Goal: Task Accomplishment & Management: Manage account settings

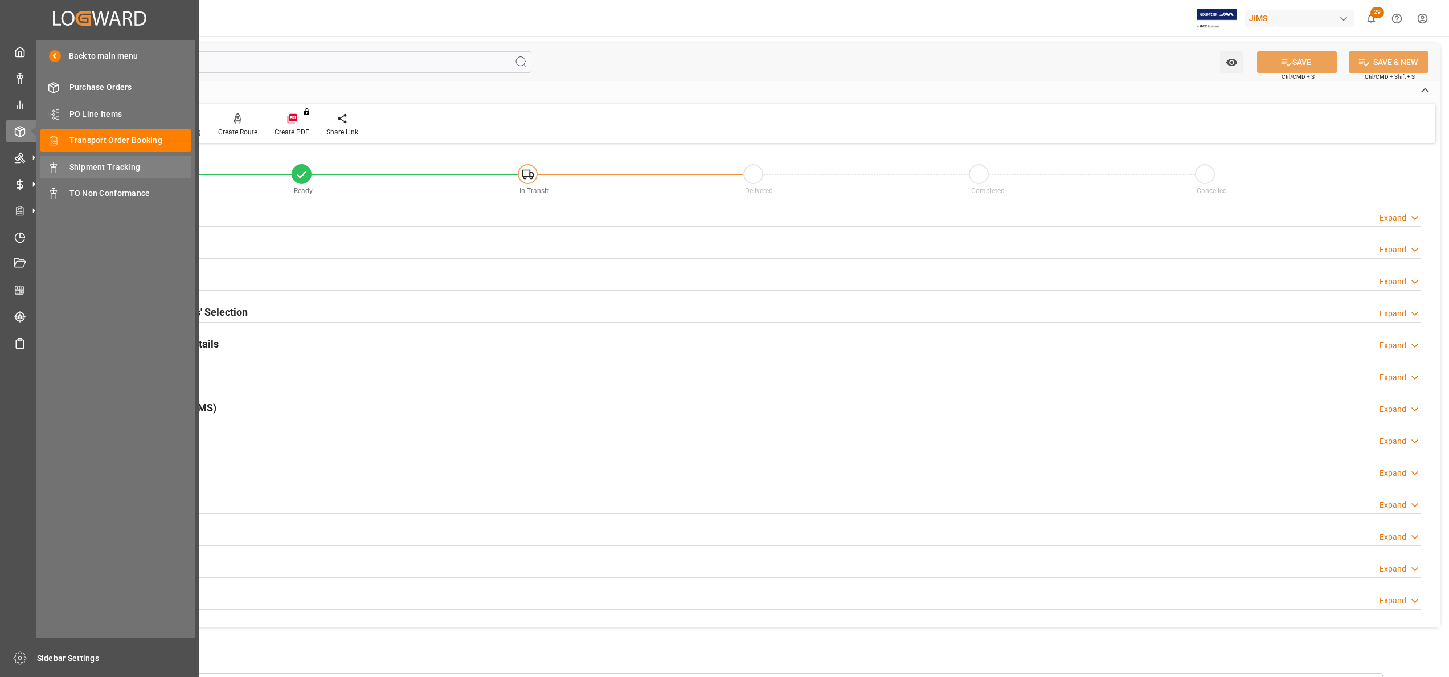
click at [110, 169] on span "Shipment Tracking" at bounding box center [130, 167] width 122 height 12
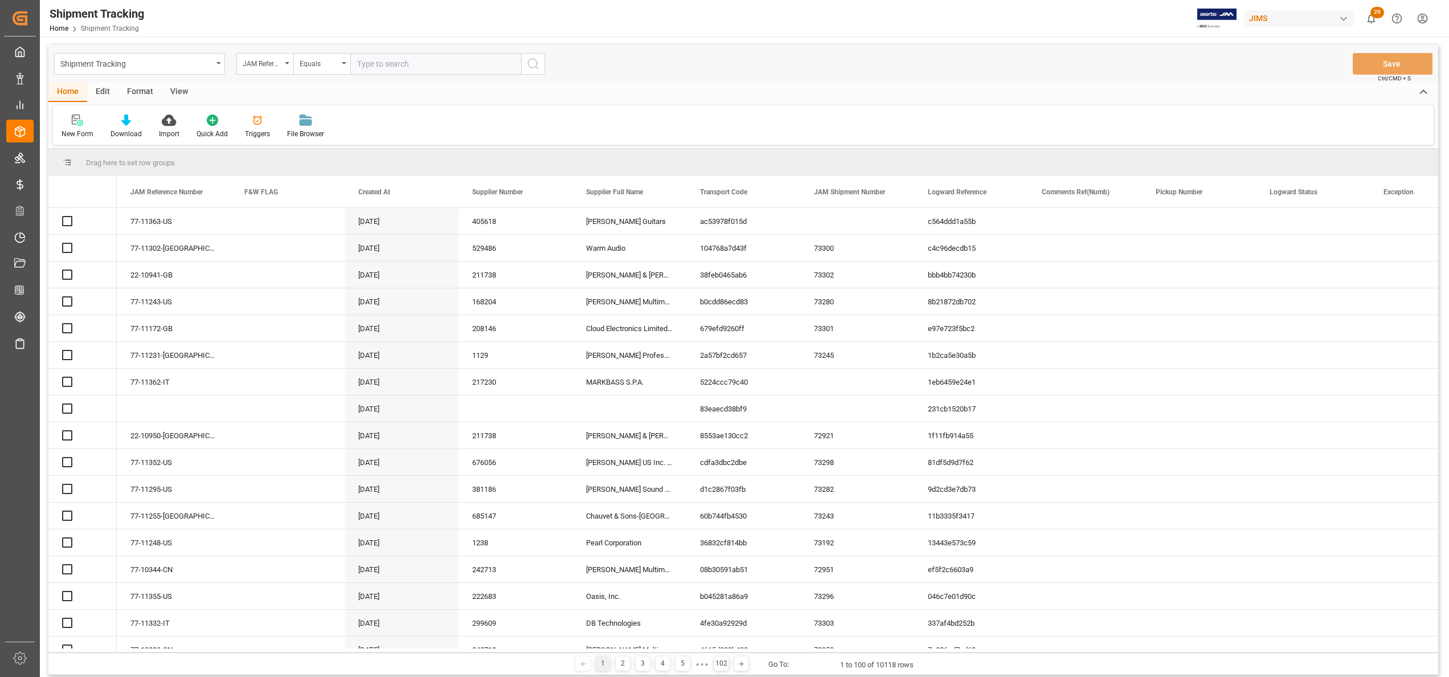
click at [272, 69] on div "JAM Reference Number" at bounding box center [264, 64] width 57 height 22
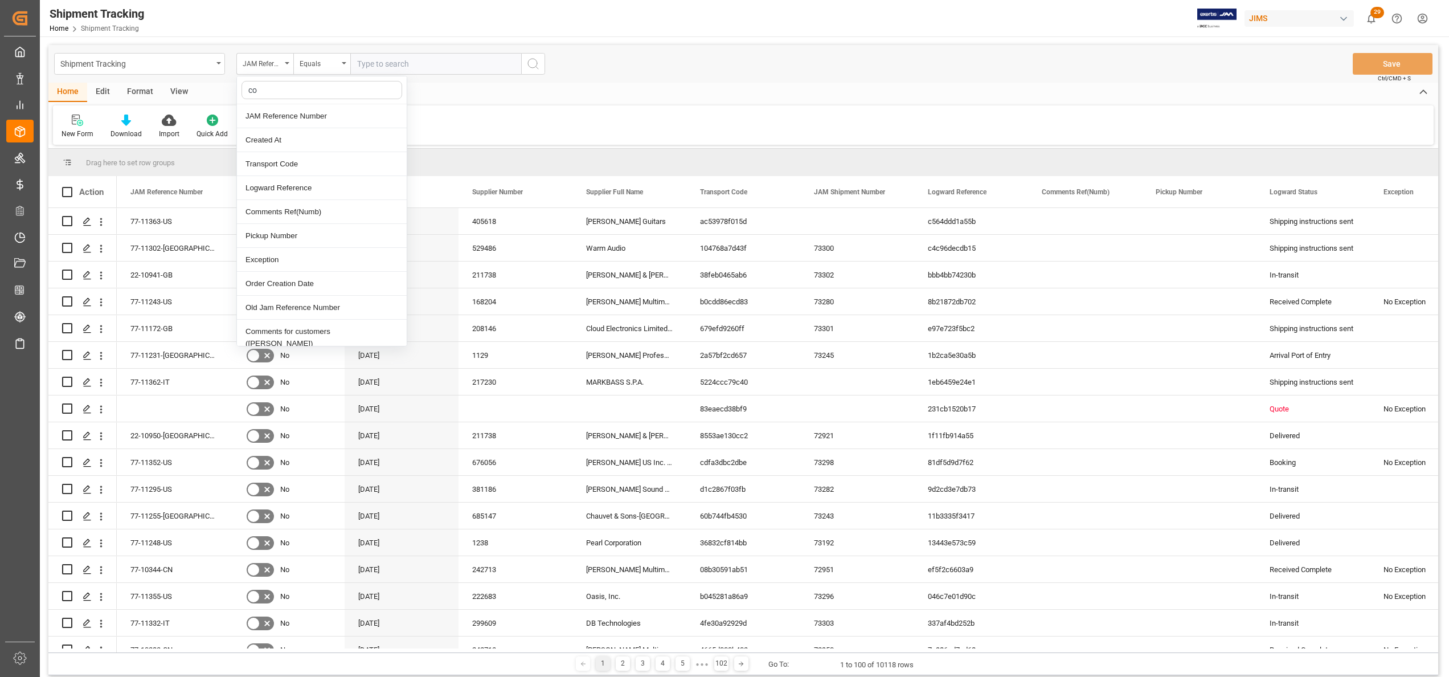
type input "con"
click at [304, 117] on div "Container Number" at bounding box center [322, 116] width 170 height 24
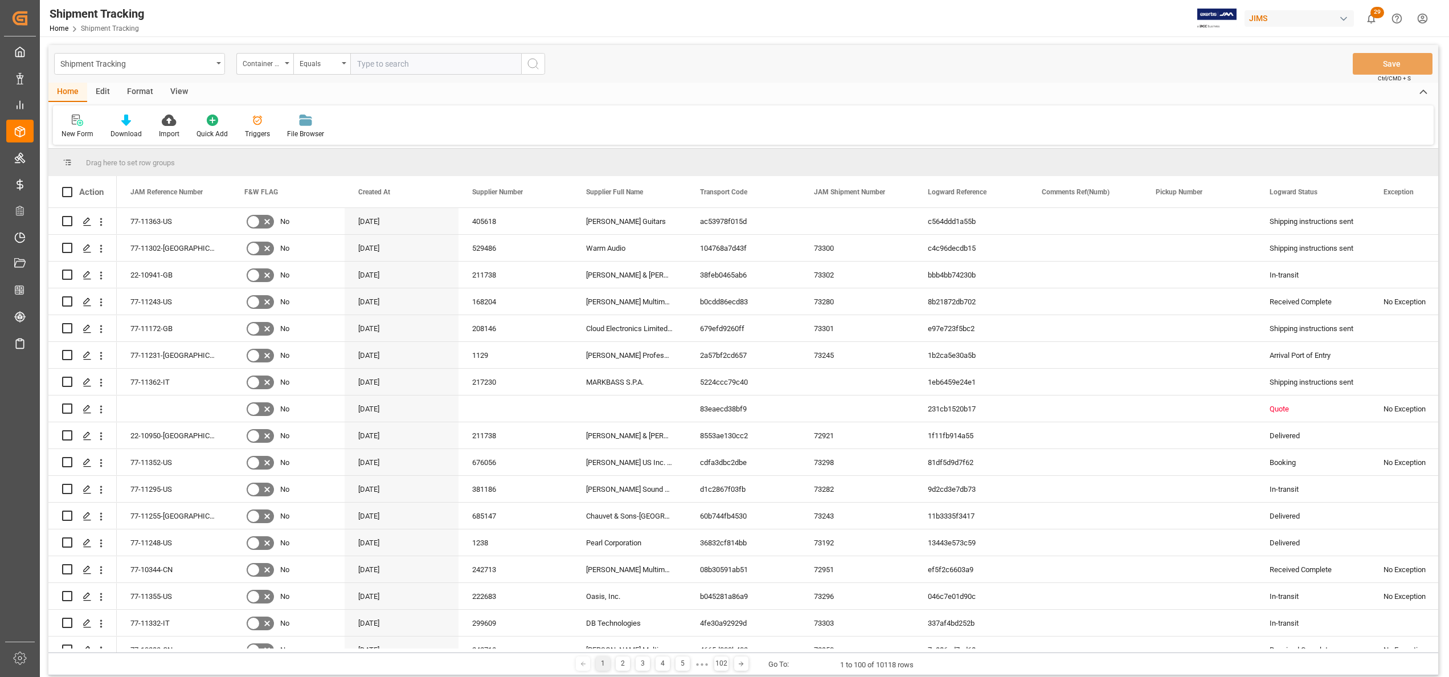
click at [431, 58] on input "text" at bounding box center [435, 64] width 171 height 22
click at [472, 46] on div "Shipment Tracking Container Number Equals Save Ctrl/CMD + S" at bounding box center [742, 64] width 1389 height 38
click at [505, 58] on input "text" at bounding box center [435, 64] width 171 height 22
paste input "EMCU1665116"
type input "EMCU1665116"
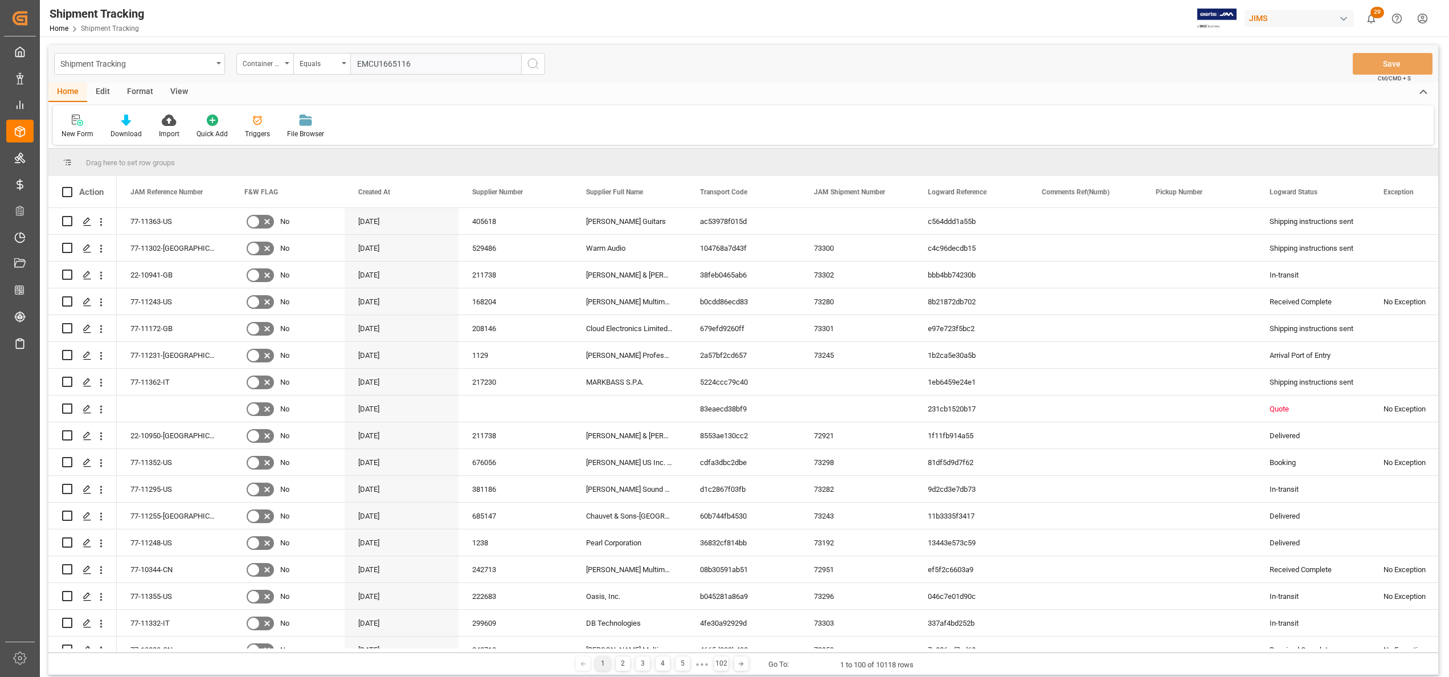
click at [532, 63] on icon "search button" at bounding box center [533, 64] width 14 height 14
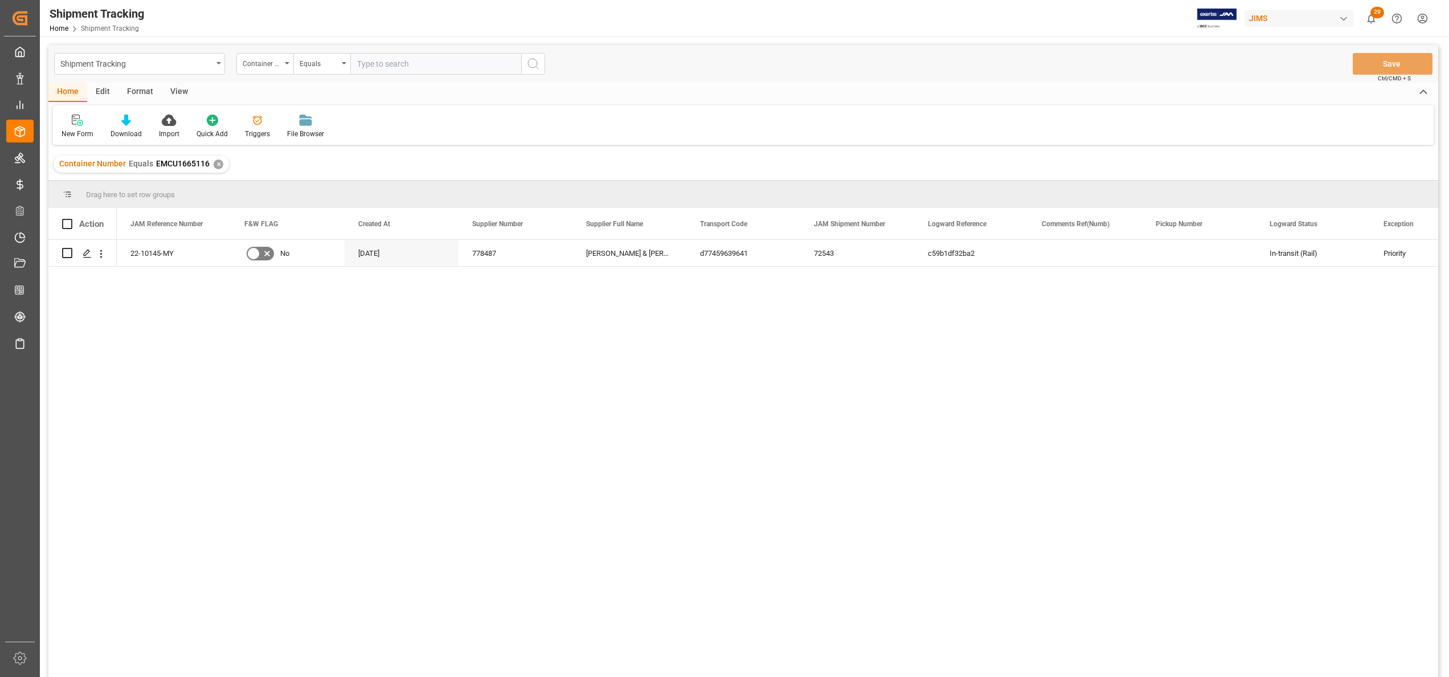
click at [181, 92] on div "View" at bounding box center [179, 92] width 35 height 19
click at [83, 255] on icon "Press SPACE to select this row." at bounding box center [87, 253] width 9 height 9
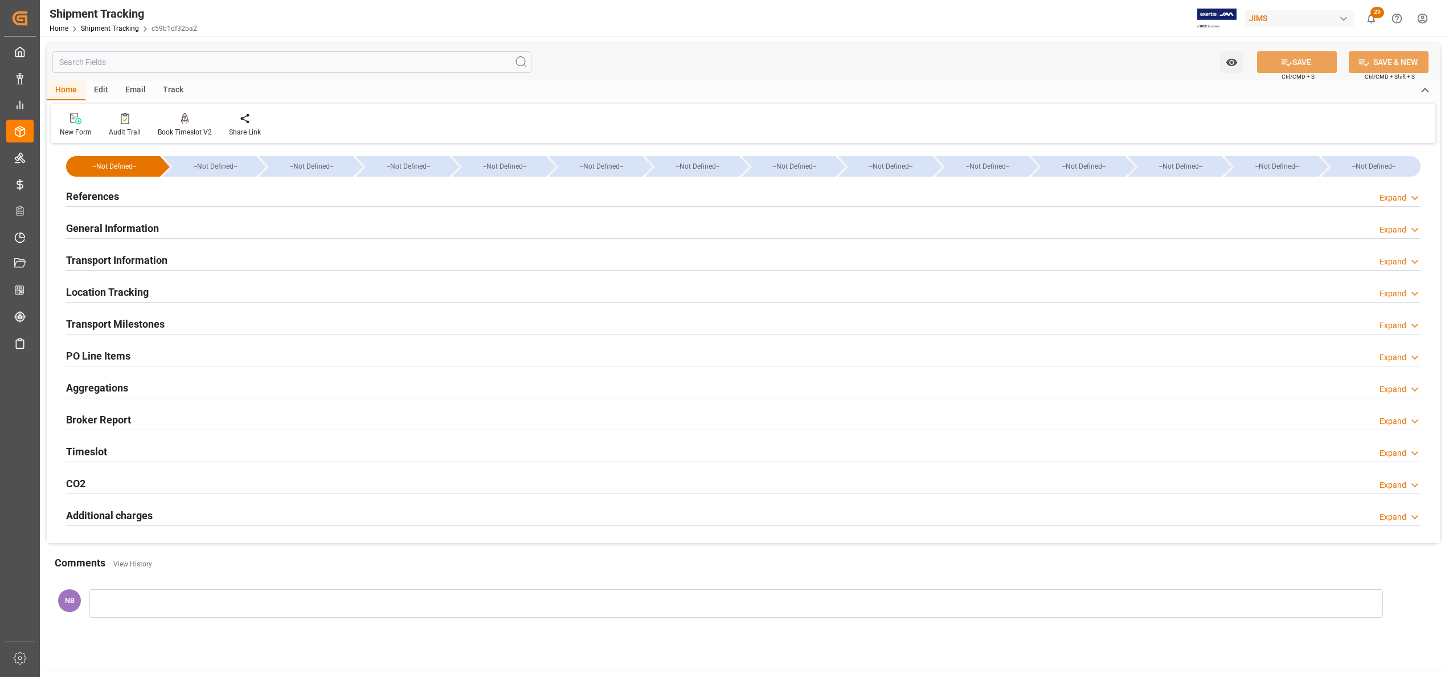
type input "[DATE] 00:00"
type input "[DATE]"
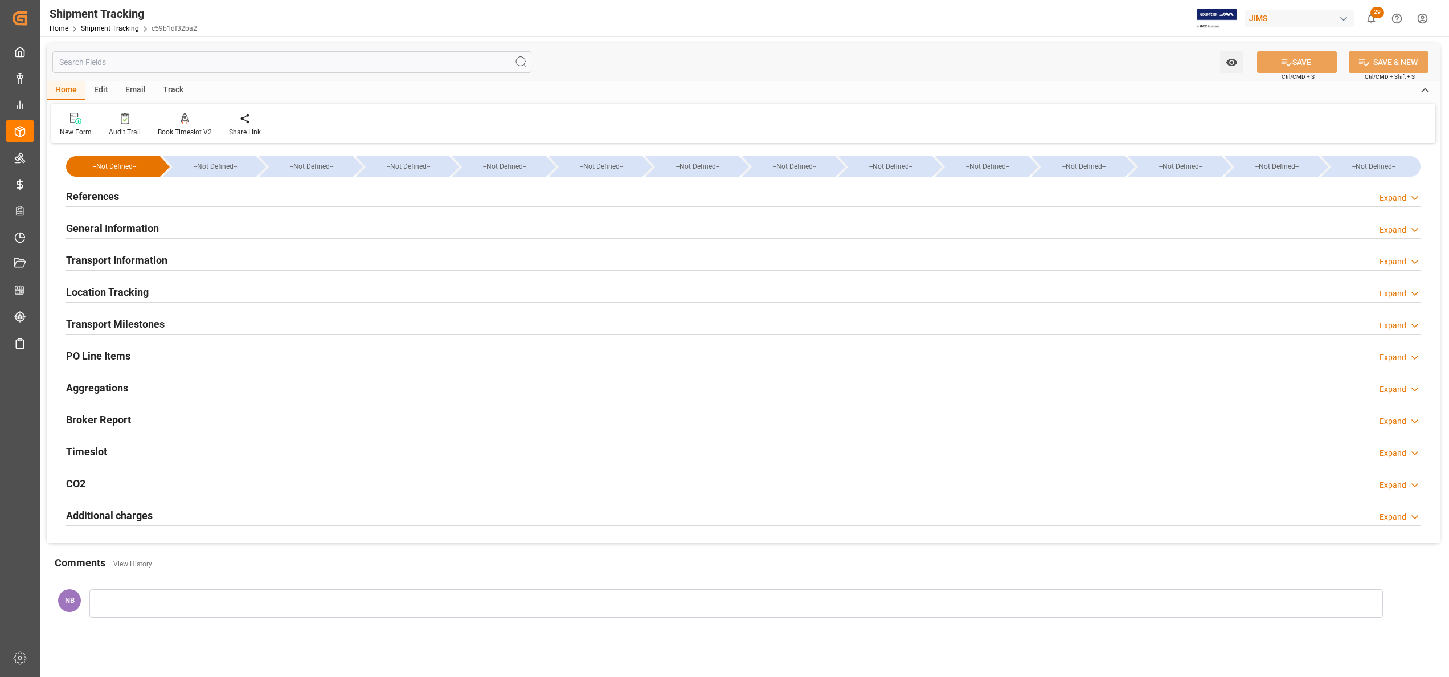
type input "[DATE] 00:00"
type input "[DATE] 16:52"
type input "[DATE]"
type input "[DATE] 06:00"
type input "[DATE]"
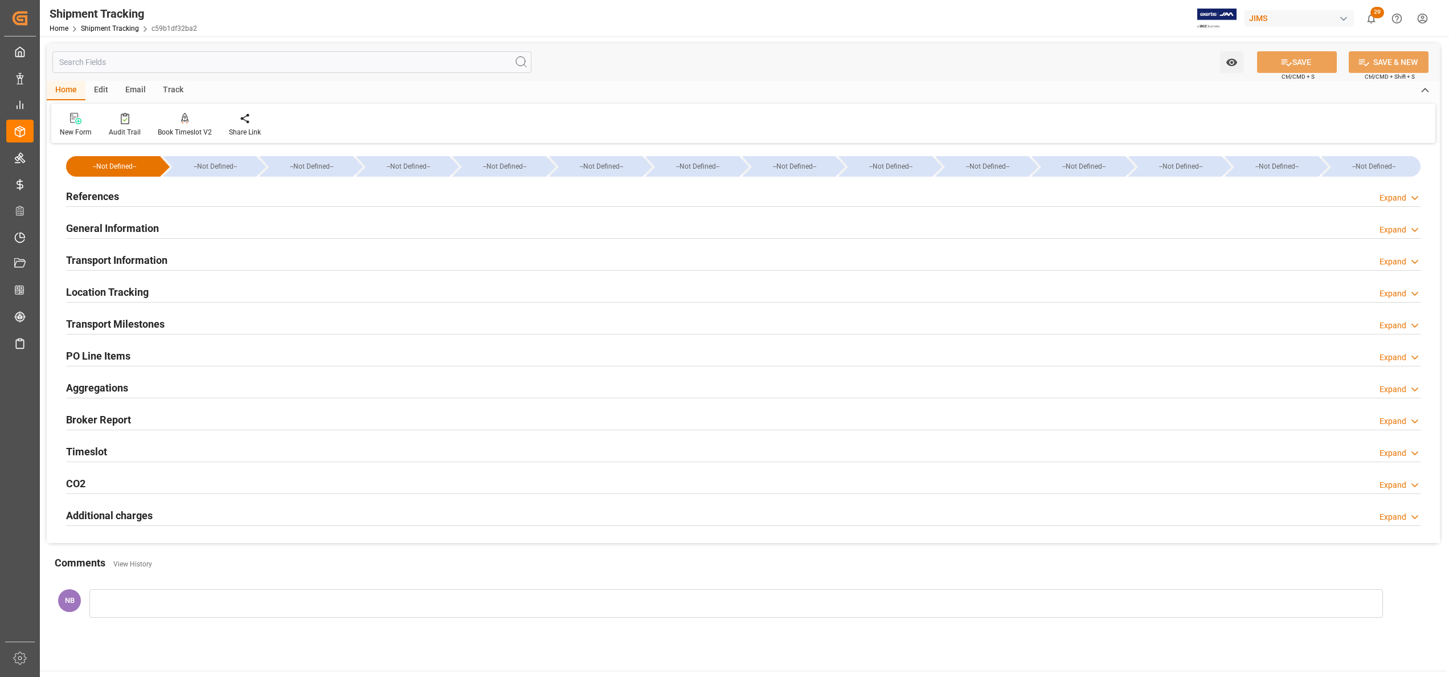
type input "[DATE]"
type input "[DATE] 00:00"
click at [145, 318] on h2 "Transport Milestones" at bounding box center [115, 323] width 99 height 15
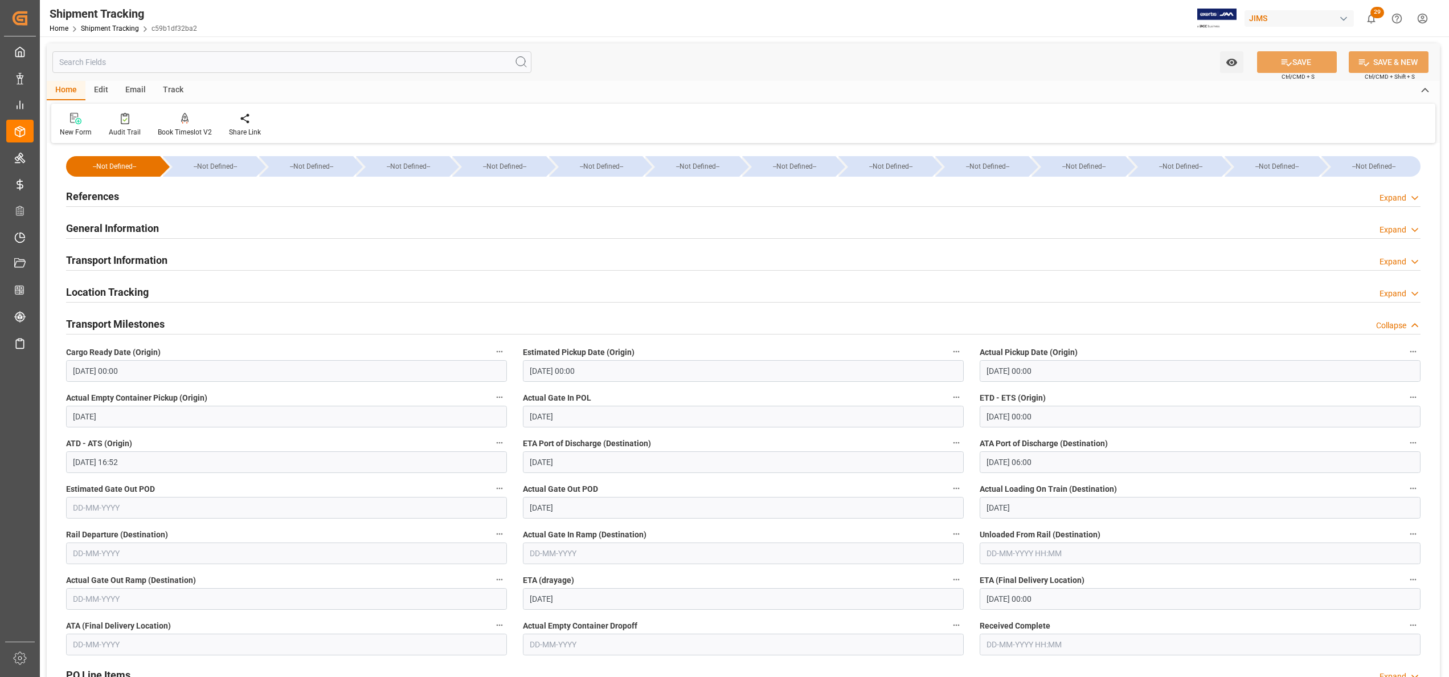
scroll to position [114, 0]
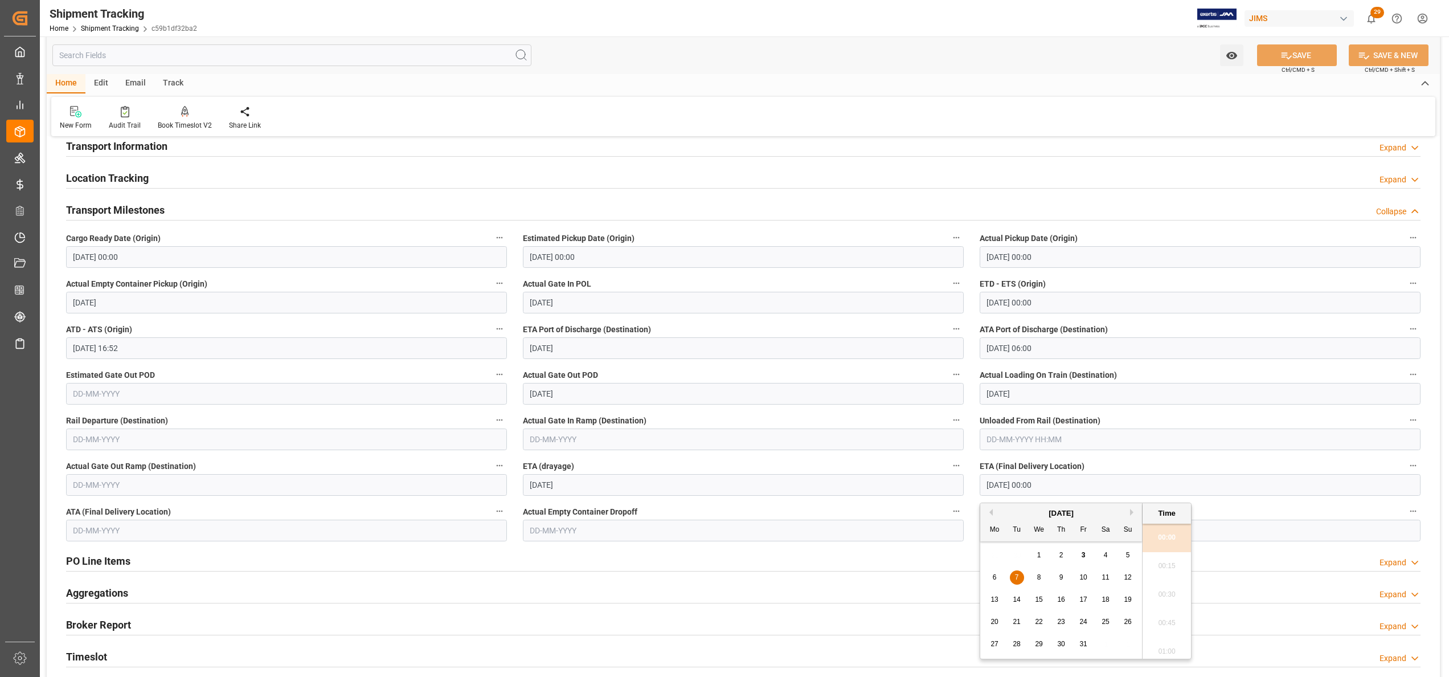
click at [1080, 491] on input "[DATE] 00:00" at bounding box center [1199, 485] width 441 height 22
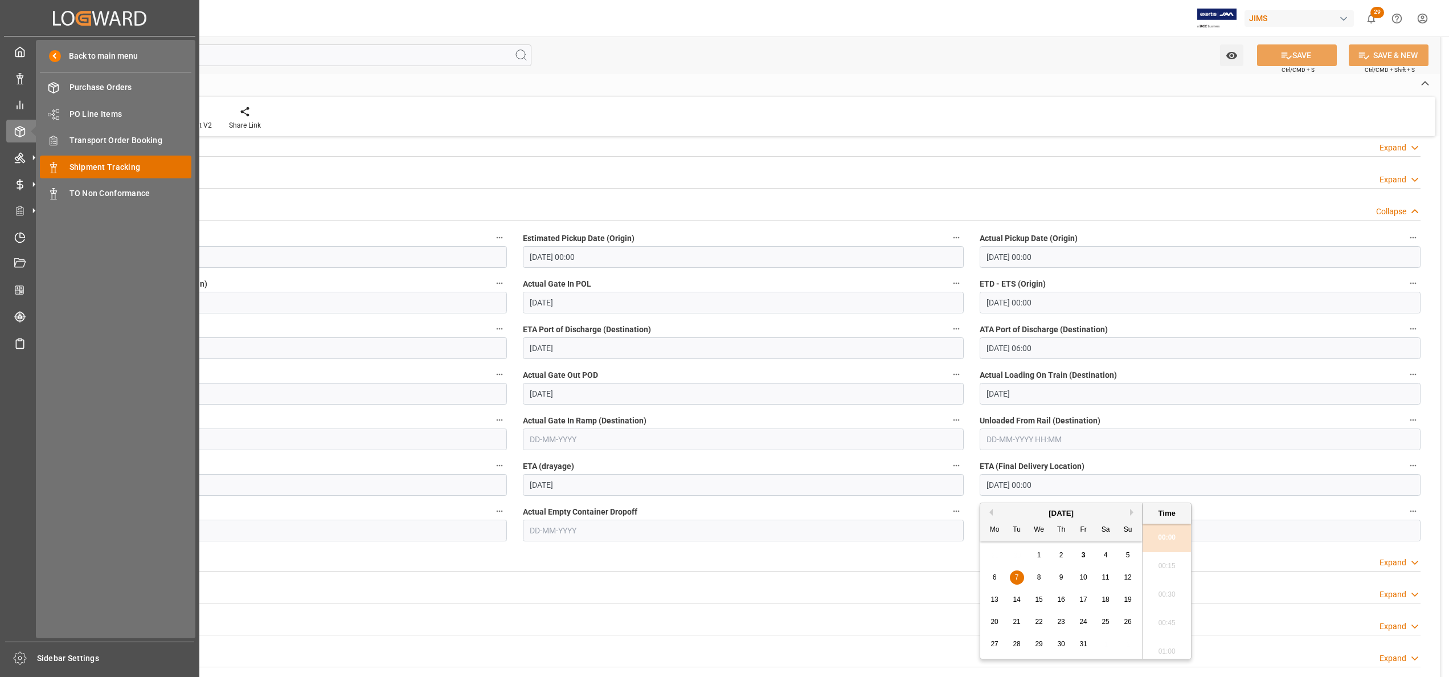
click at [128, 162] on span "Shipment Tracking" at bounding box center [130, 167] width 122 height 12
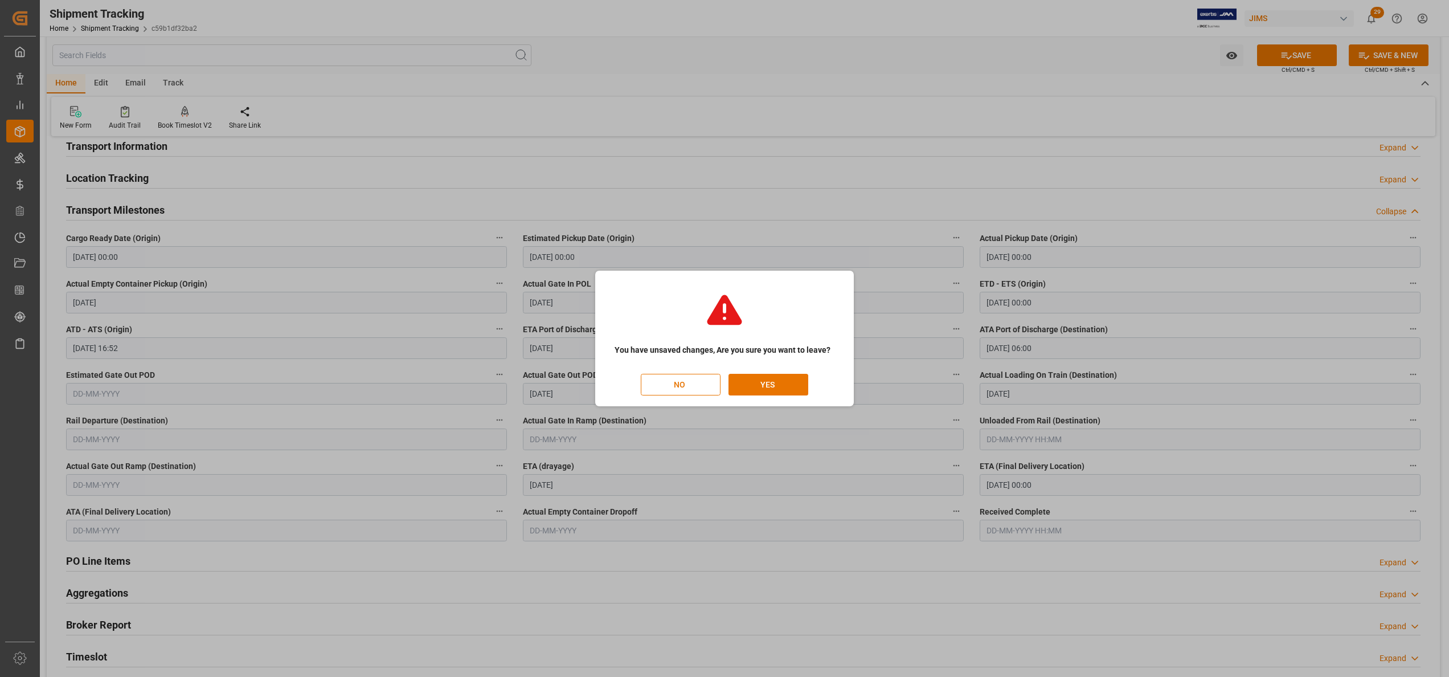
click at [768, 397] on div "You have unsaved changes, Are you sure you want to leave? NO YES" at bounding box center [724, 338] width 253 height 130
click at [768, 383] on button "YES" at bounding box center [768, 385] width 80 height 22
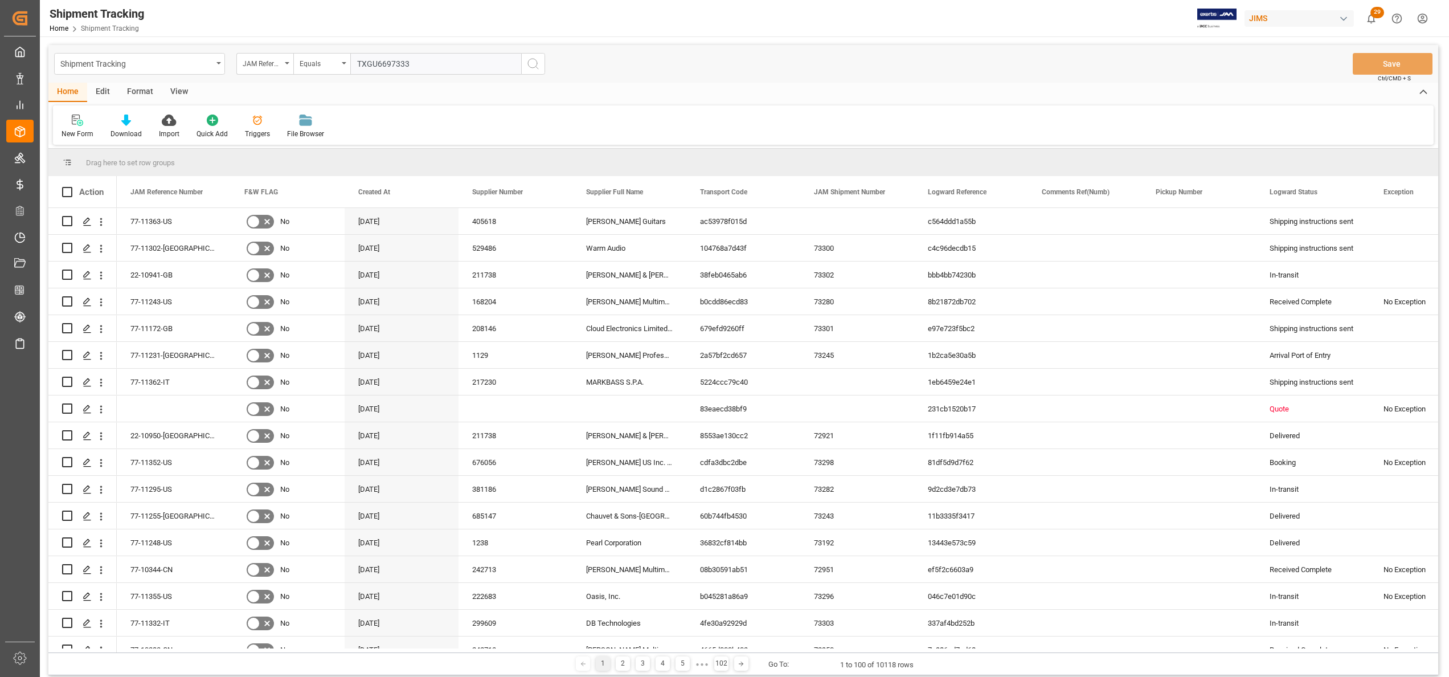
type input "TXGU6697333"
click at [524, 69] on button "search button" at bounding box center [533, 64] width 24 height 22
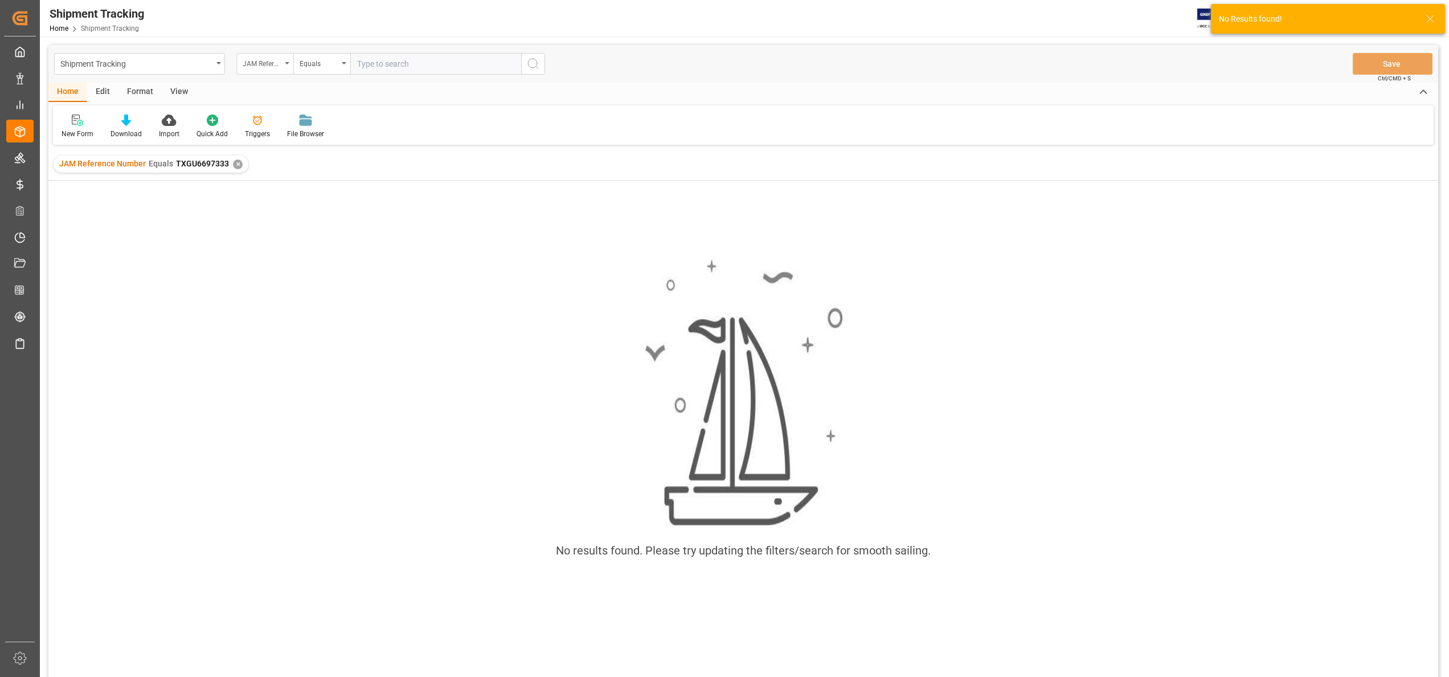
click at [255, 69] on div "JAM Reference Number" at bounding box center [264, 64] width 57 height 22
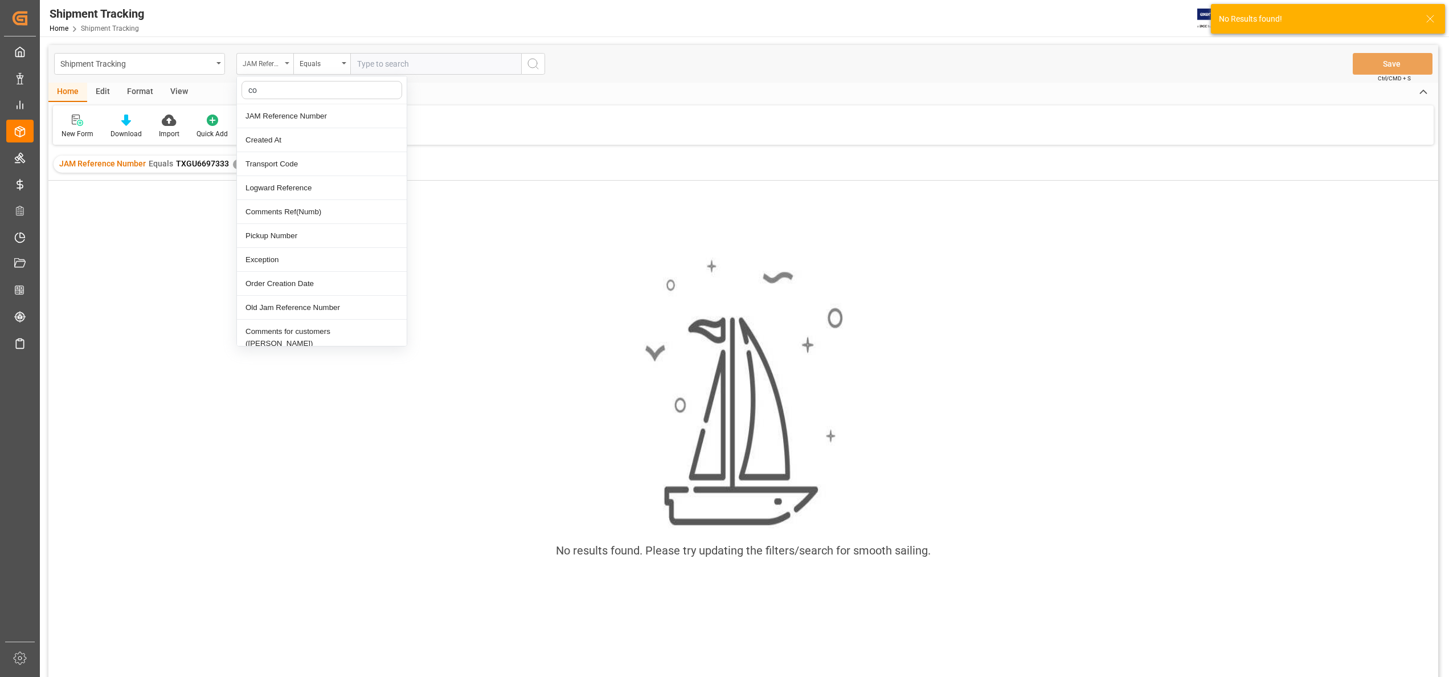
type input "con"
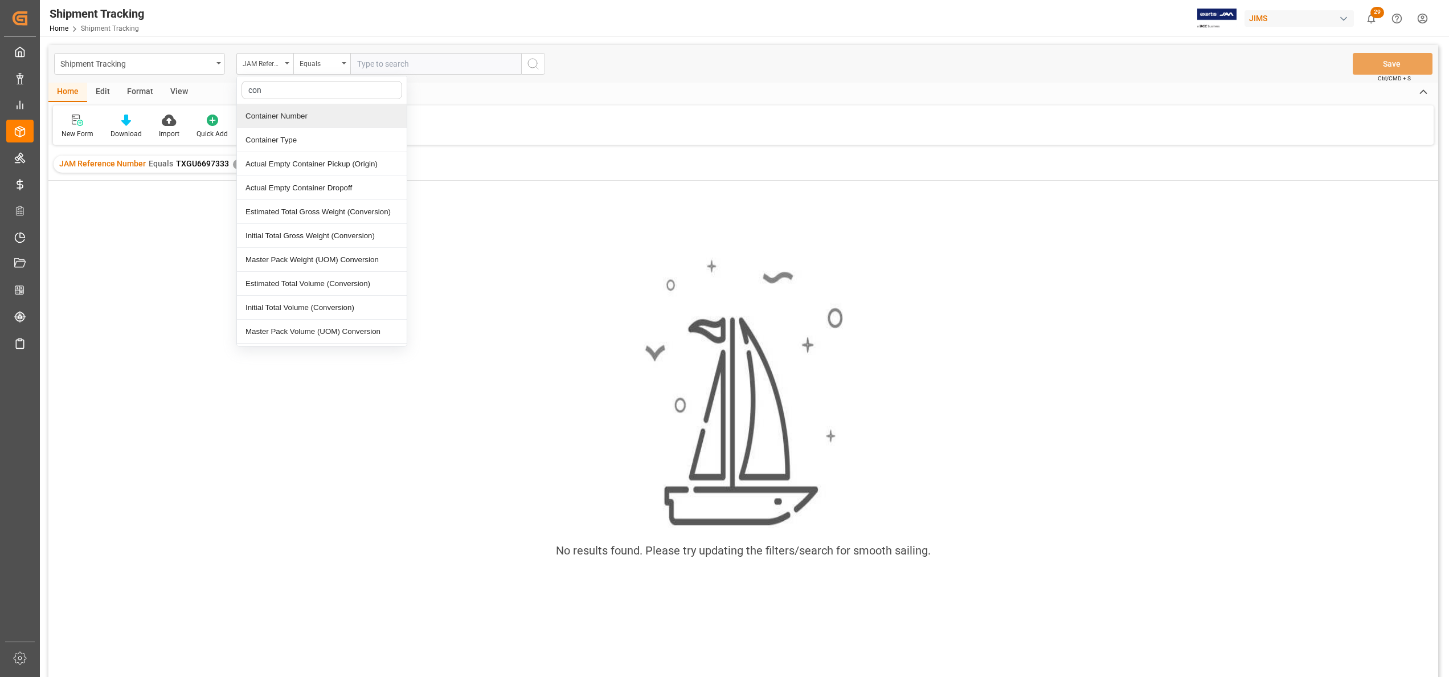
click at [289, 117] on div "Container Number" at bounding box center [322, 116] width 170 height 24
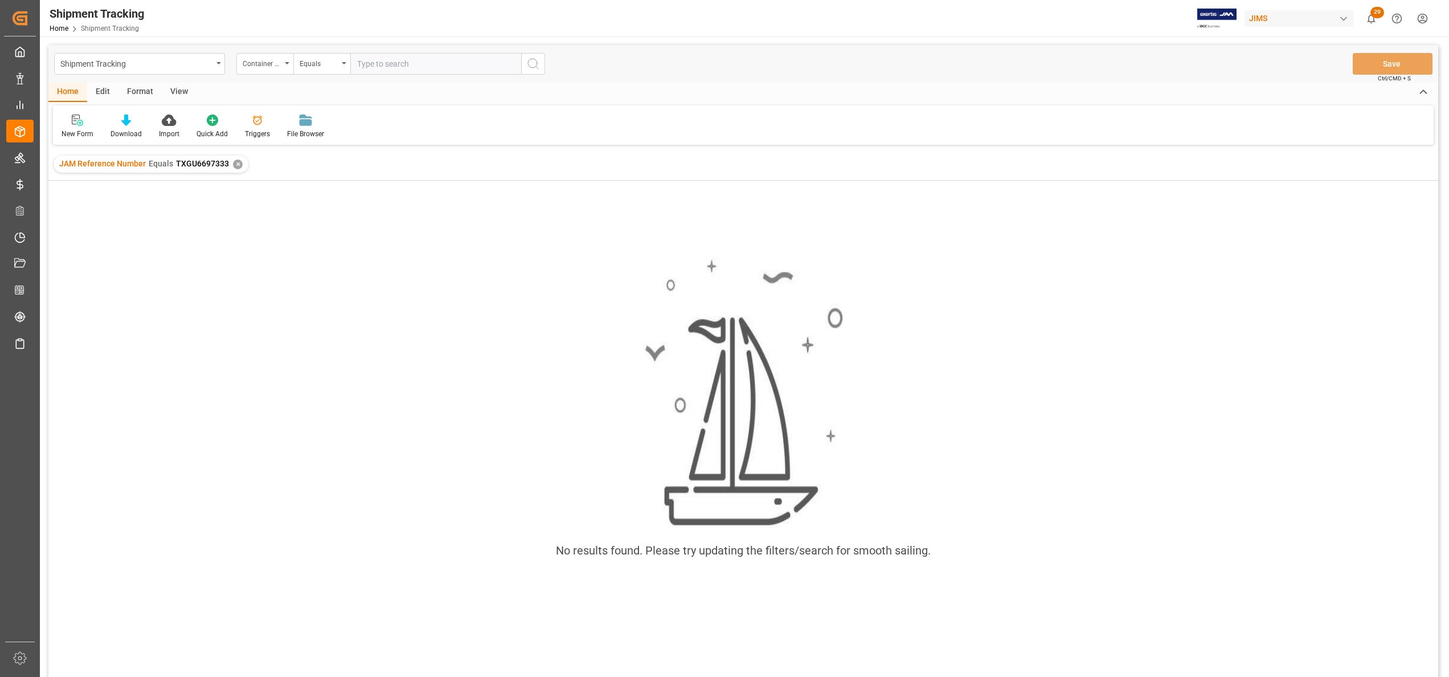
click at [509, 64] on input "text" at bounding box center [435, 64] width 171 height 22
paste input "TXGU6697333"
type input "TXGU6697333"
click at [538, 66] on icon "search button" at bounding box center [533, 64] width 14 height 14
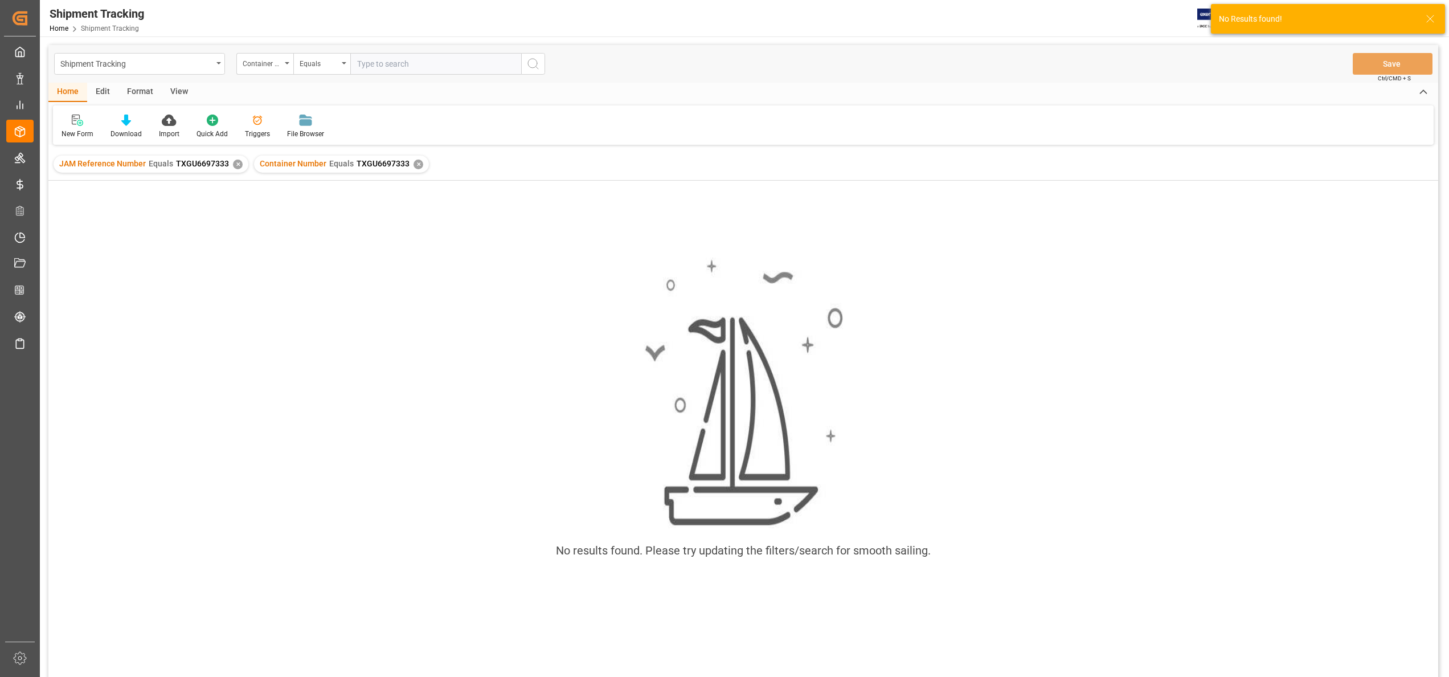
click at [235, 170] on div "JAM Reference Number Equals TXGU6697333 ✕" at bounding box center [151, 163] width 195 height 17
click at [235, 166] on div "✕" at bounding box center [238, 164] width 10 height 10
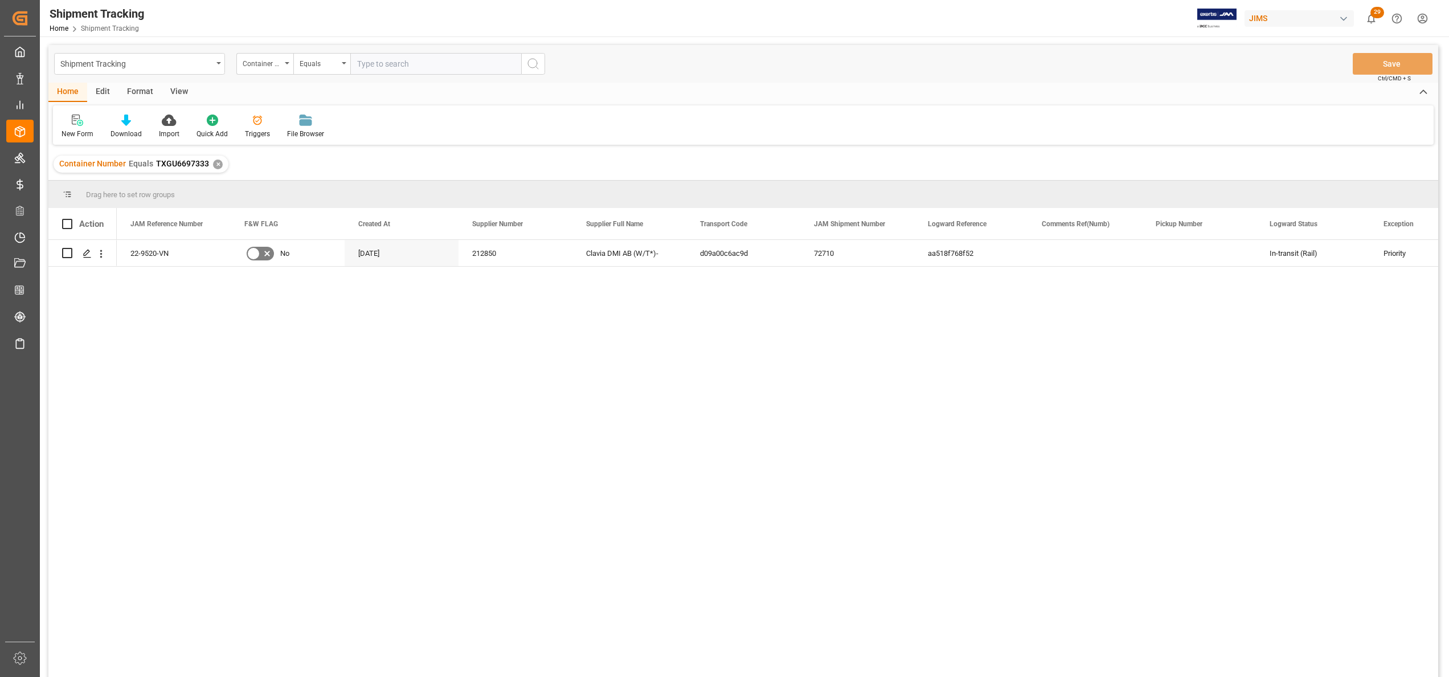
click at [181, 90] on div "View" at bounding box center [179, 92] width 35 height 19
click at [554, 226] on span at bounding box center [553, 224] width 10 height 10
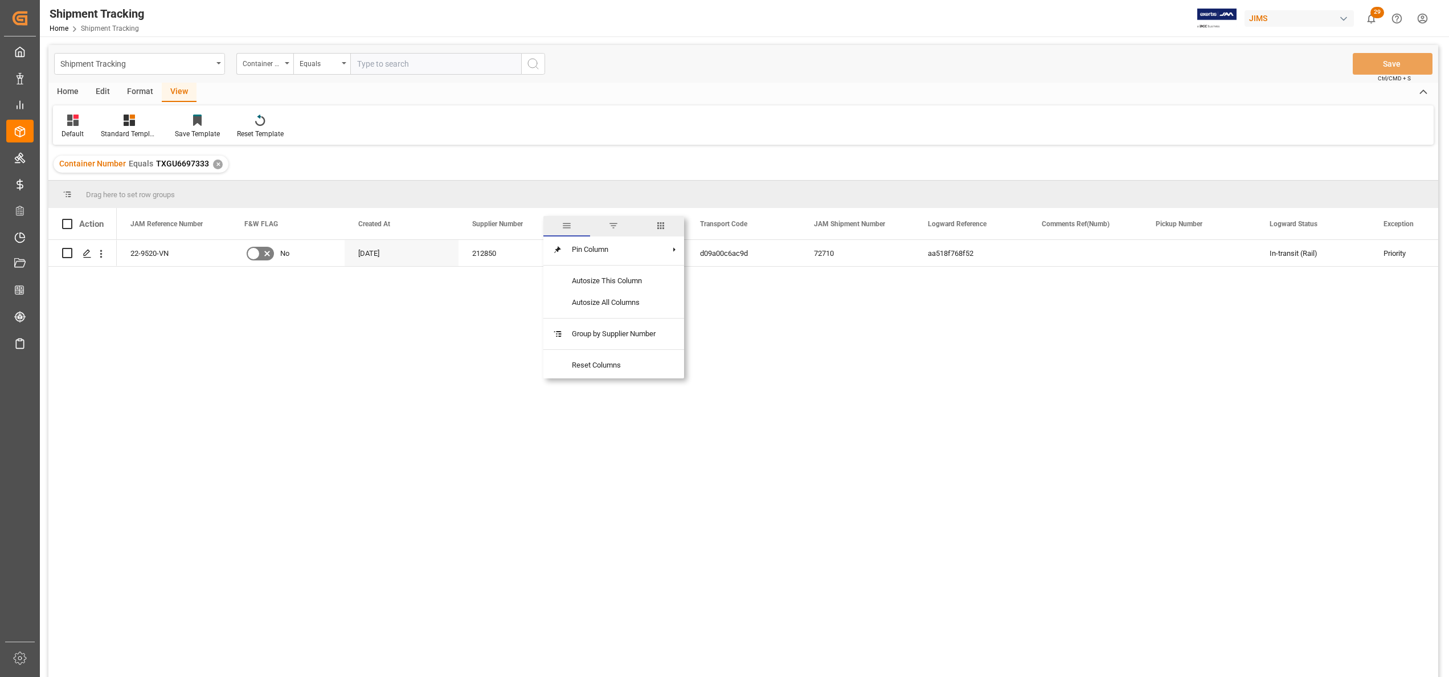
click at [657, 228] on span "columns" at bounding box center [660, 226] width 47 height 21
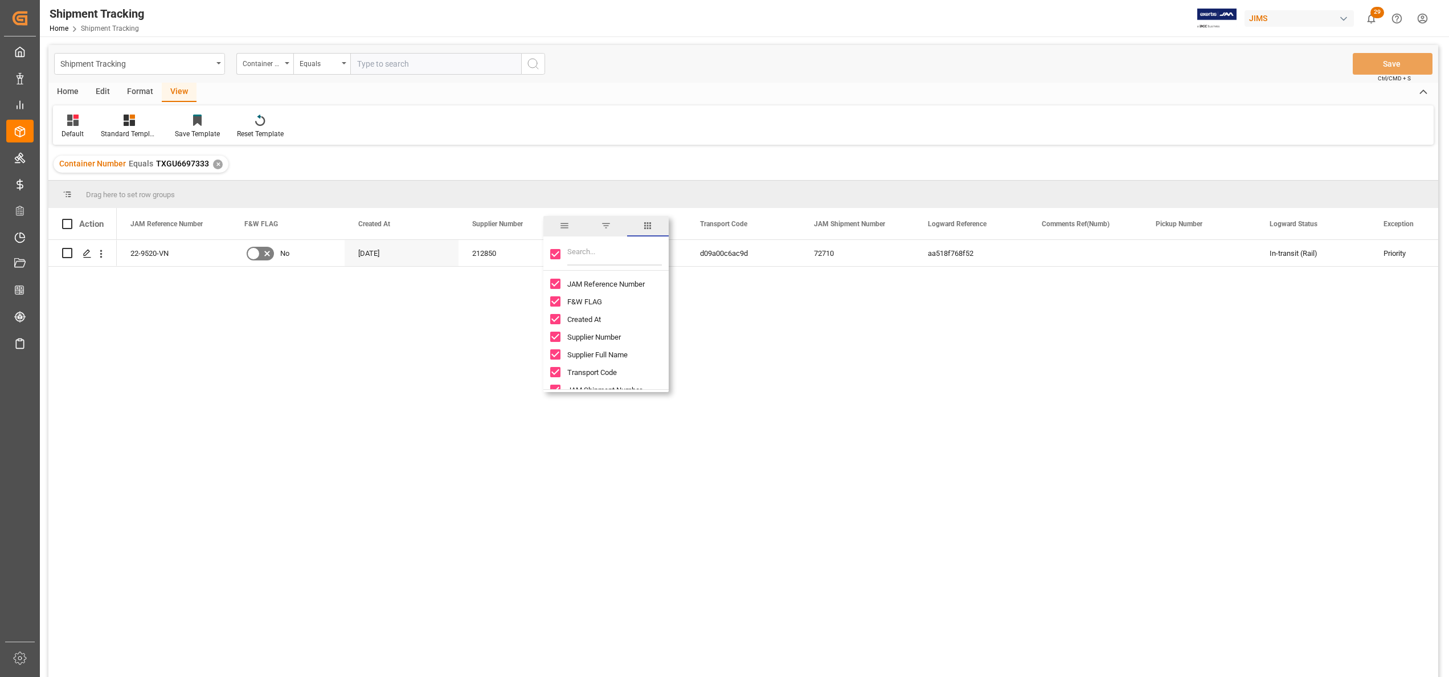
click at [555, 252] on input "Toggle Select All Columns" at bounding box center [555, 254] width 10 height 10
checkbox input "false"
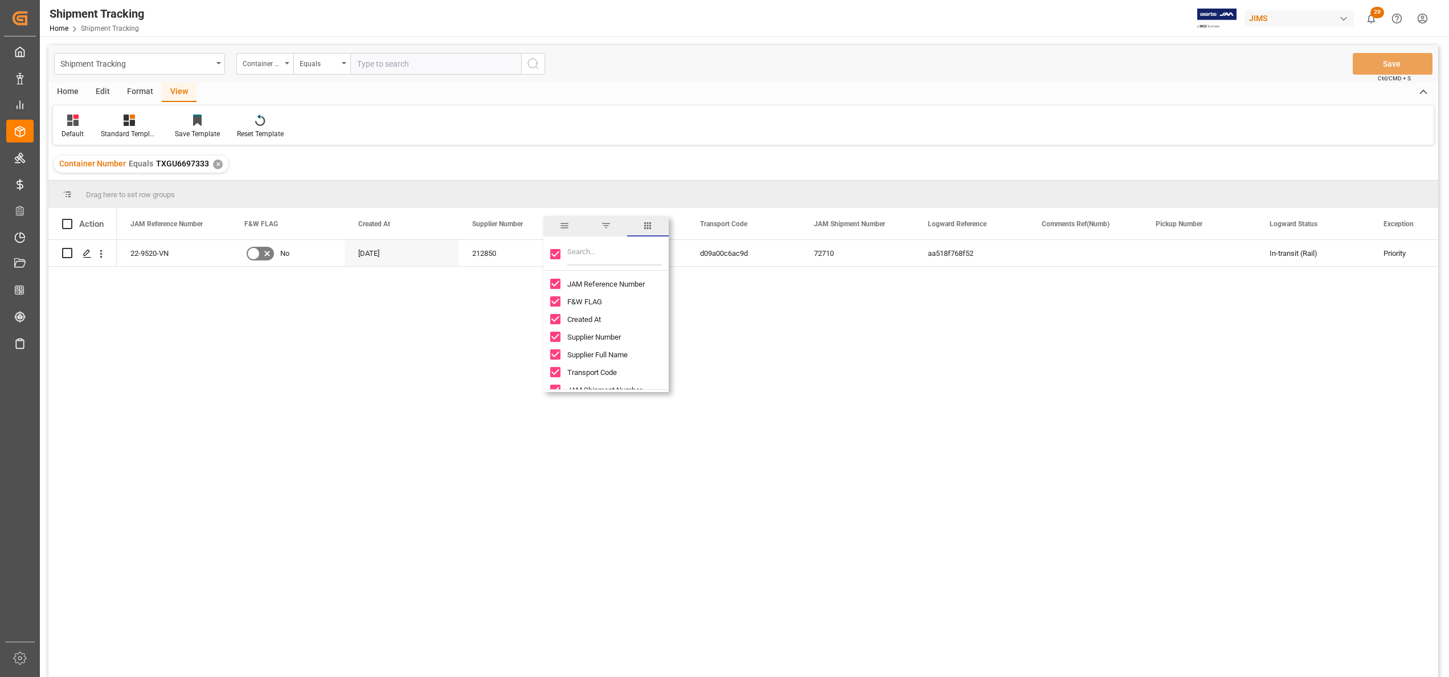
checkbox input "false"
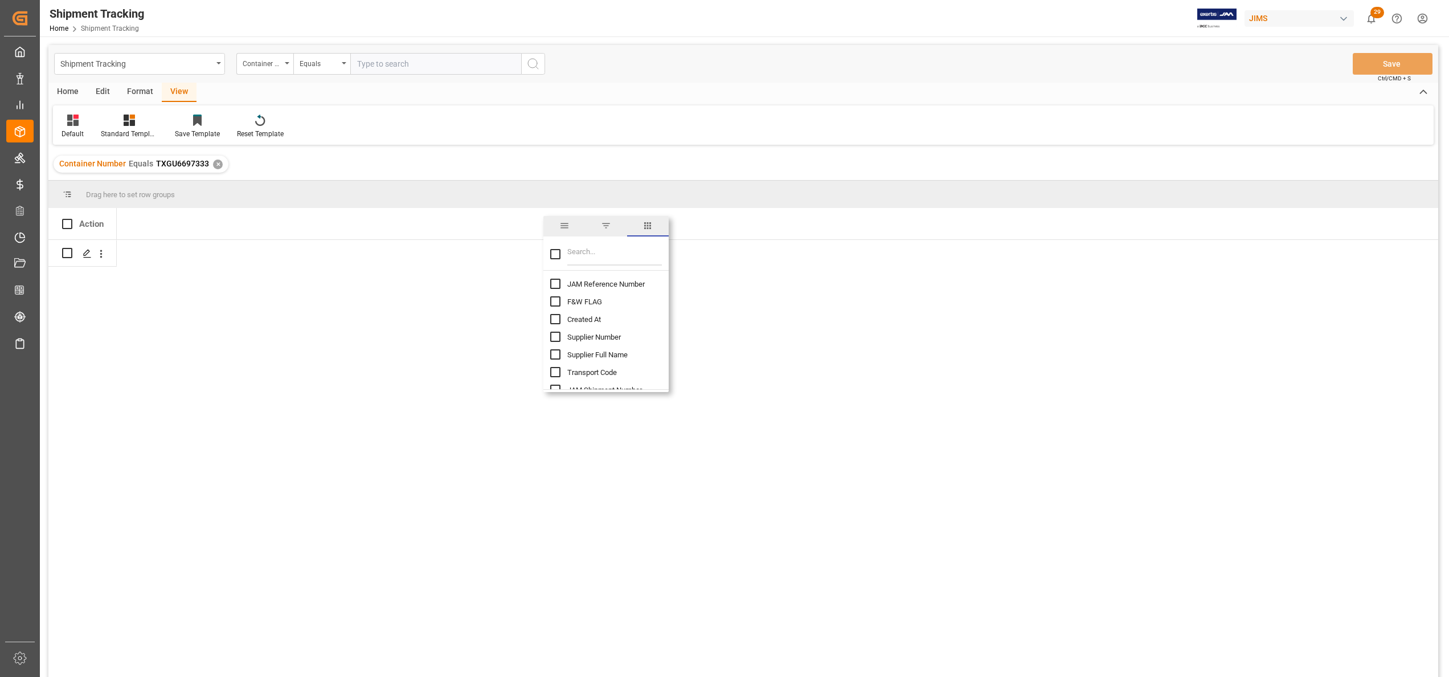
click at [554, 284] on input "JAM Reference Number column toggle visibility (hidden)" at bounding box center [555, 283] width 10 height 10
checkbox input "true"
checkbox input "false"
click at [600, 253] on input "Filter Columns Input" at bounding box center [614, 254] width 95 height 23
type input "con"
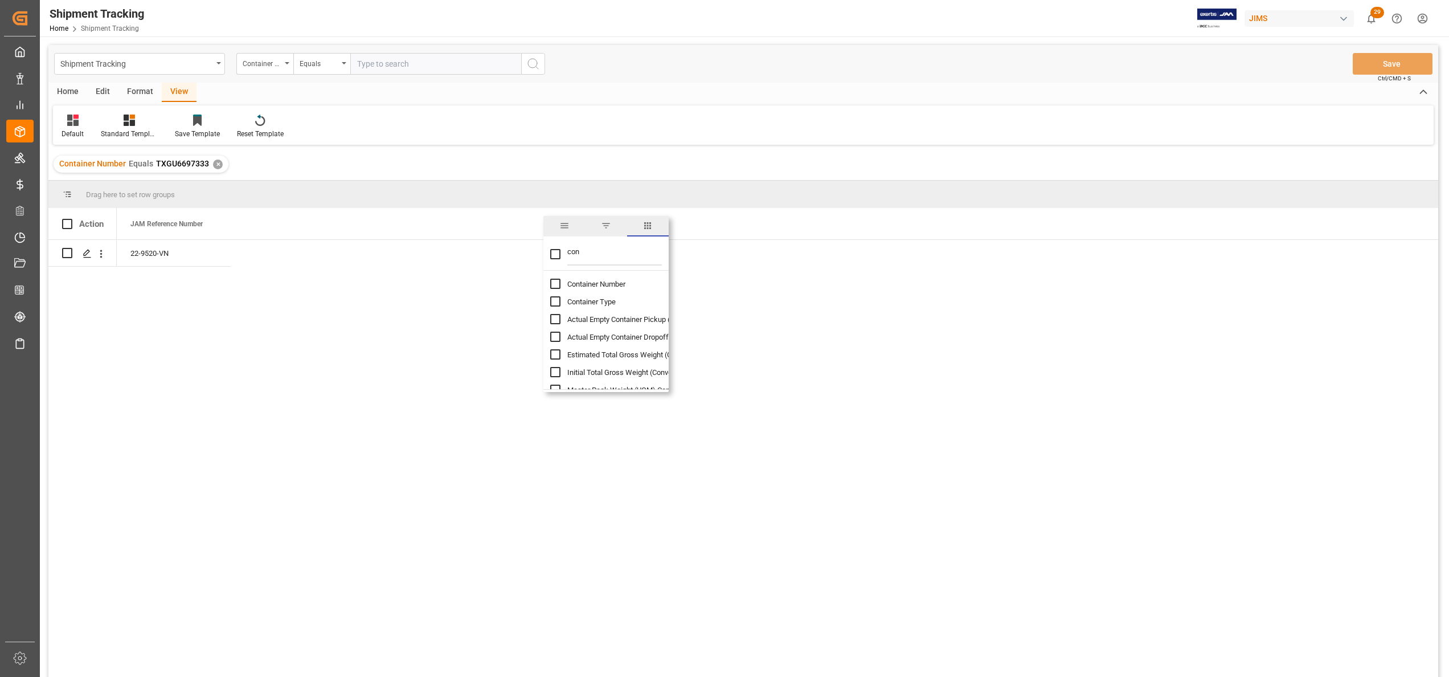
click at [556, 287] on input "Container Number column toggle visibility (hidden)" at bounding box center [555, 283] width 10 height 10
checkbox input "true"
checkbox input "false"
click at [585, 254] on input "con" at bounding box center [614, 254] width 95 height 23
type input "c"
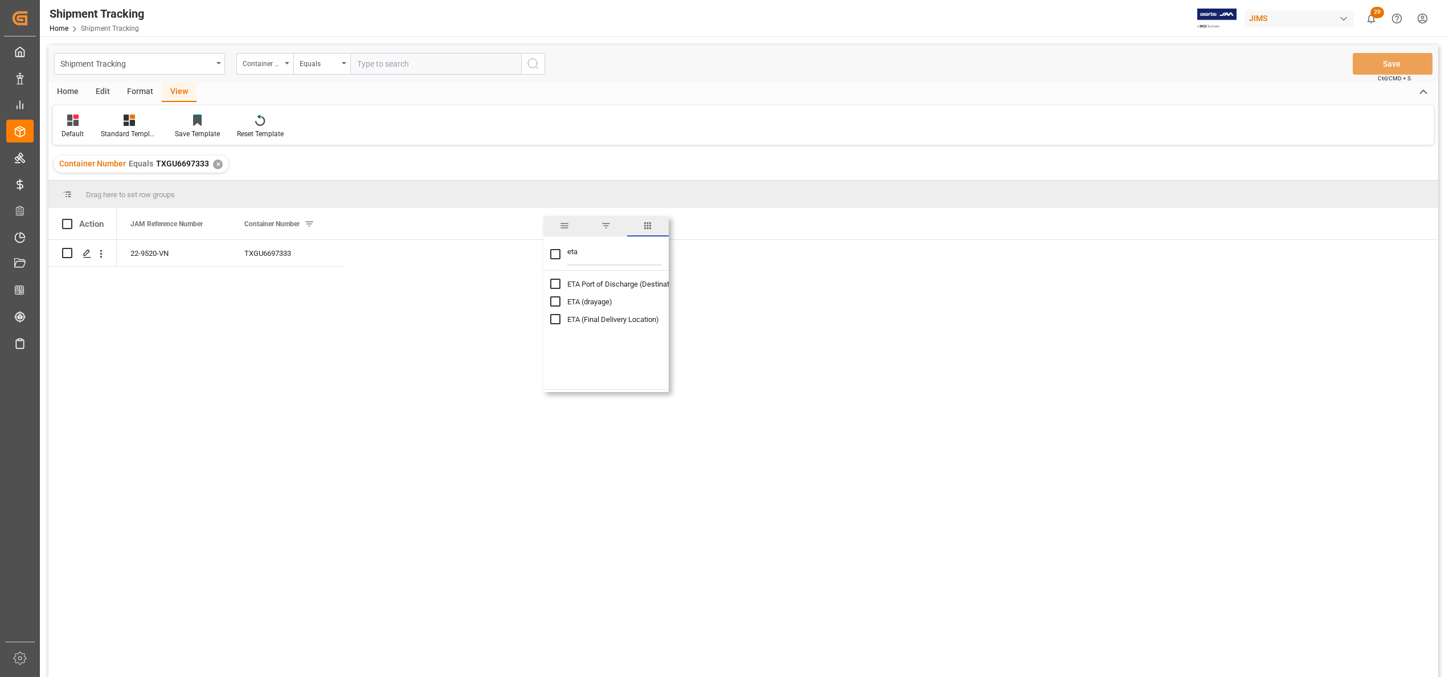
type input "eta"
click at [554, 320] on input "ETA (Final Delivery Location) column toggle visibility (hidden)" at bounding box center [555, 319] width 10 height 10
checkbox input "true"
checkbox input "false"
click at [390, 248] on div "[DATE] 00:00:00" at bounding box center [402, 253] width 114 height 26
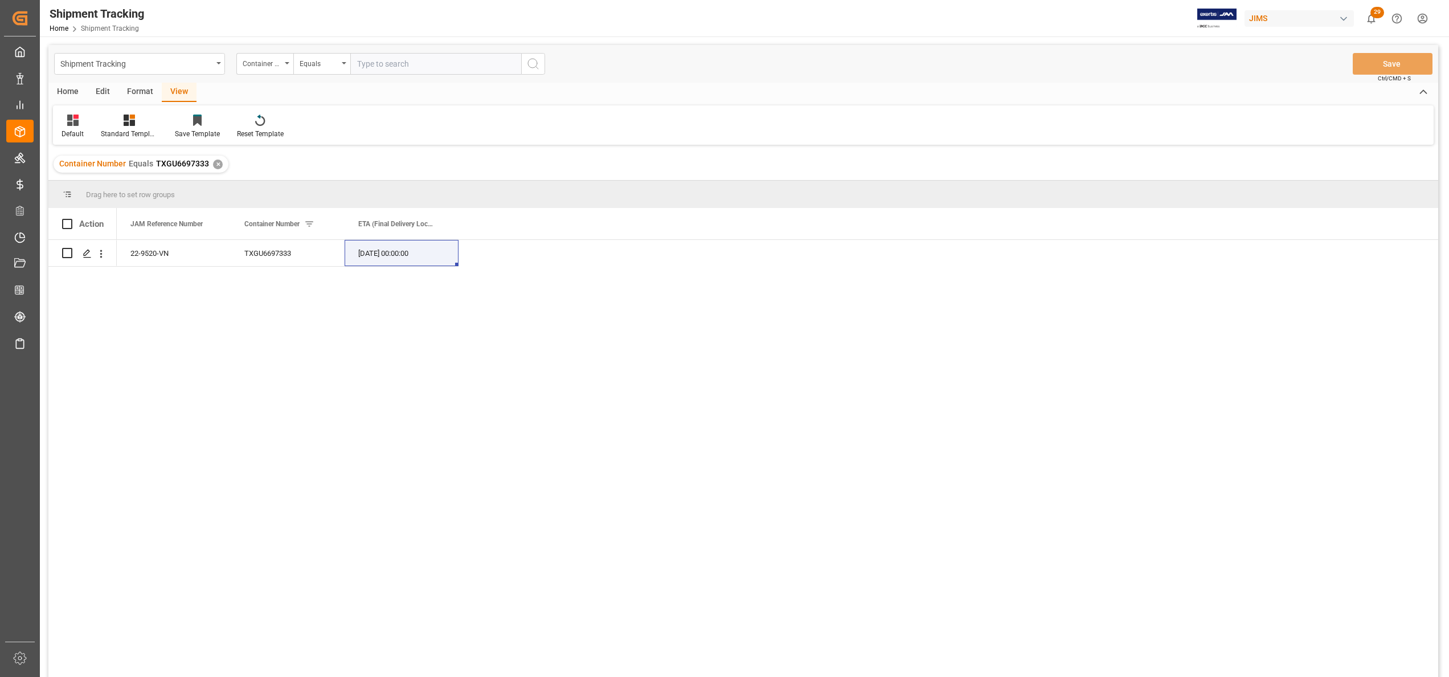
click at [478, 67] on input "text" at bounding box center [435, 64] width 171 height 22
paste input "EGHU9254307"
type input "EGHU9254307"
click at [535, 57] on button "search button" at bounding box center [533, 64] width 24 height 22
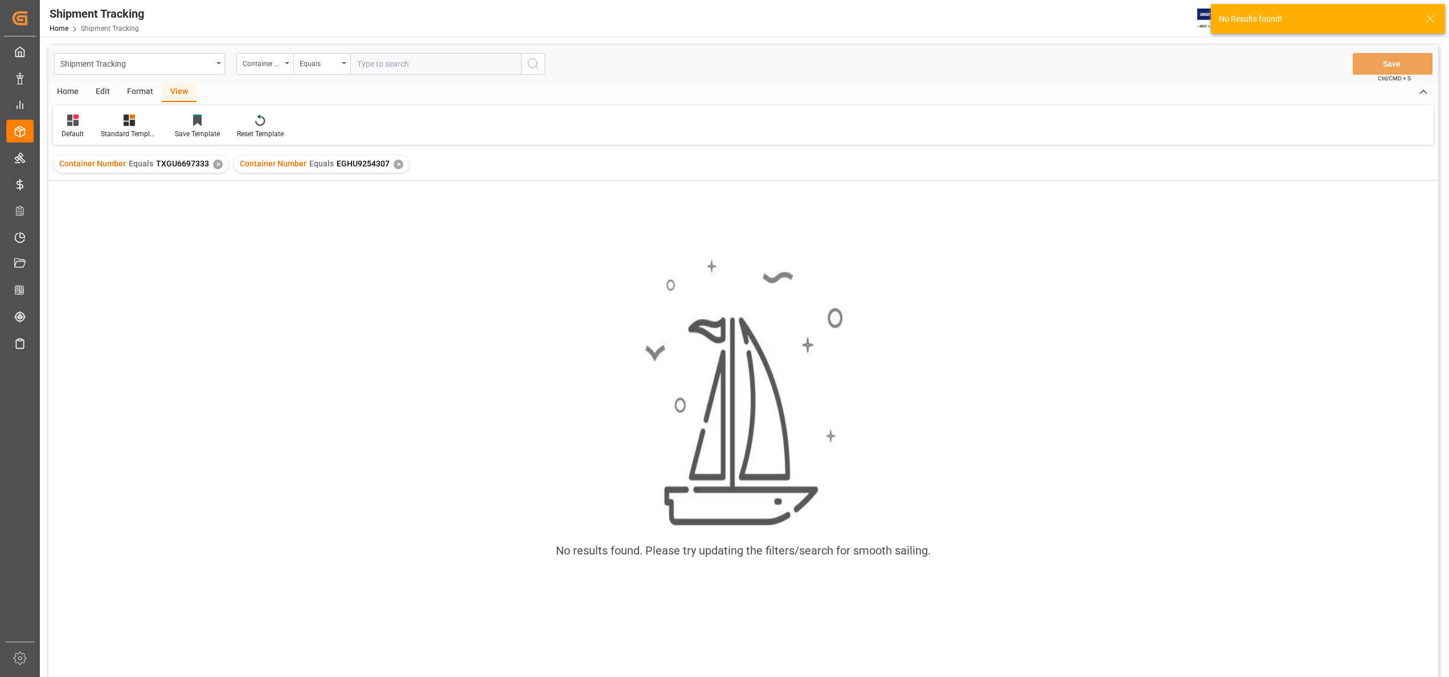
click at [216, 167] on div "✕" at bounding box center [218, 164] width 10 height 10
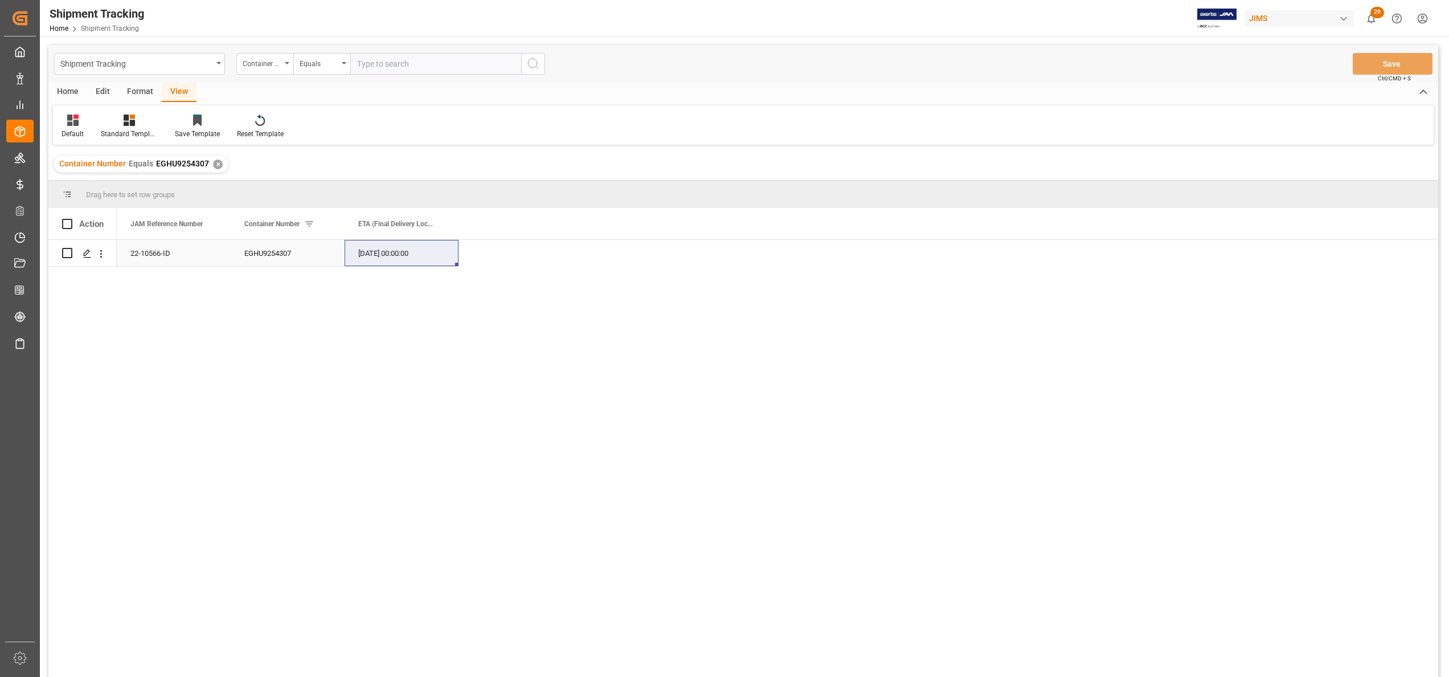
click at [379, 254] on div "[DATE] 00:00:00" at bounding box center [402, 253] width 114 height 26
click at [379, 254] on input "[DATE] 00:00" at bounding box center [402, 262] width 96 height 22
click at [451, 354] on div "10" at bounding box center [457, 357] width 14 height 14
type input "[DATE] 00:00"
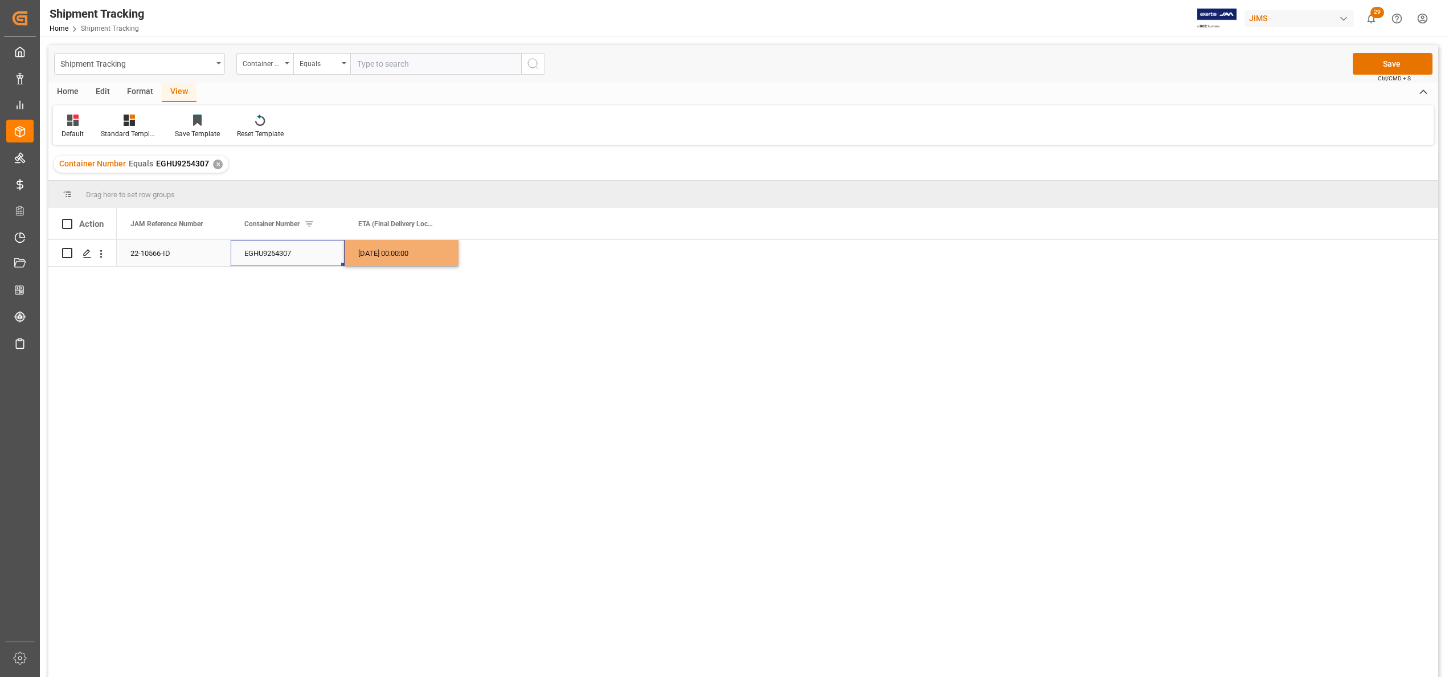
click at [281, 251] on div "EGHU9254307" at bounding box center [288, 253] width 114 height 26
click at [1370, 62] on button "Save" at bounding box center [1392, 64] width 80 height 22
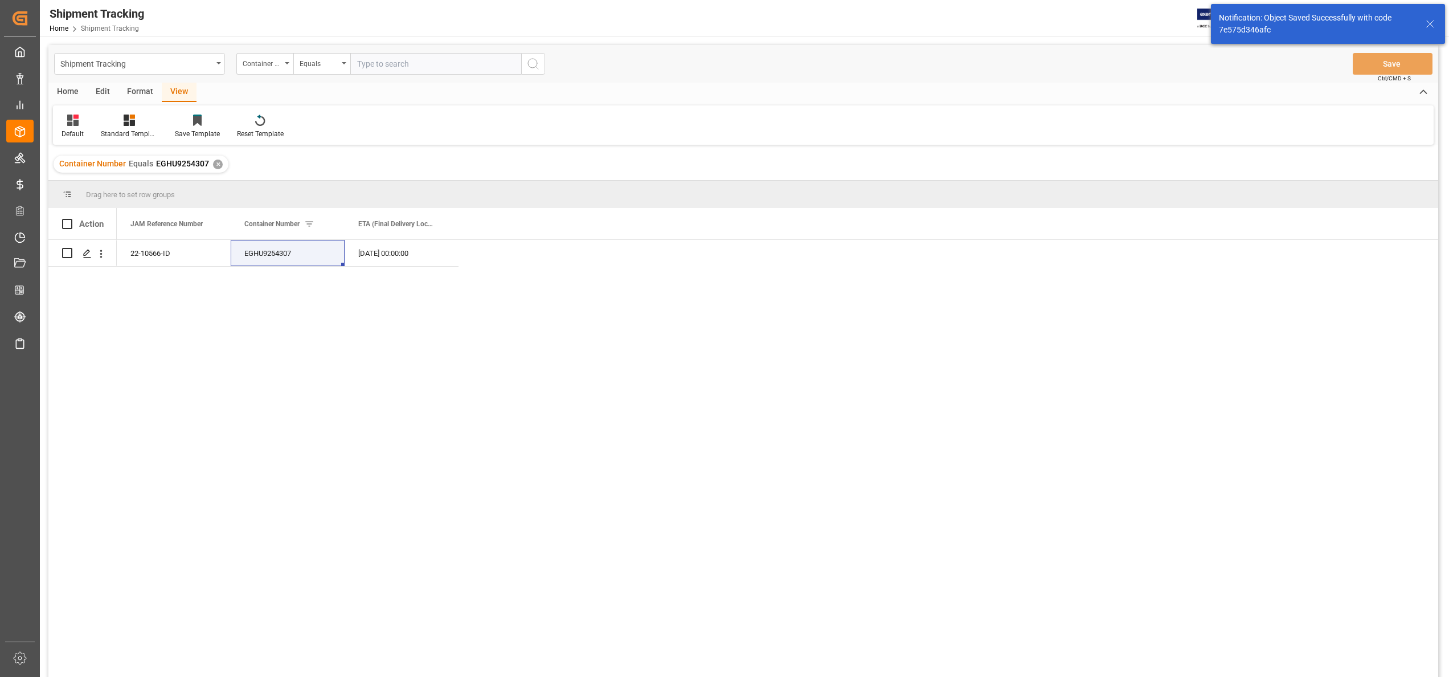
click at [413, 68] on input "text" at bounding box center [435, 64] width 171 height 22
paste input "EGHU9830980"
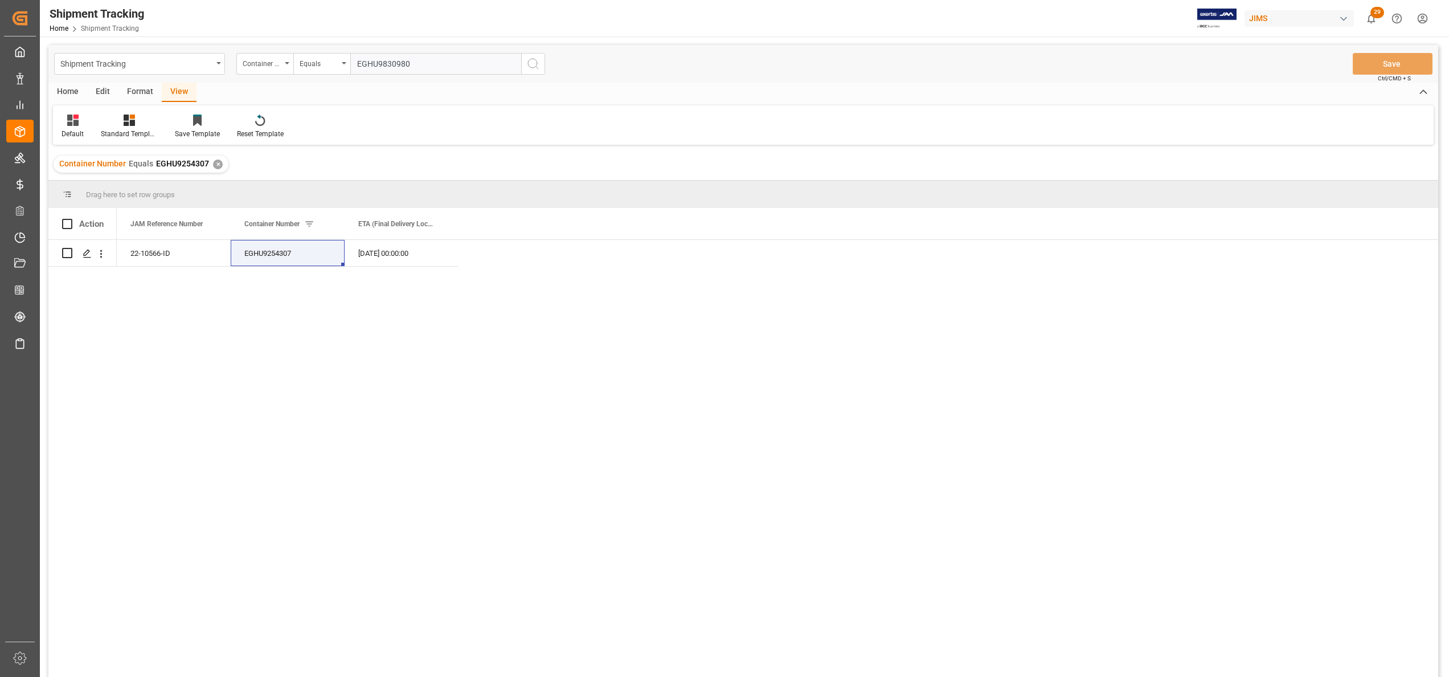
type input "EGHU9830980"
click at [535, 67] on icon "search button" at bounding box center [533, 64] width 14 height 14
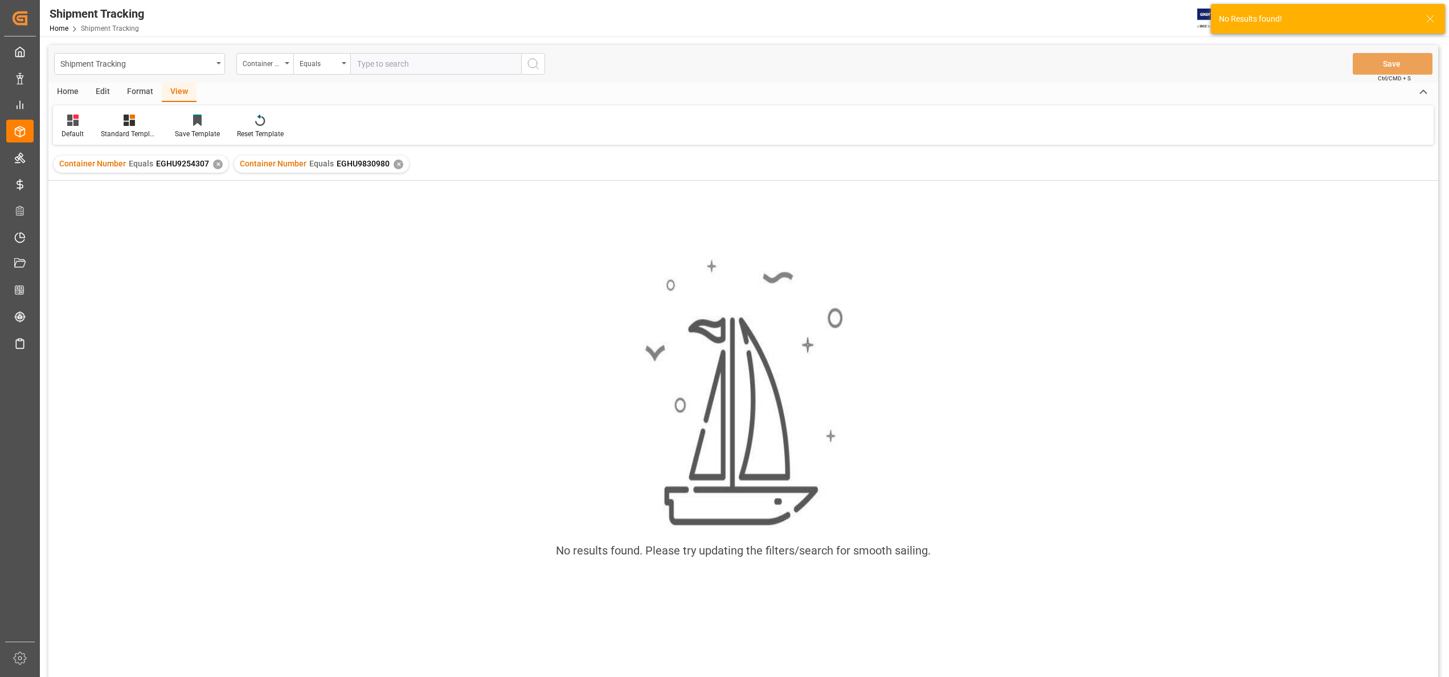
click at [213, 166] on div "✕" at bounding box center [218, 164] width 10 height 10
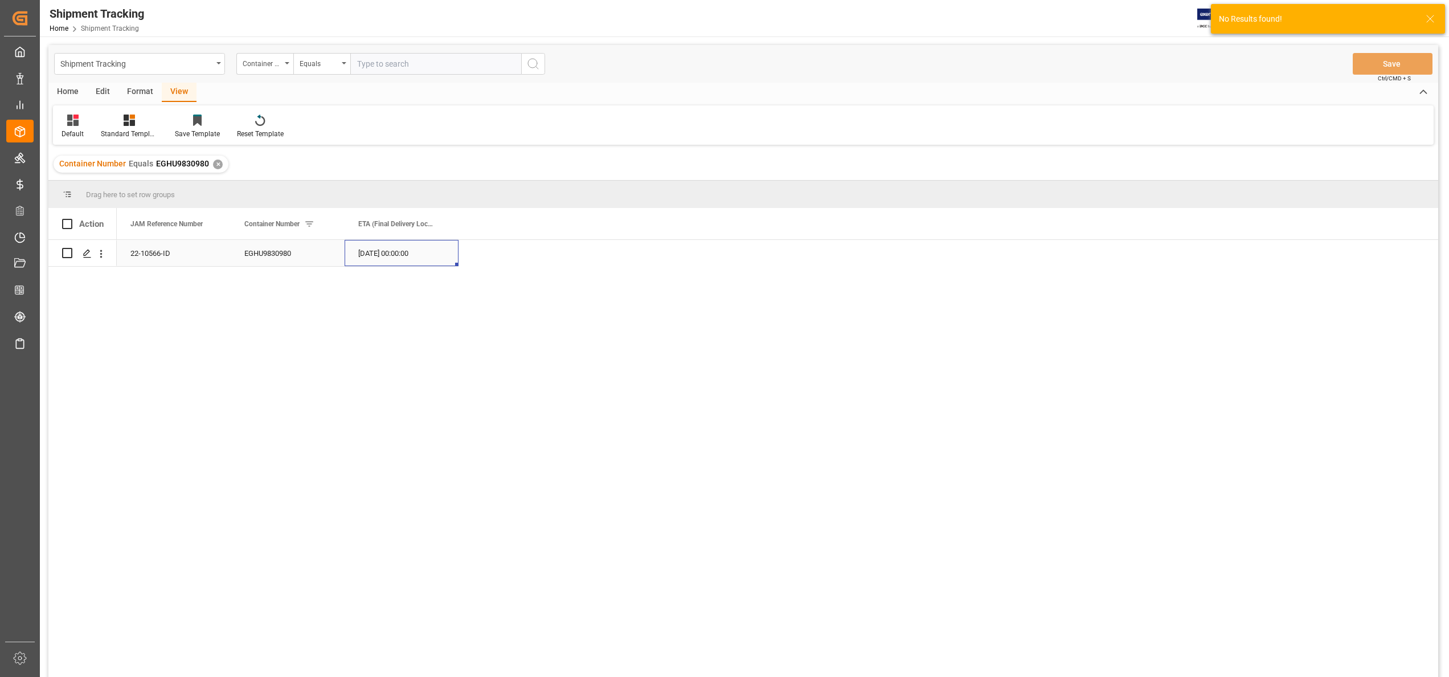
click at [400, 256] on div "[DATE] 00:00:00" at bounding box center [402, 253] width 114 height 26
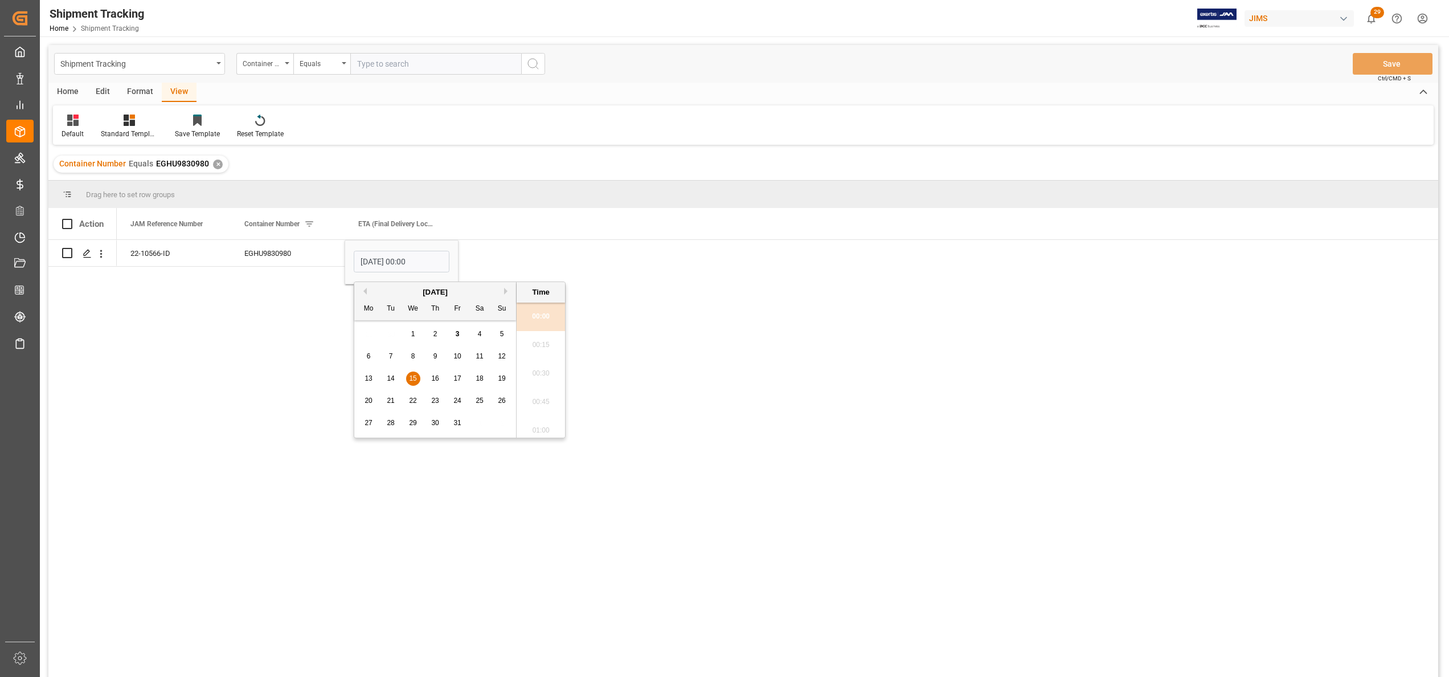
click at [460, 353] on span "10" at bounding box center [456, 356] width 7 height 8
type input "[DATE] 00:00"
click at [288, 248] on div "EGHU9830980" at bounding box center [288, 253] width 114 height 26
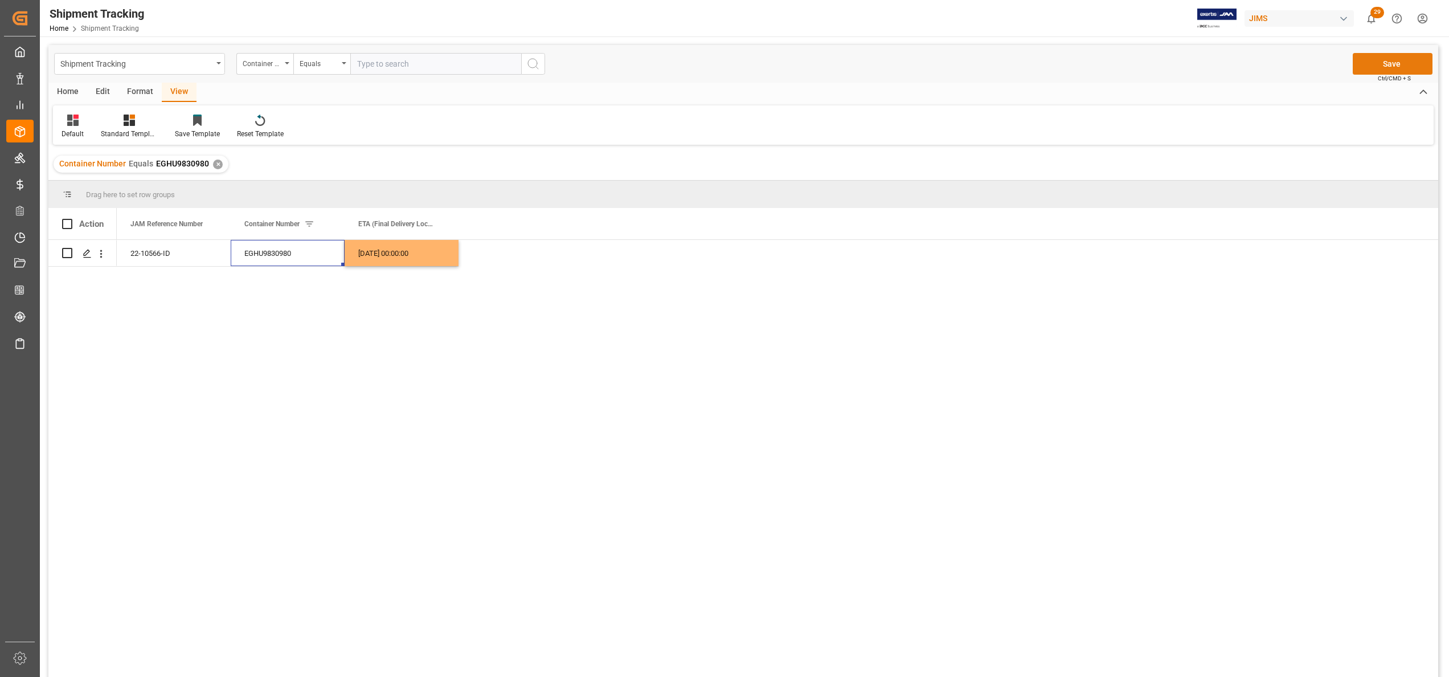
click at [1388, 60] on button "Save" at bounding box center [1392, 64] width 80 height 22
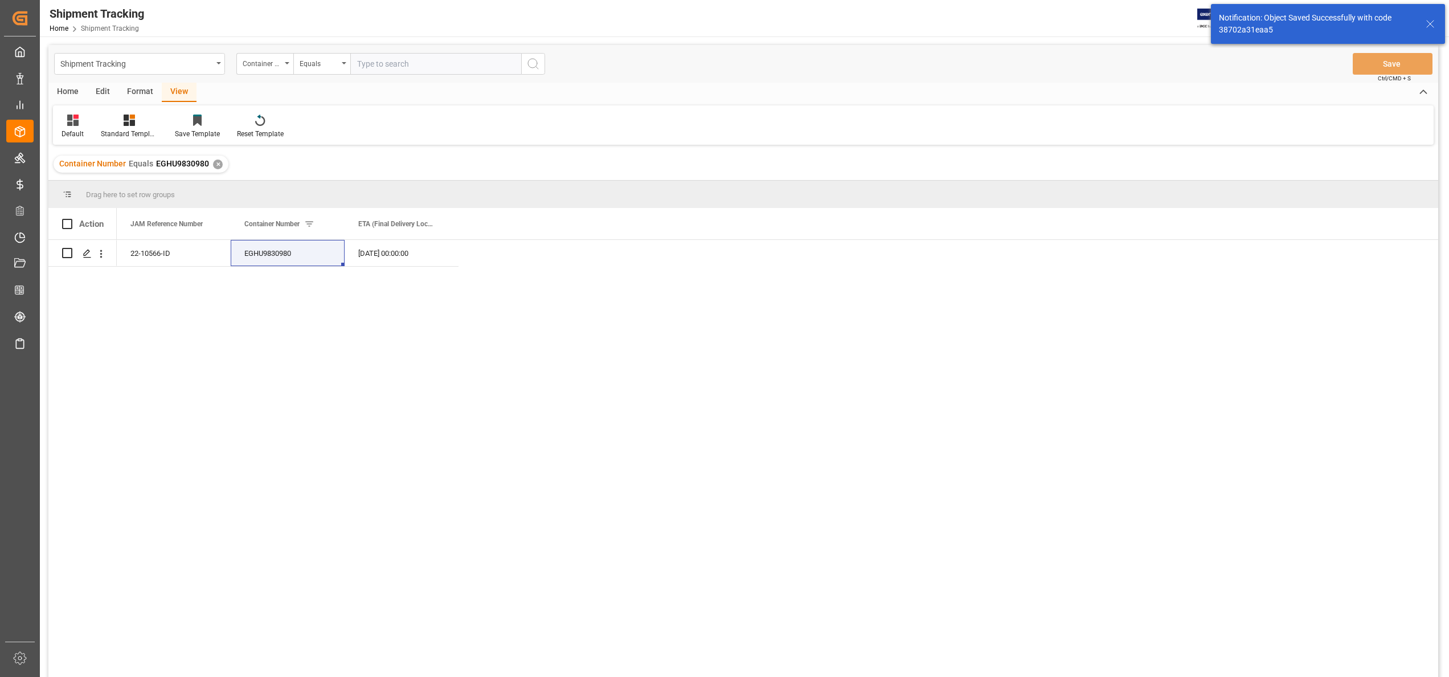
click at [395, 62] on input "text" at bounding box center [435, 64] width 171 height 22
paste input "EITU1583101"
type input "EITU1583101"
click at [528, 66] on icon "search button" at bounding box center [533, 64] width 14 height 14
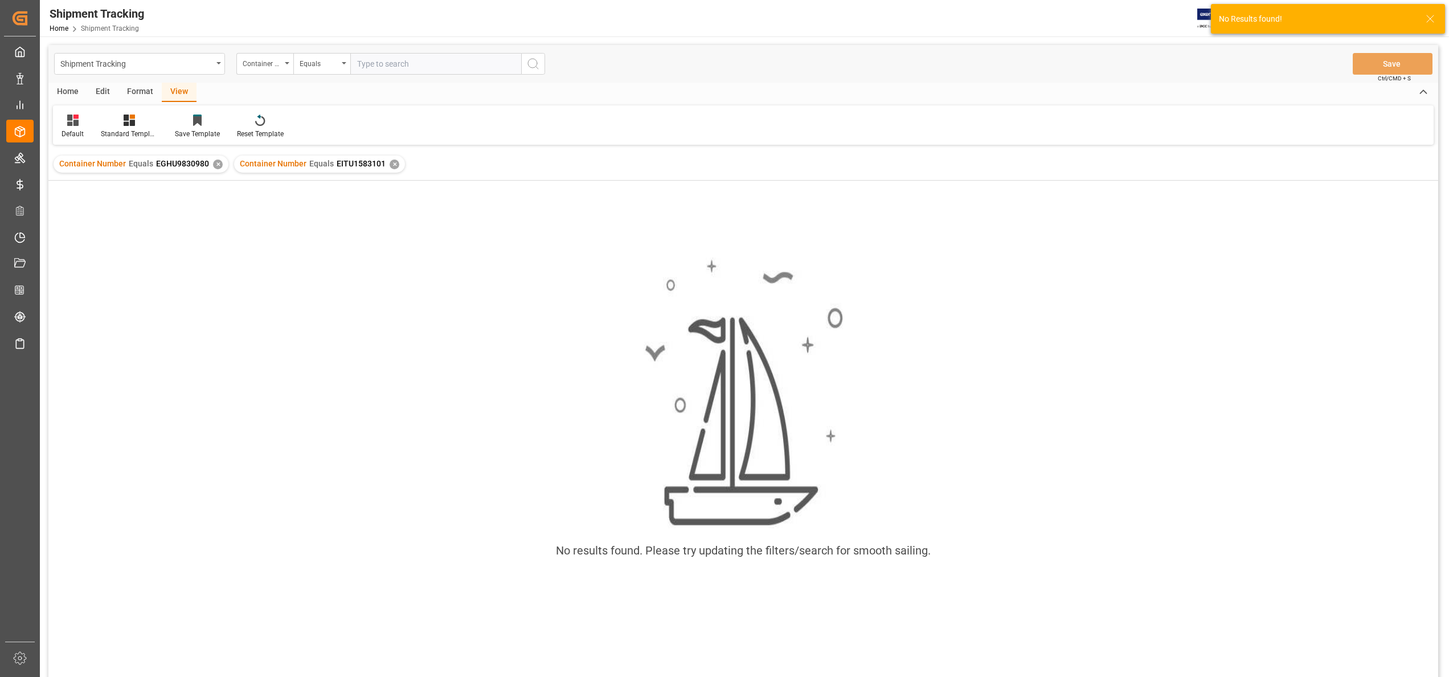
click at [219, 171] on div "Container Number Equals EGHU9830980 ✕" at bounding box center [141, 163] width 175 height 17
click at [215, 165] on div "✕" at bounding box center [218, 164] width 10 height 10
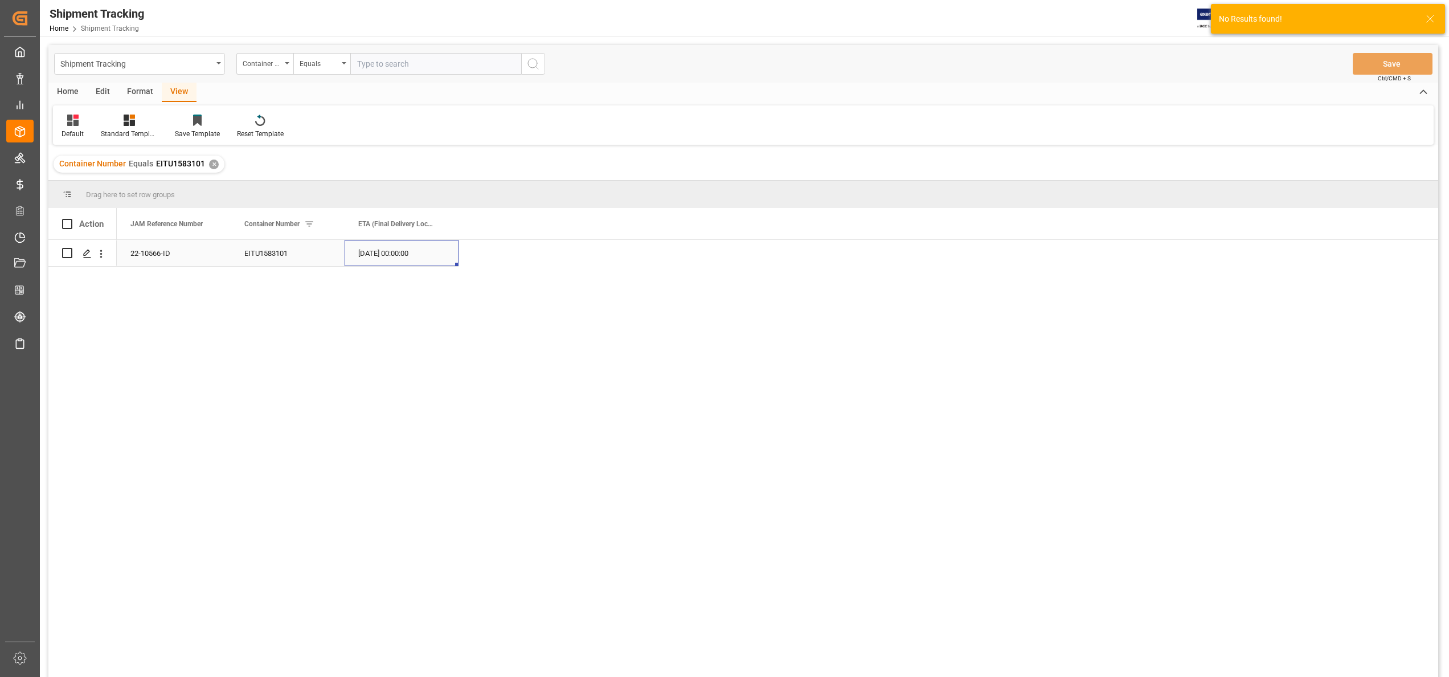
click at [423, 253] on div "[DATE] 00:00:00" at bounding box center [402, 253] width 114 height 26
click at [404, 248] on div "[DATE] 00:00:00" at bounding box center [402, 253] width 114 height 26
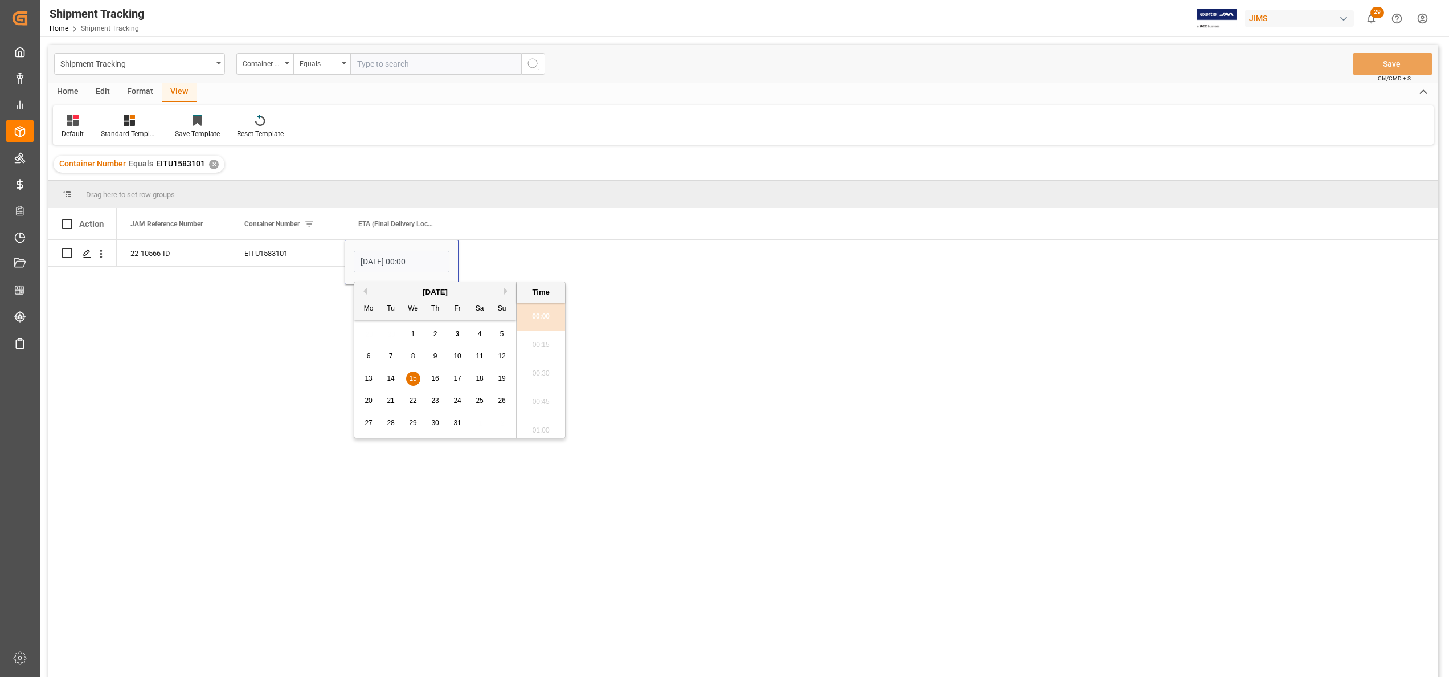
click at [458, 354] on span "10" at bounding box center [456, 356] width 7 height 8
type input "[DATE] 00:00"
click at [268, 253] on div "EITU1583101" at bounding box center [288, 253] width 114 height 26
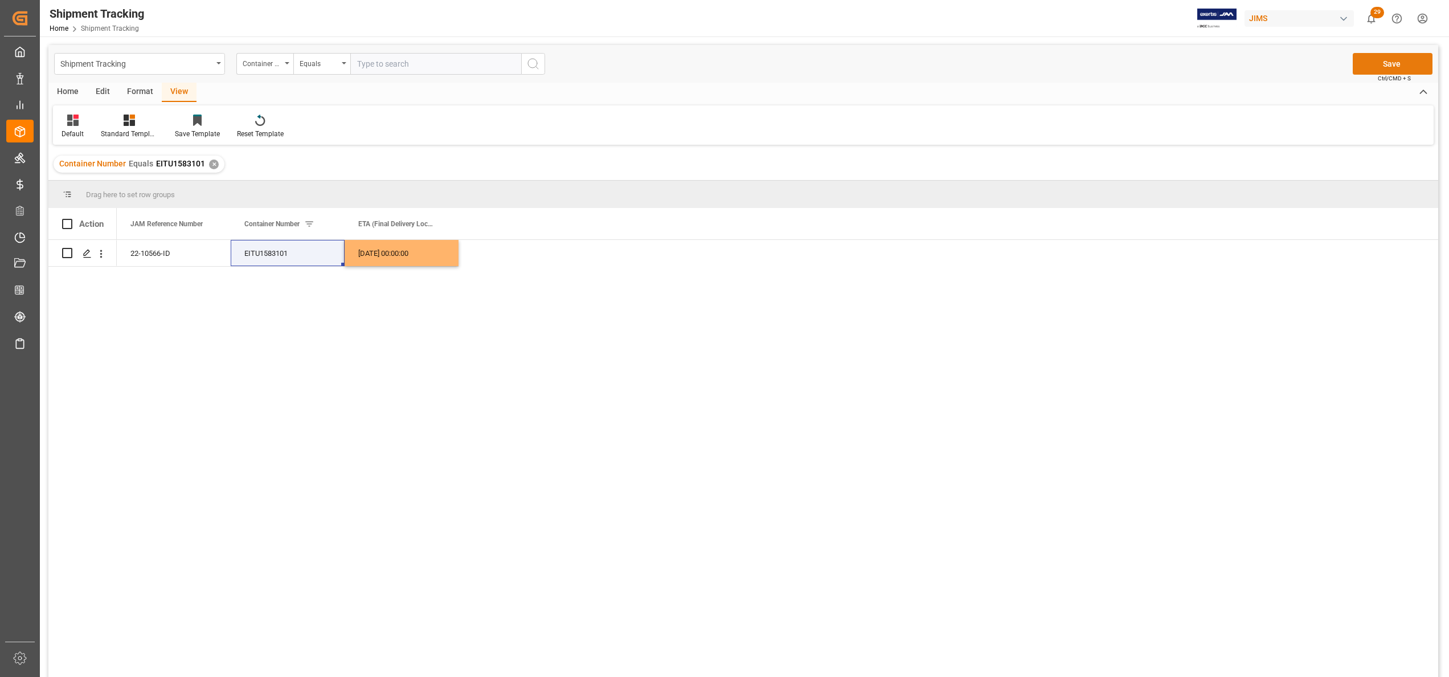
click at [1376, 65] on button "Save" at bounding box center [1392, 64] width 80 height 22
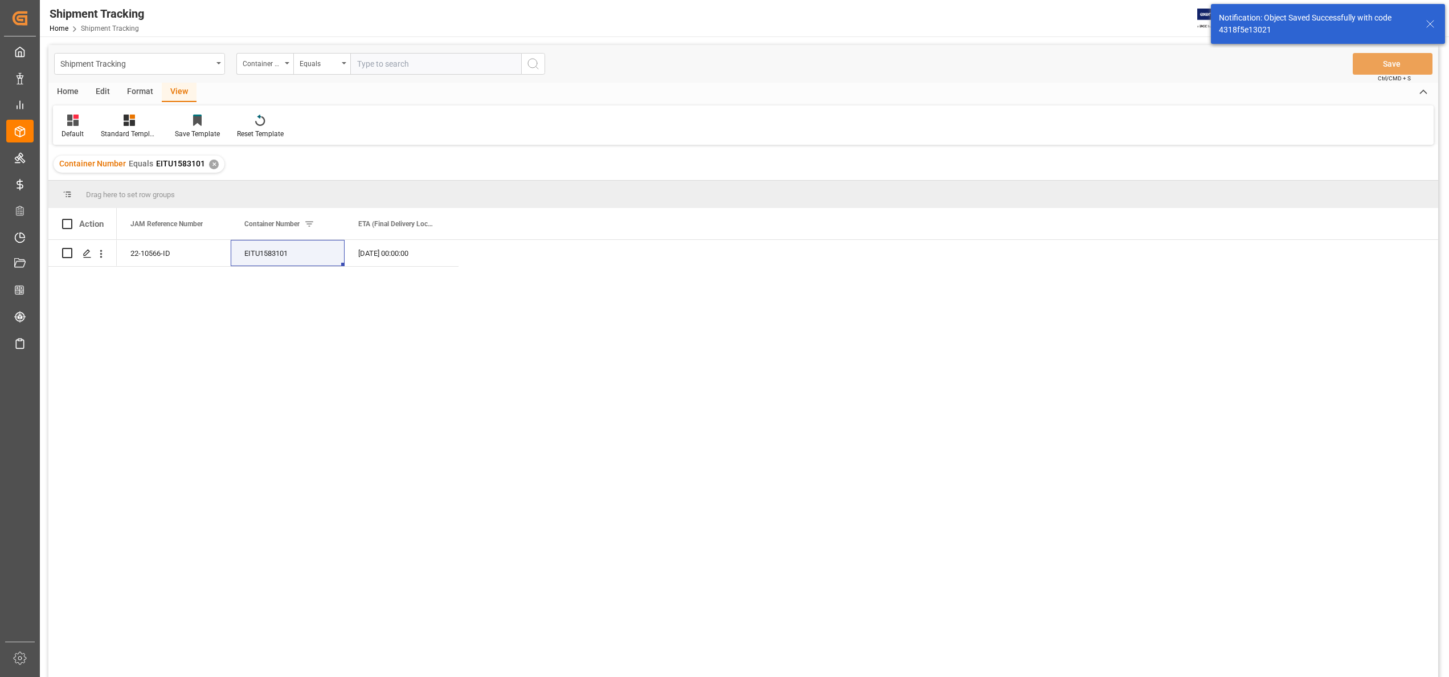
click at [474, 64] on input "text" at bounding box center [435, 64] width 171 height 22
paste input "TLLU7555964"
type input "TLLU7555964"
click at [527, 68] on icon "search button" at bounding box center [533, 64] width 14 height 14
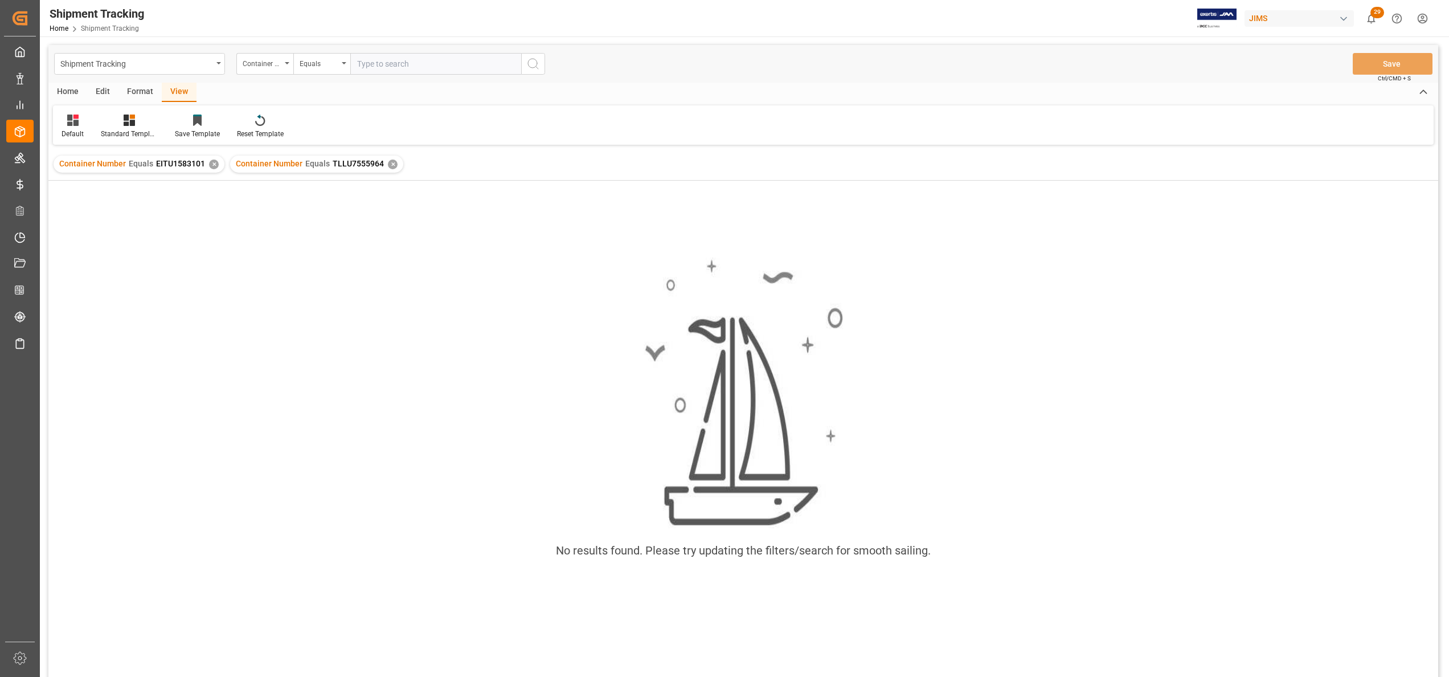
click at [208, 169] on div "Container Number Equals EITU1583101 ✕" at bounding box center [139, 163] width 171 height 17
click at [209, 165] on div "✕" at bounding box center [214, 164] width 10 height 10
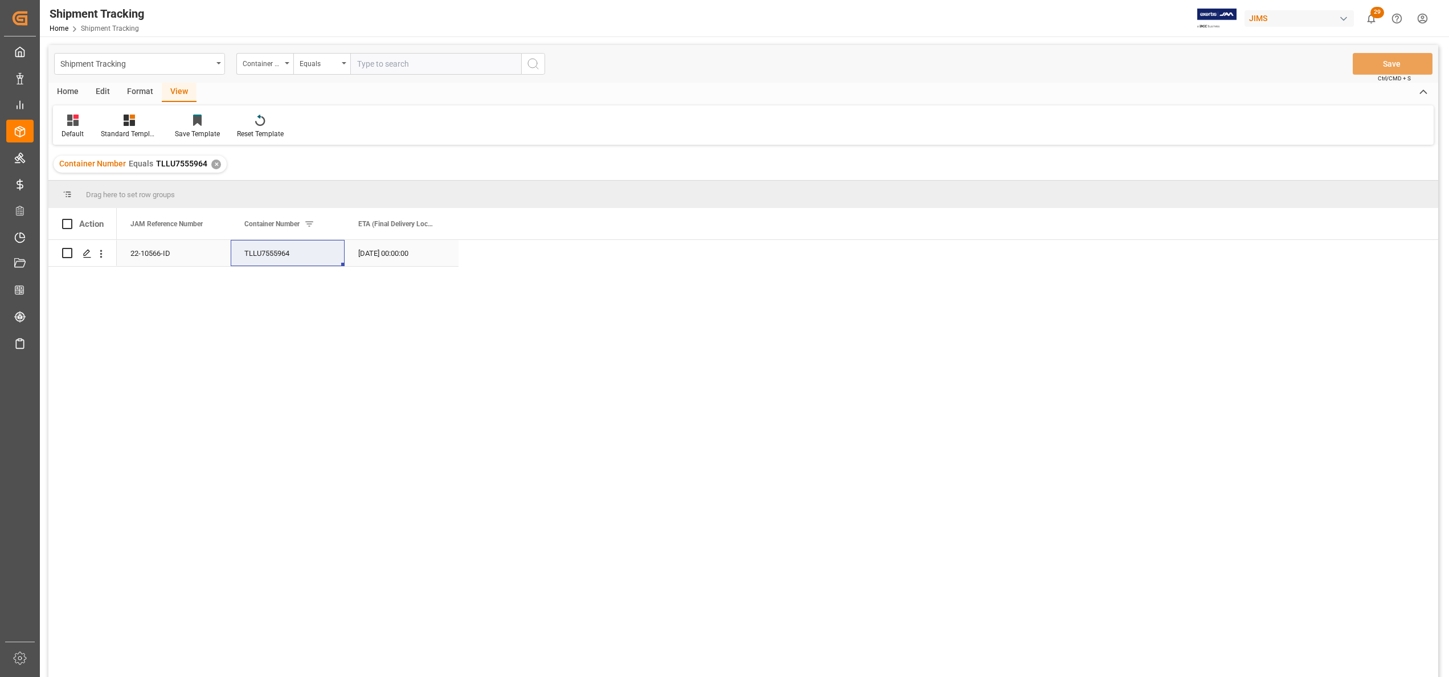
click at [410, 257] on div "[DATE] 00:00:00" at bounding box center [402, 253] width 114 height 26
click at [409, 257] on div "[DATE] 00:00:00" at bounding box center [402, 253] width 114 height 26
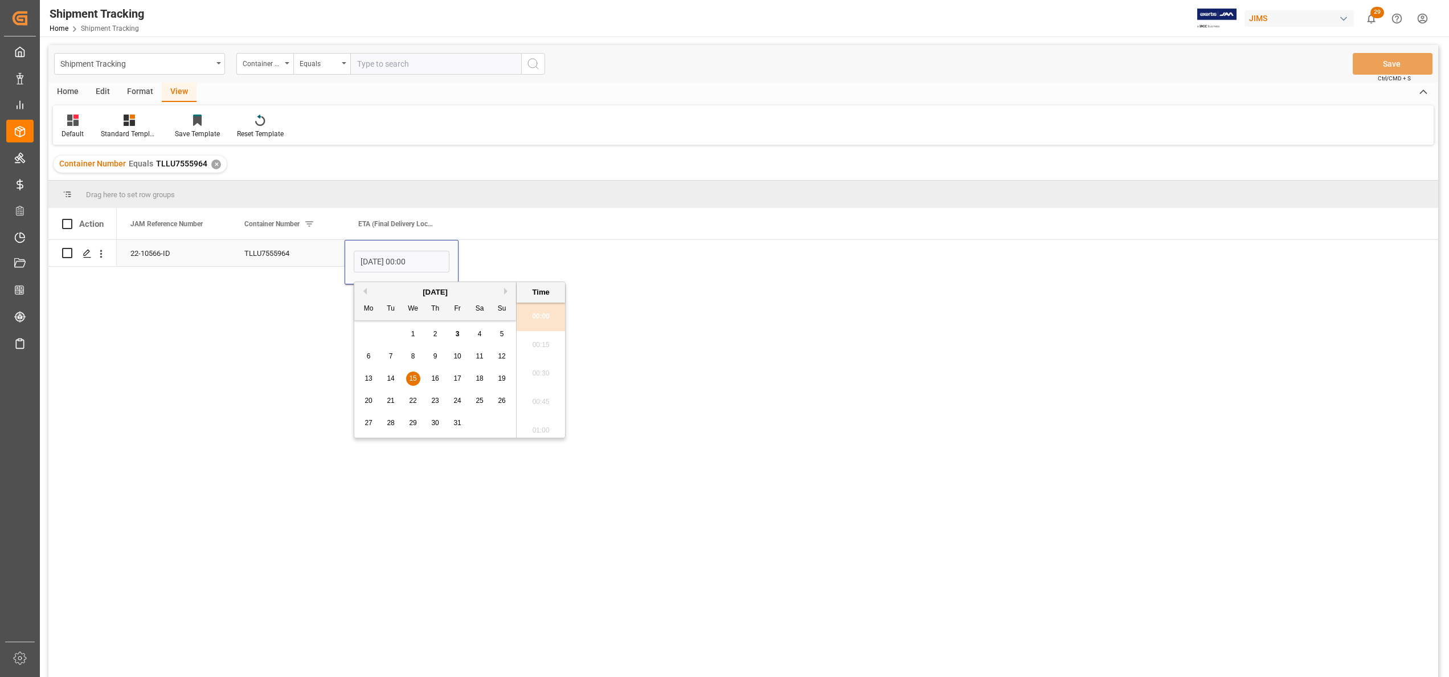
click at [409, 257] on input "[DATE] 00:00" at bounding box center [402, 262] width 96 height 22
click at [459, 376] on span "17" at bounding box center [456, 378] width 7 height 8
type input "[DATE] 00:00"
click at [545, 313] on li "00:00" at bounding box center [541, 316] width 48 height 28
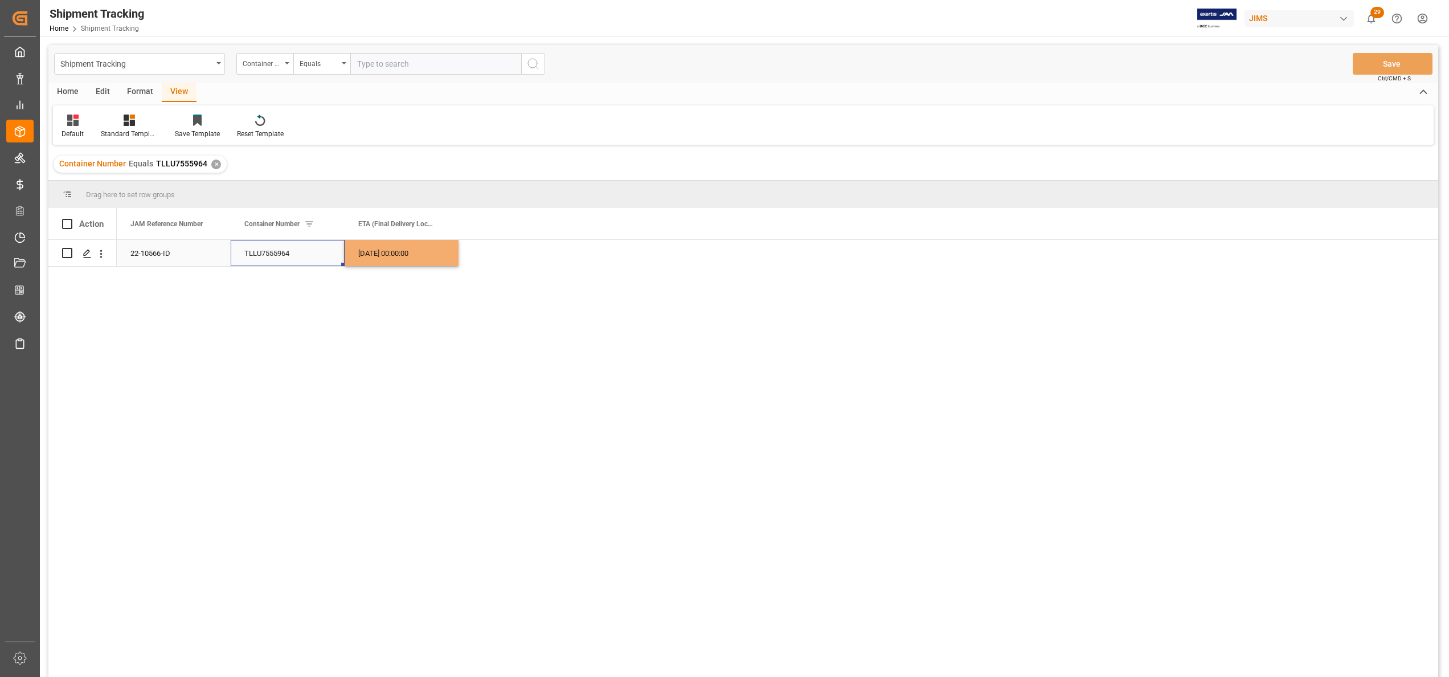
click at [308, 254] on div "TLLU7555964" at bounding box center [288, 253] width 114 height 26
click at [1380, 59] on button "Save" at bounding box center [1392, 64] width 80 height 22
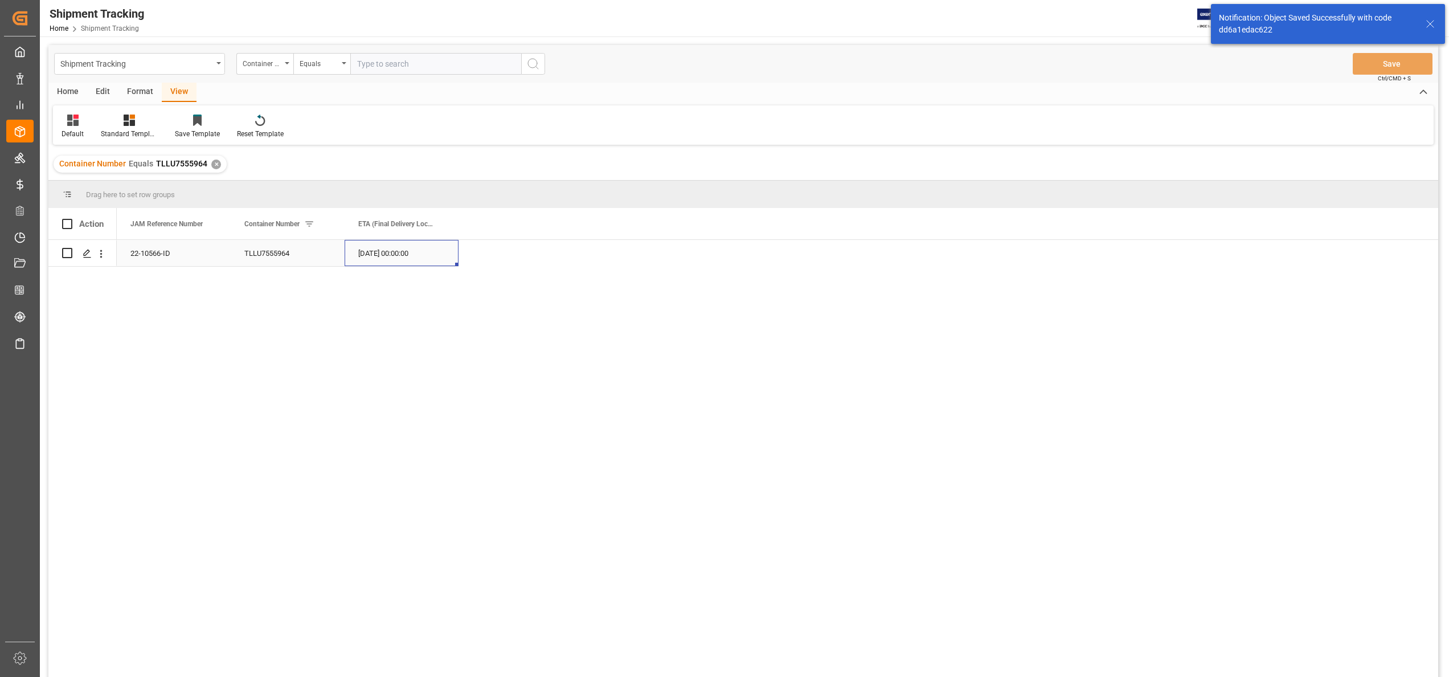
click at [382, 257] on div "[DATE] 00:00:00" at bounding box center [402, 253] width 114 height 26
click at [458, 361] on div "10" at bounding box center [457, 357] width 14 height 14
type input "[DATE] 00:00"
click at [293, 253] on div "TLLU7555964" at bounding box center [288, 253] width 114 height 26
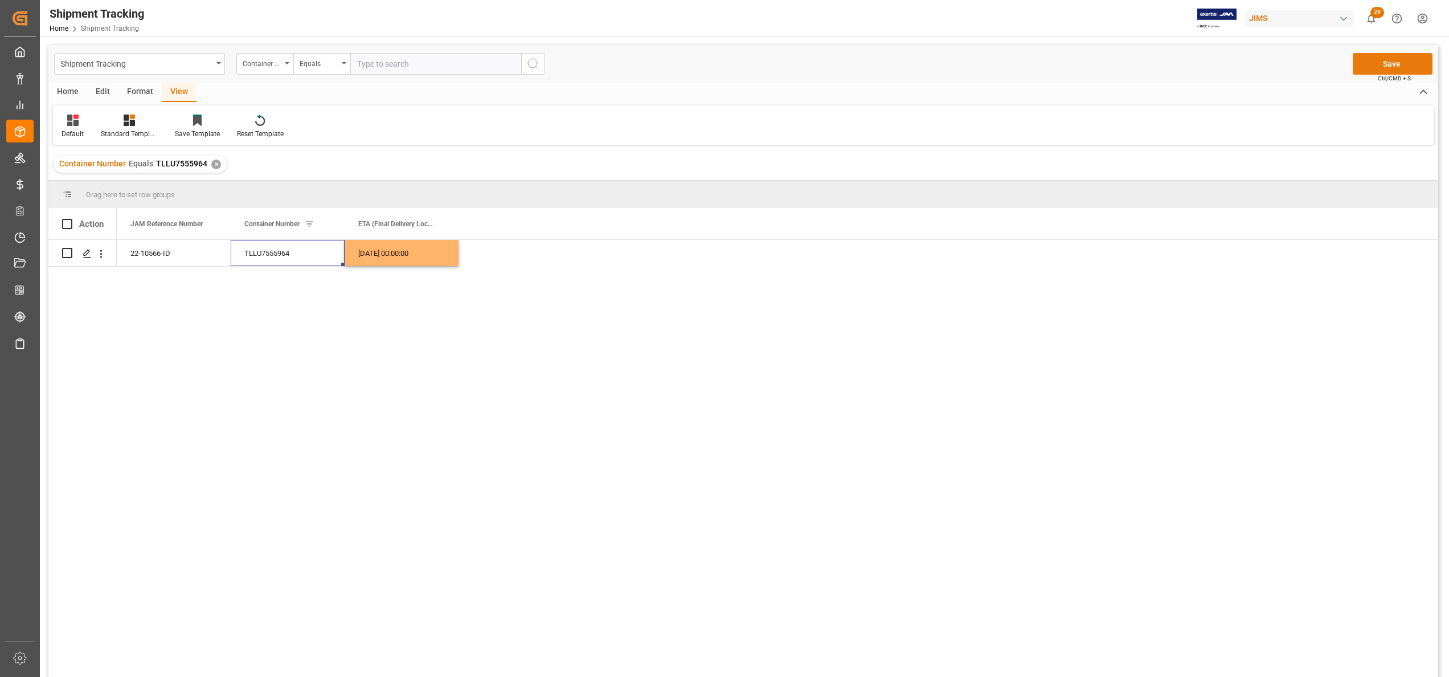
click at [1385, 68] on button "Save" at bounding box center [1392, 64] width 80 height 22
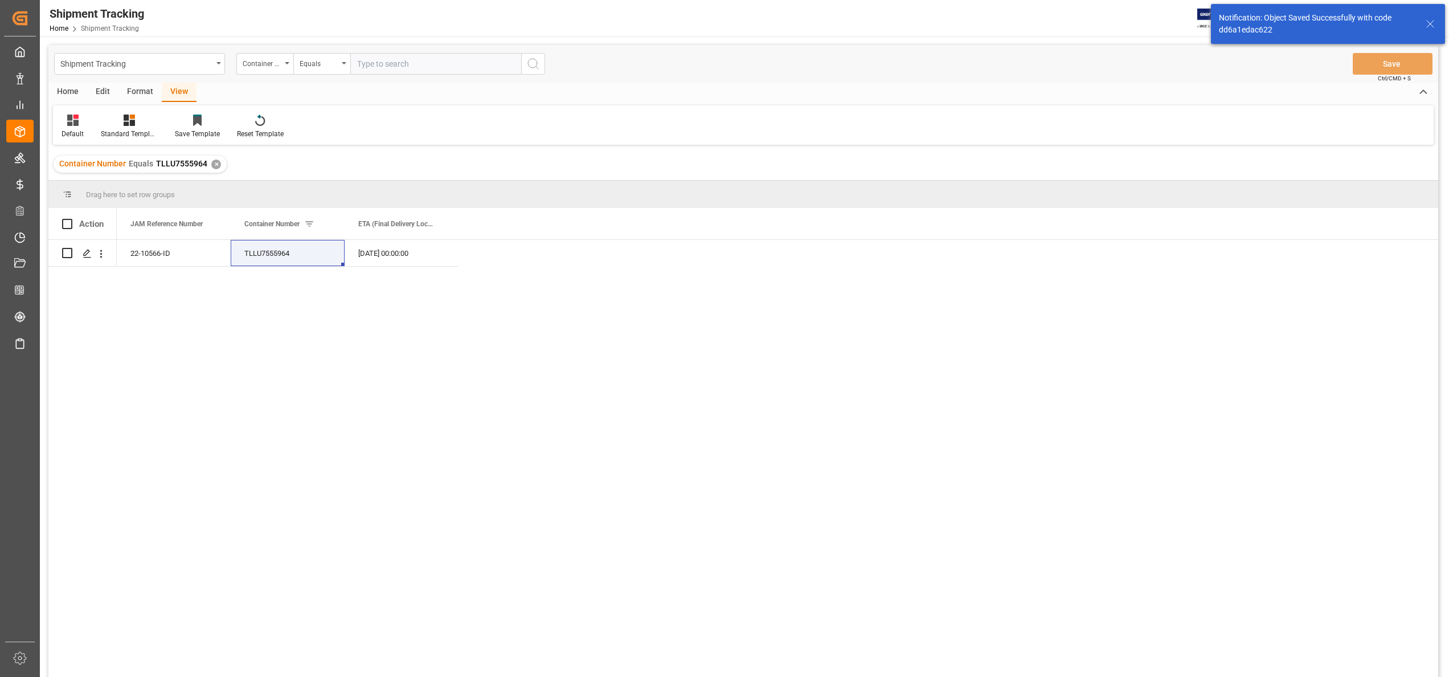
click at [423, 65] on input "text" at bounding box center [435, 64] width 171 height 22
paste input "EISU9460809"
type input "EISU9460809"
click at [532, 66] on icon "search button" at bounding box center [533, 64] width 14 height 14
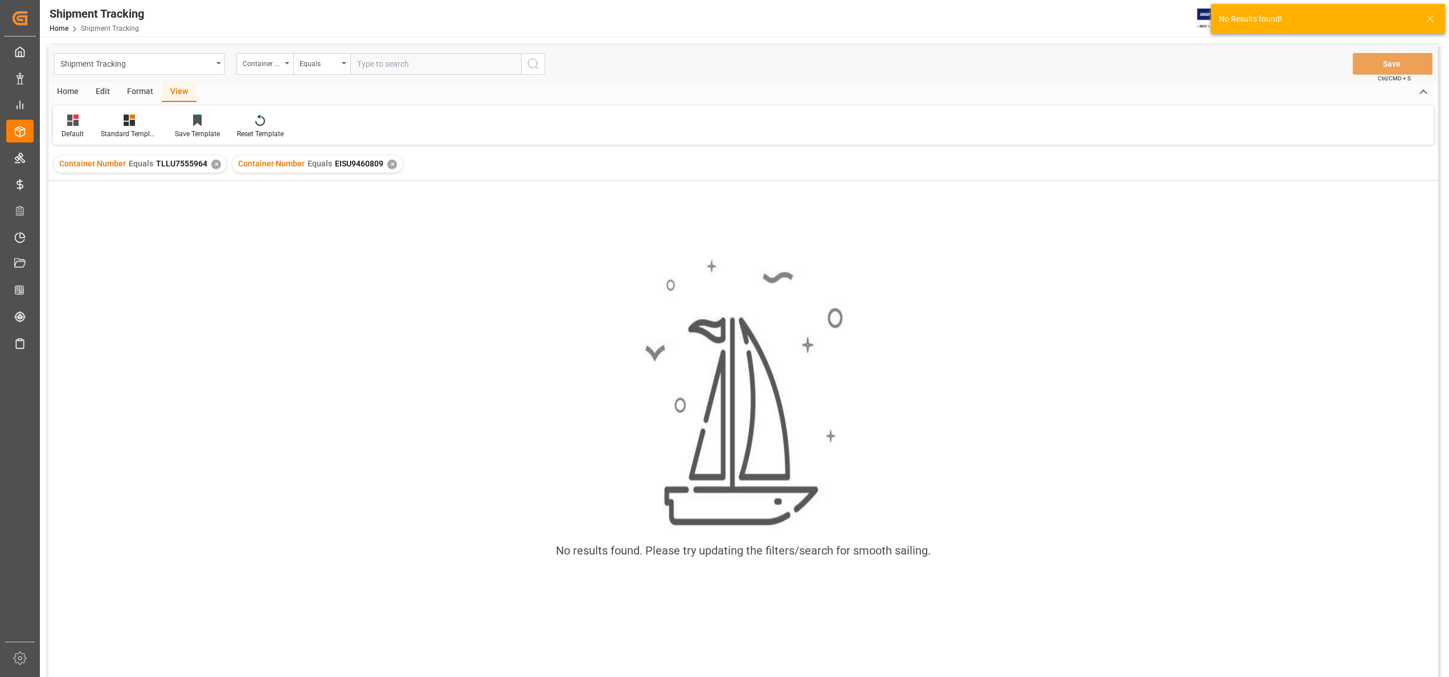
click at [212, 169] on div "✕" at bounding box center [216, 164] width 10 height 10
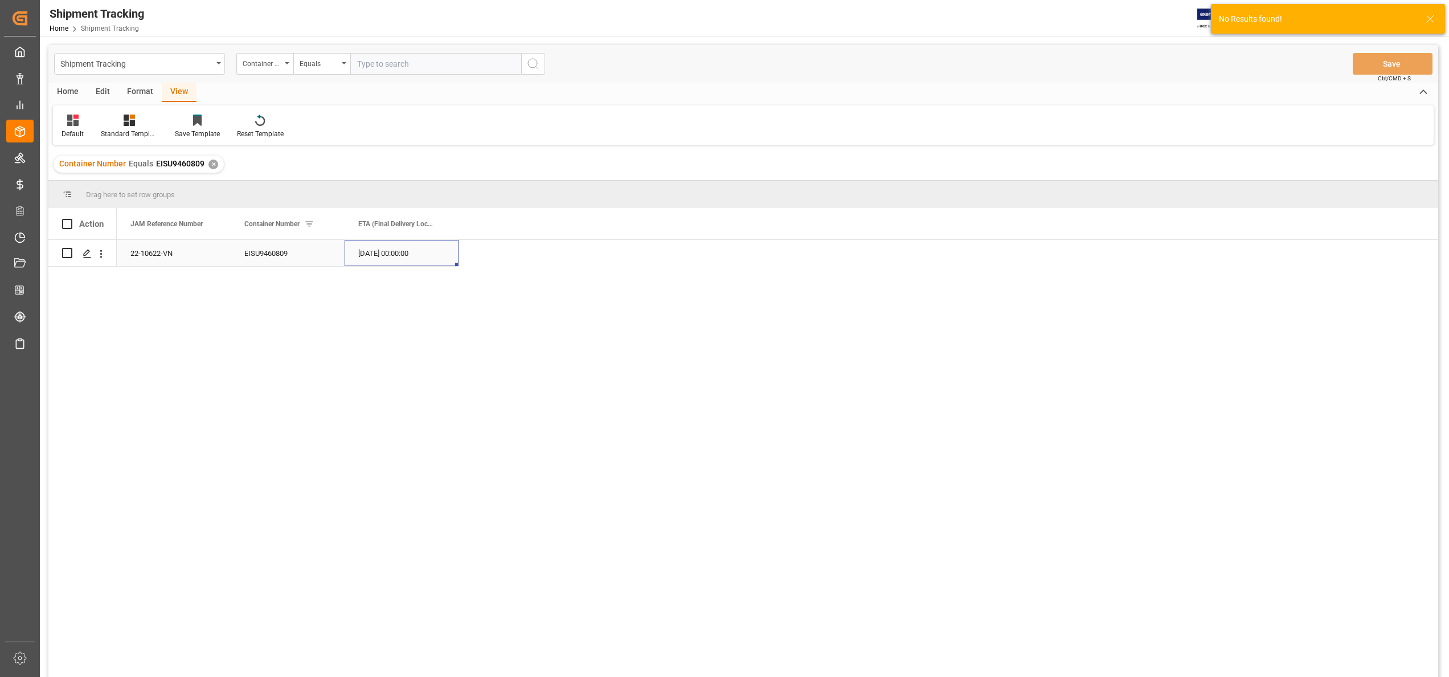
click at [367, 249] on div "[DATE] 00:00:00" at bounding box center [402, 253] width 114 height 26
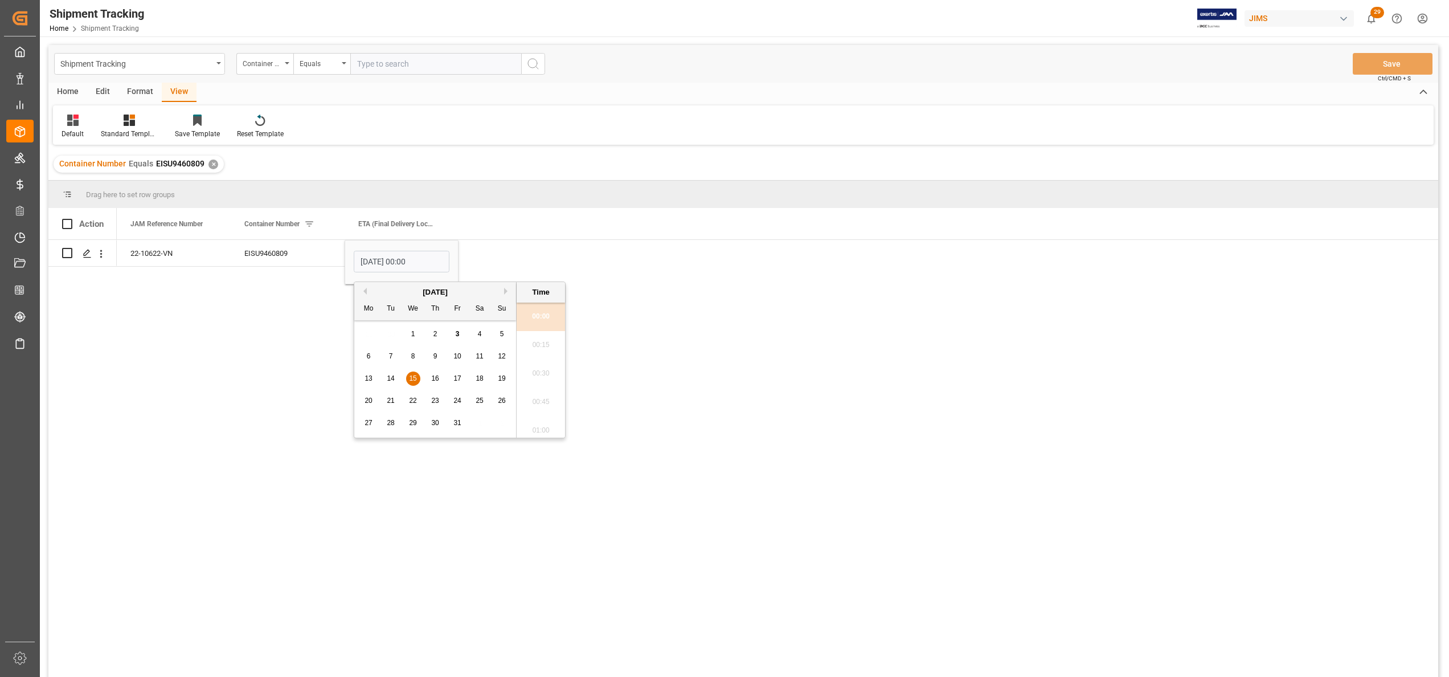
click at [458, 356] on span "10" at bounding box center [456, 356] width 7 height 8
type input "[DATE] 00:00"
click at [242, 256] on div "EISU9460809" at bounding box center [288, 253] width 114 height 26
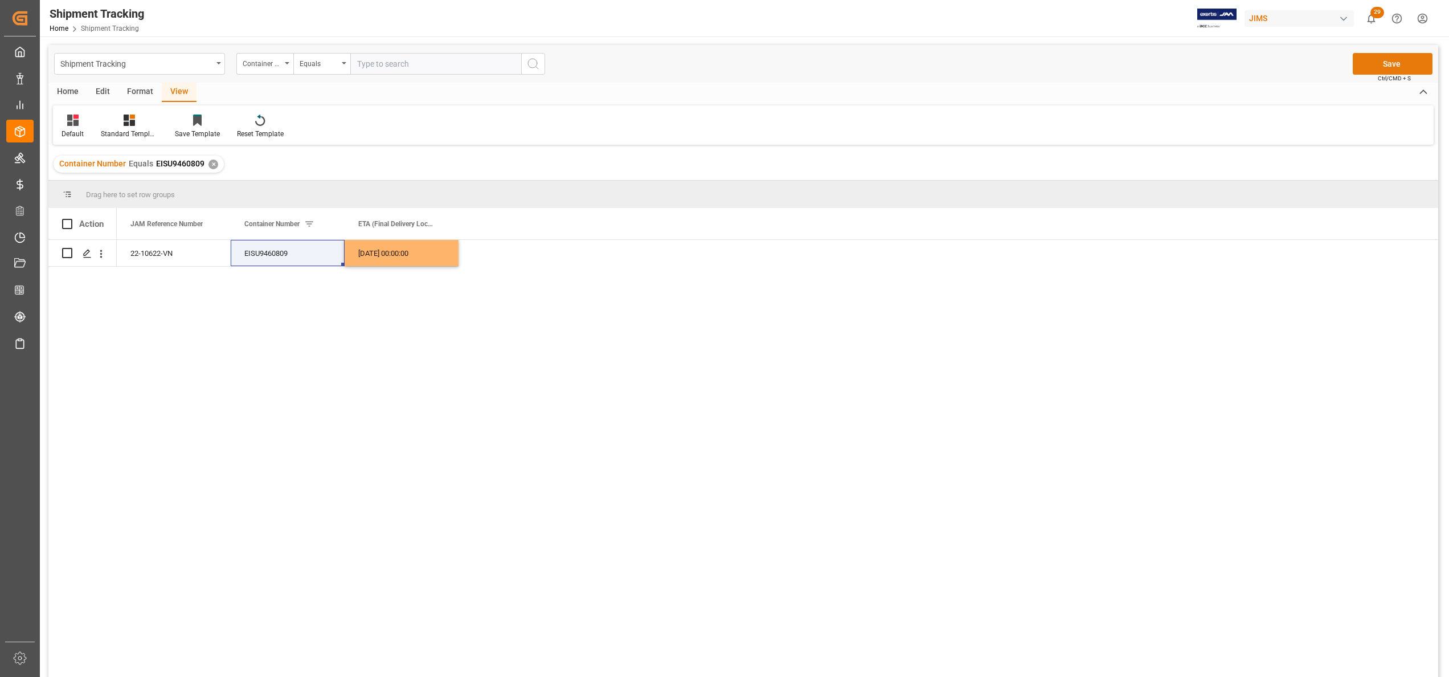
click at [1359, 64] on button "Save" at bounding box center [1392, 64] width 80 height 22
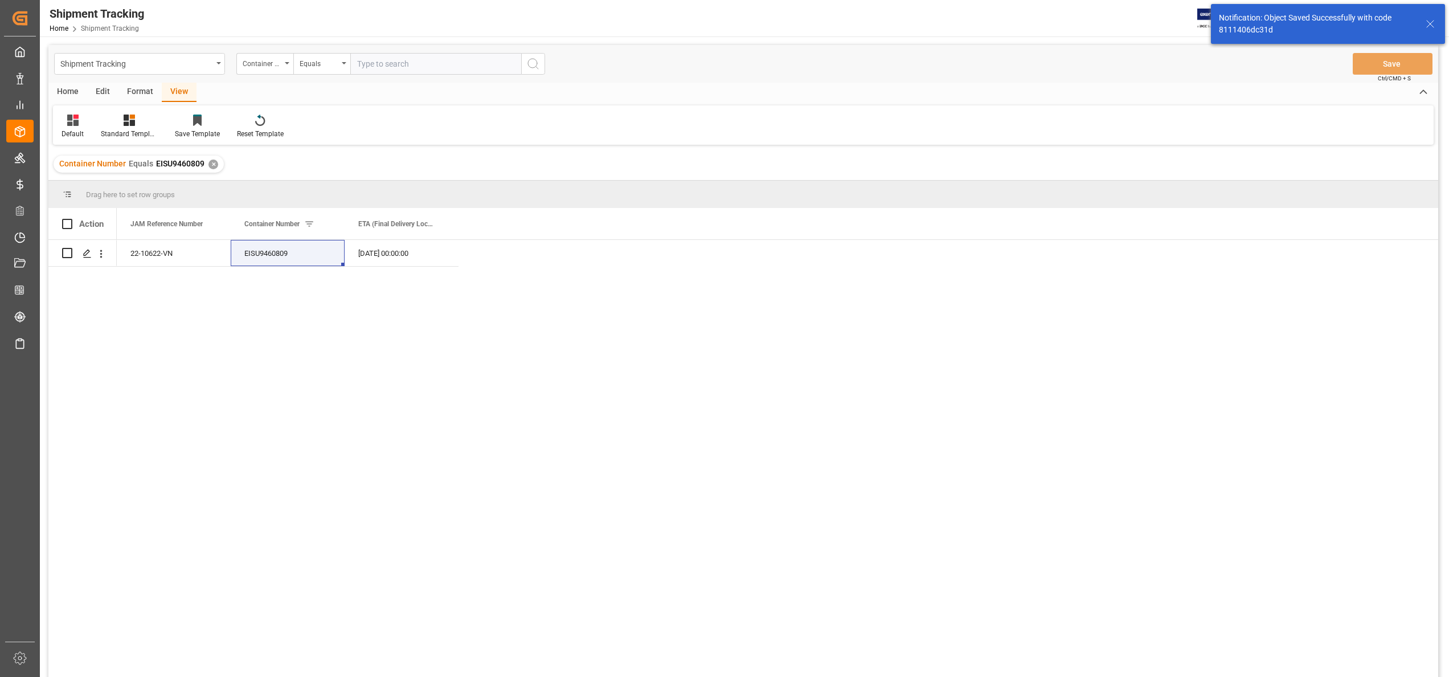
click at [464, 72] on input "text" at bounding box center [435, 64] width 171 height 22
paste input "TIIU6249058"
type input "TIIU6249058"
click at [539, 66] on icon "search button" at bounding box center [533, 64] width 14 height 14
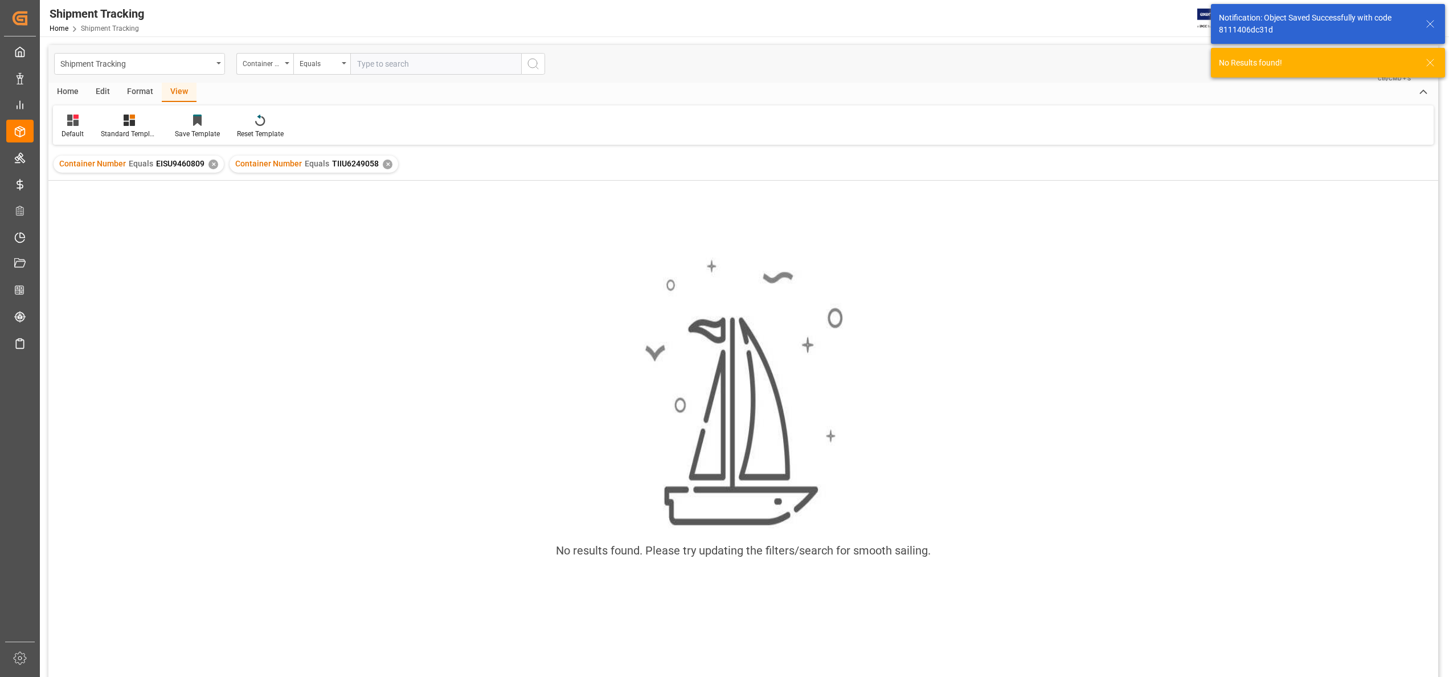
click at [212, 164] on div "✕" at bounding box center [213, 164] width 10 height 10
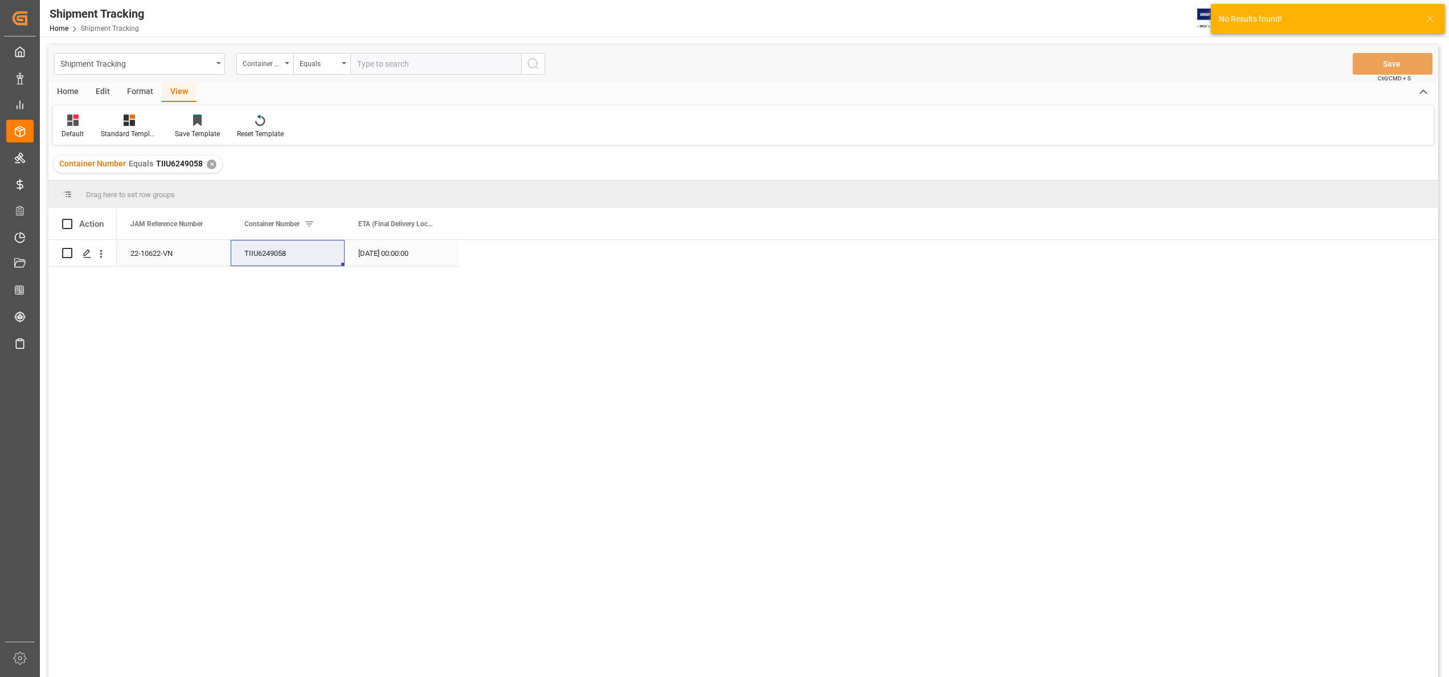
click at [383, 257] on div "[DATE] 00:00:00" at bounding box center [402, 253] width 114 height 26
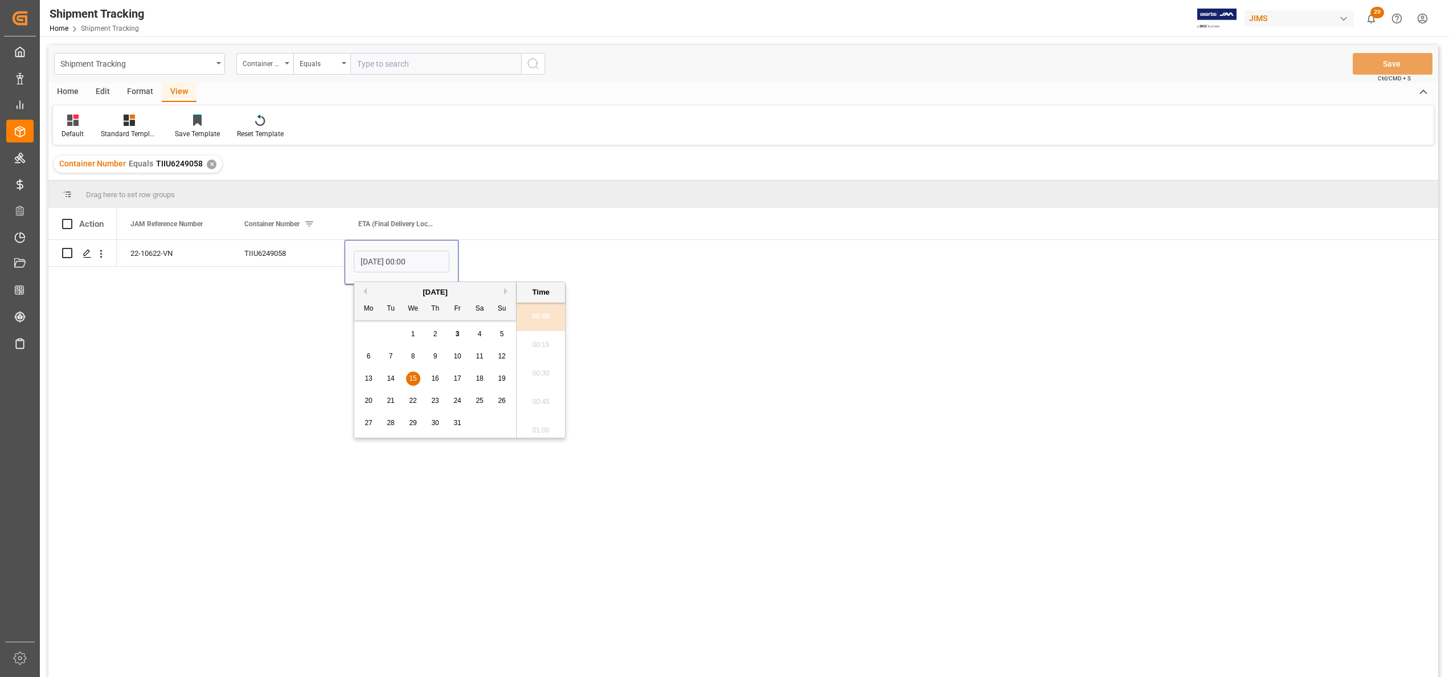
click at [456, 352] on span "10" at bounding box center [456, 356] width 7 height 8
type input "[DATE] 00:00"
click at [274, 252] on div "TIIU6249058" at bounding box center [288, 253] width 114 height 26
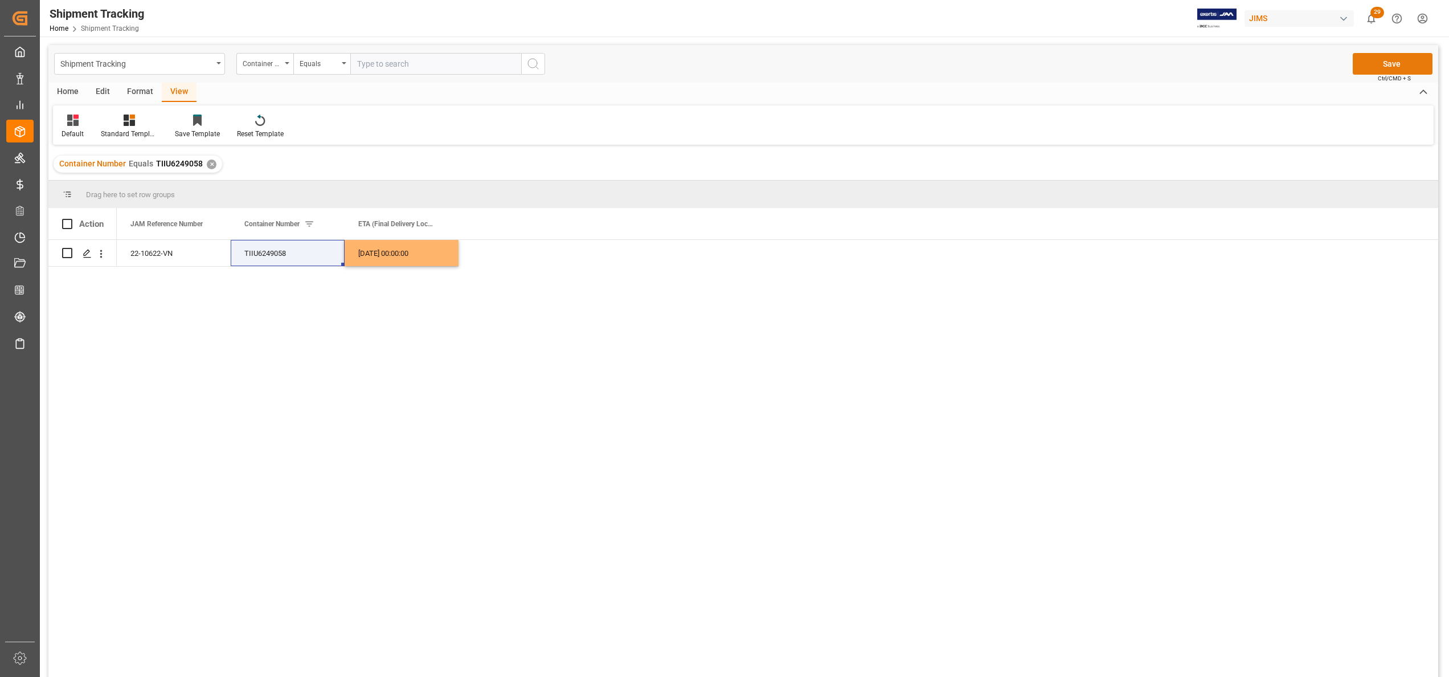
click at [1397, 69] on button "Save" at bounding box center [1392, 64] width 80 height 22
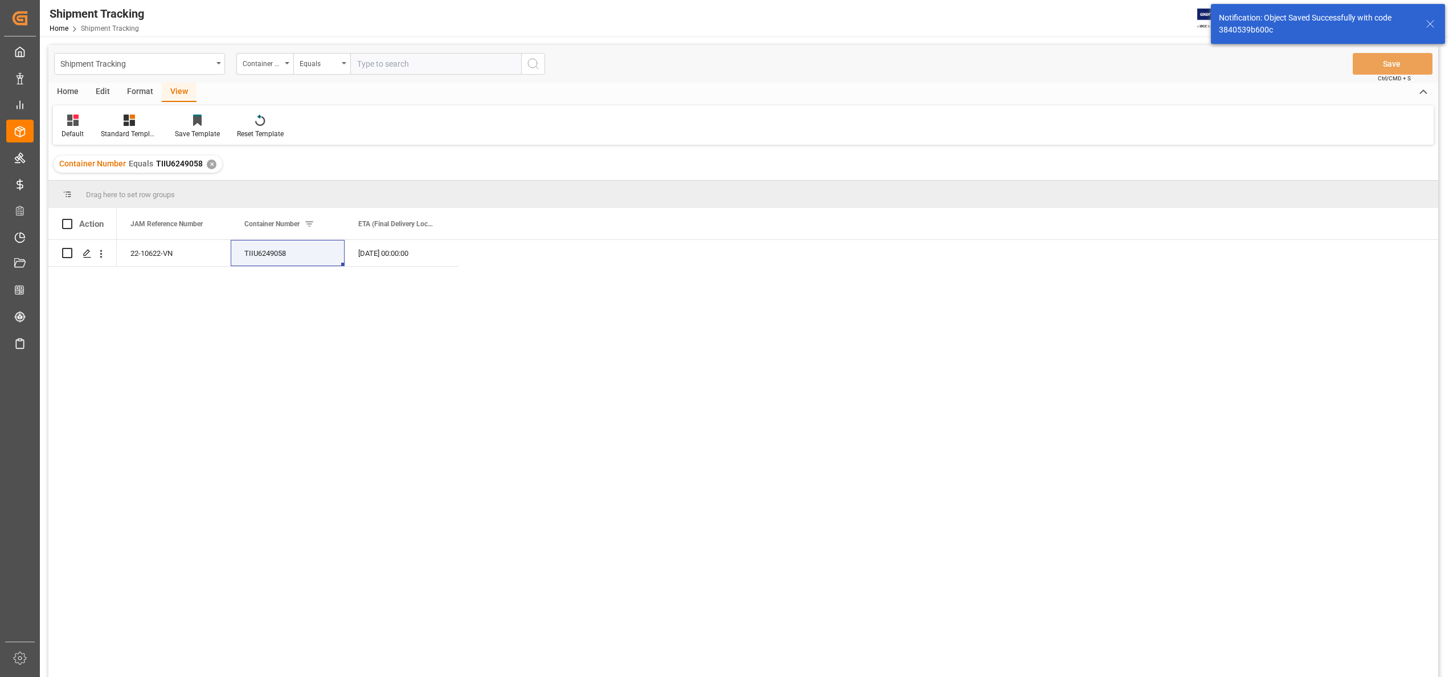
click at [454, 60] on input "text" at bounding box center [435, 64] width 171 height 22
paste input "EGSU6405548"
type input "EGSU6405548"
click at [525, 65] on button "search button" at bounding box center [533, 64] width 24 height 22
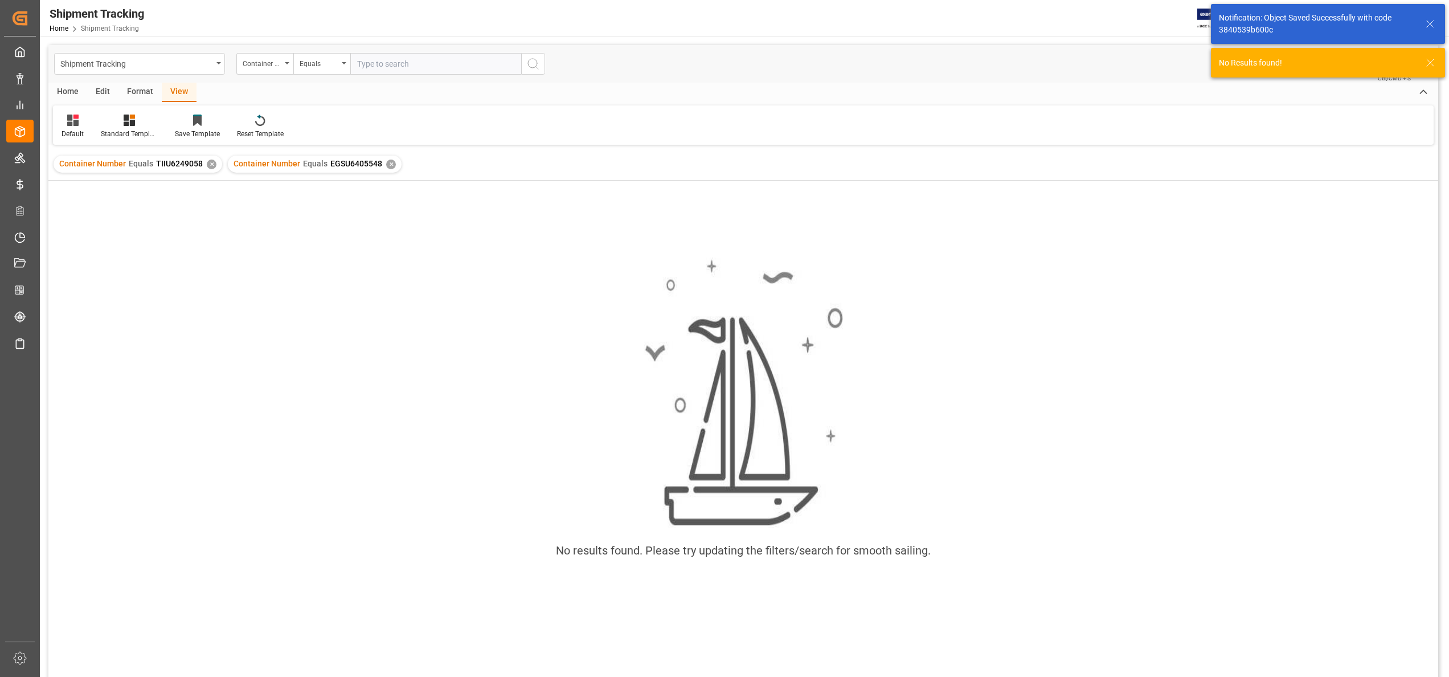
click at [203, 164] on div "Container Number Equals TIIU6249058 ✕" at bounding box center [138, 163] width 169 height 17
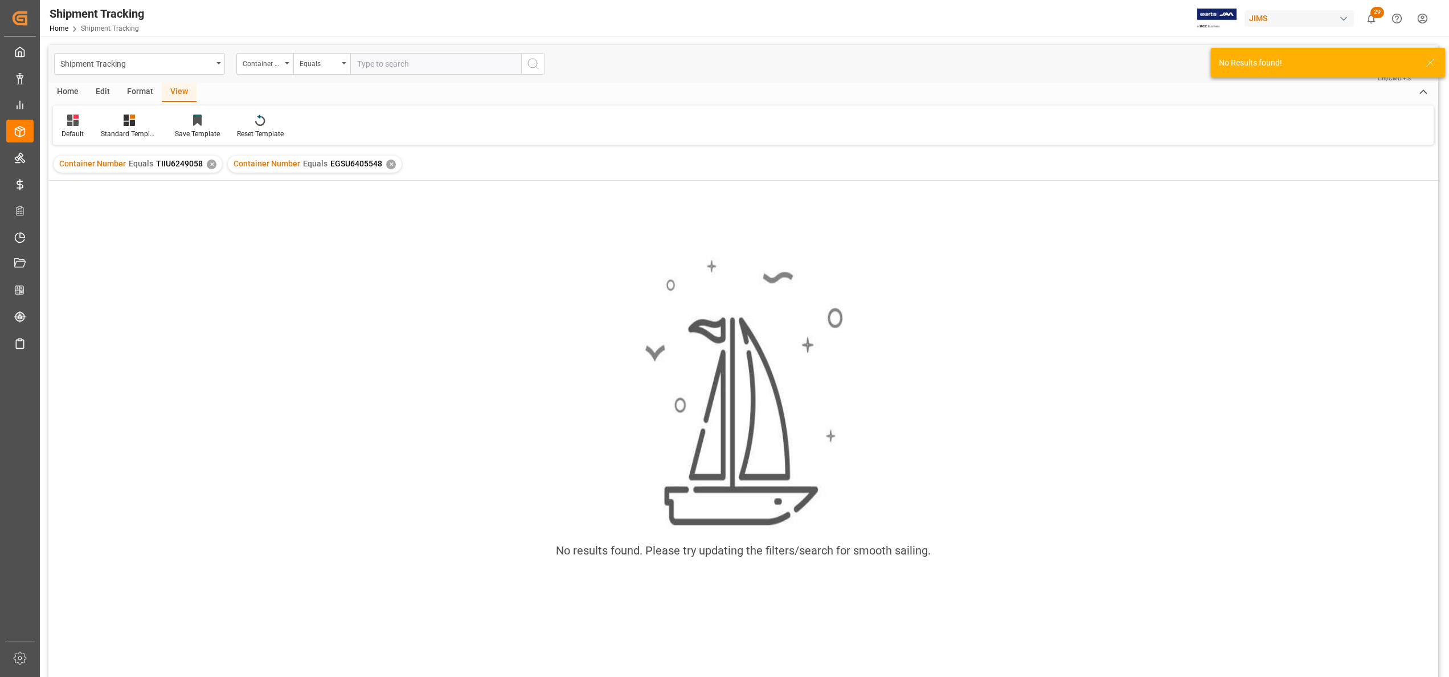
click at [207, 165] on div "✕" at bounding box center [212, 164] width 10 height 10
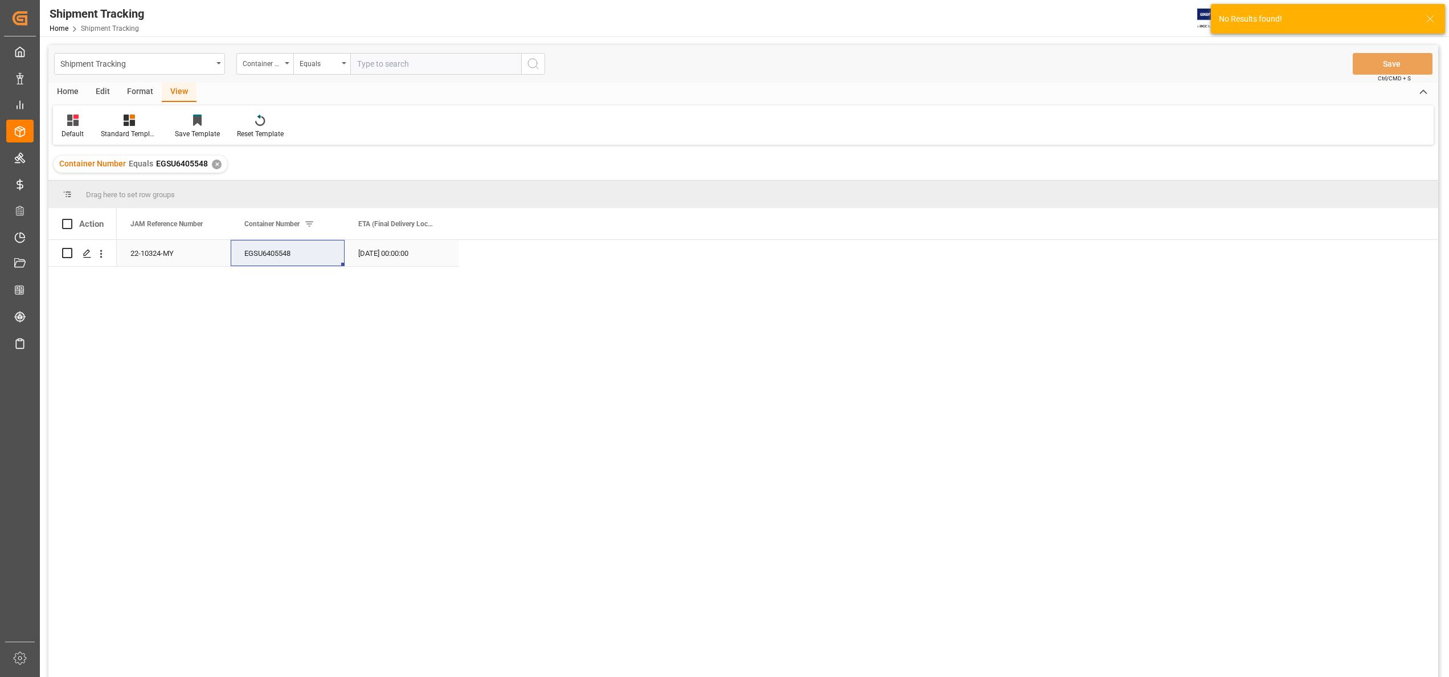
click at [363, 262] on div "[DATE] 00:00:00" at bounding box center [402, 253] width 114 height 26
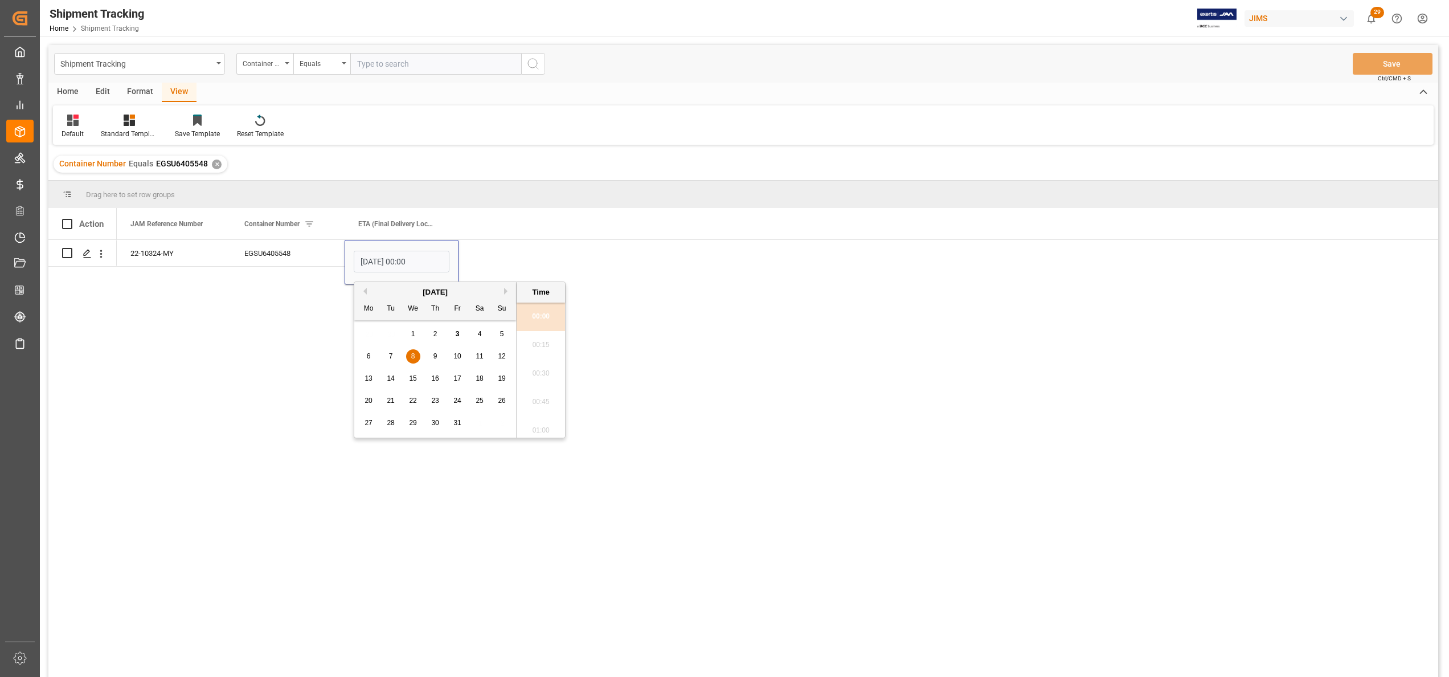
click at [461, 356] on div "10" at bounding box center [457, 357] width 14 height 14
type input "[DATE] 00:00"
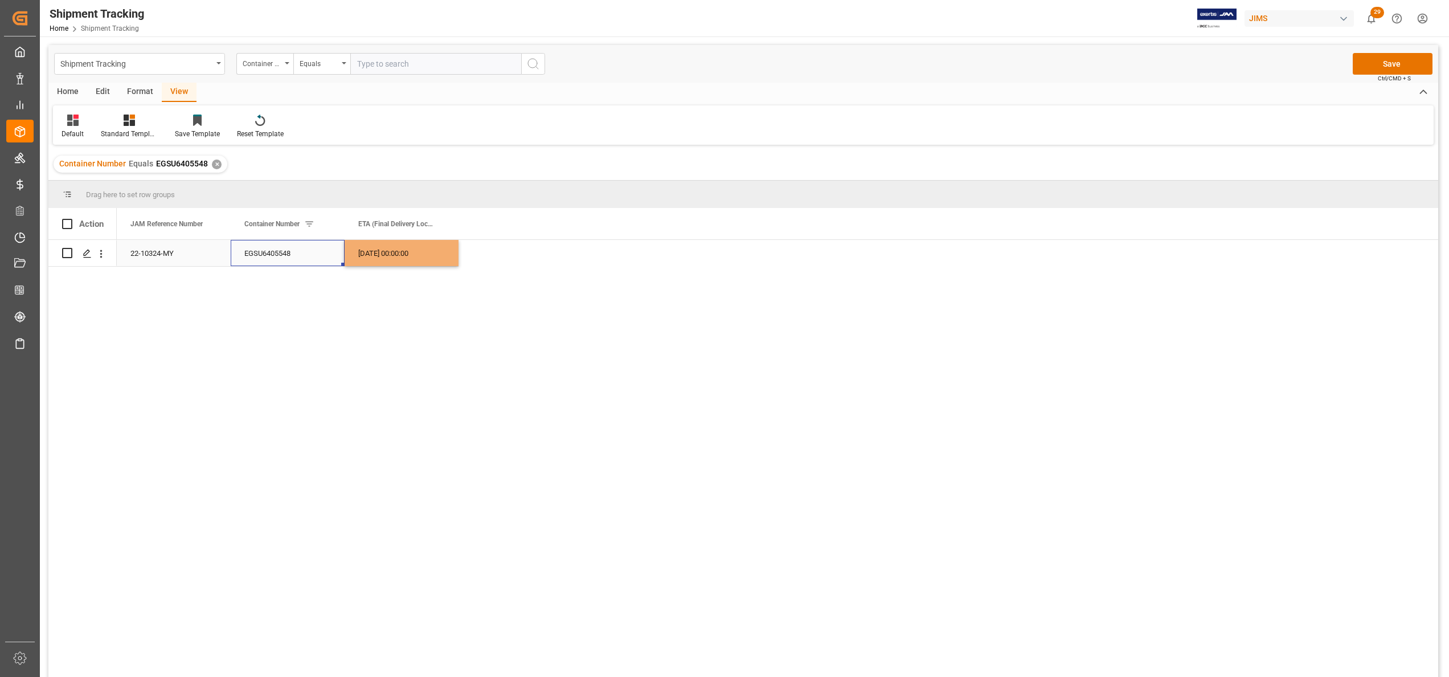
click at [287, 246] on div "EGSU6405548" at bounding box center [288, 253] width 114 height 26
click at [1374, 58] on button "Save" at bounding box center [1392, 64] width 80 height 22
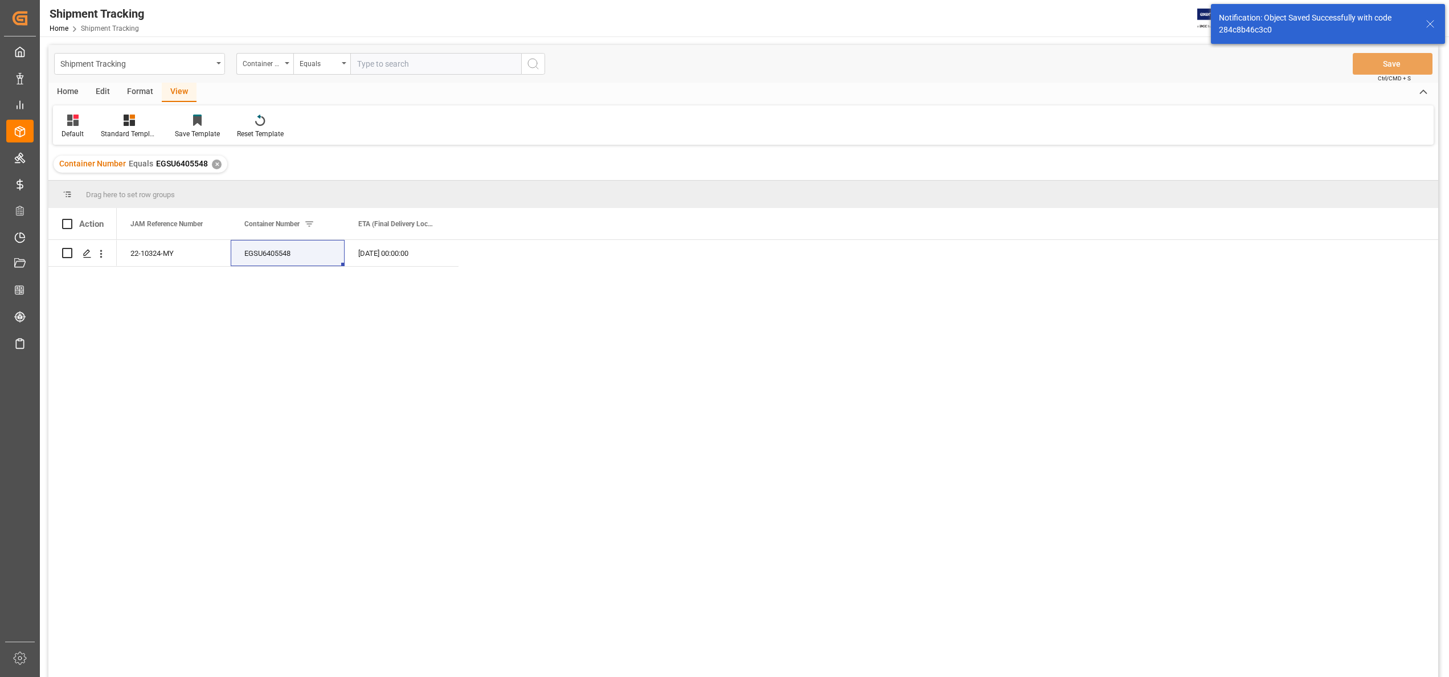
click at [434, 57] on input "text" at bounding box center [435, 64] width 171 height 22
paste input "EITU9322212"
type input "EITU9322212"
click at [535, 63] on icon "search button" at bounding box center [533, 64] width 14 height 14
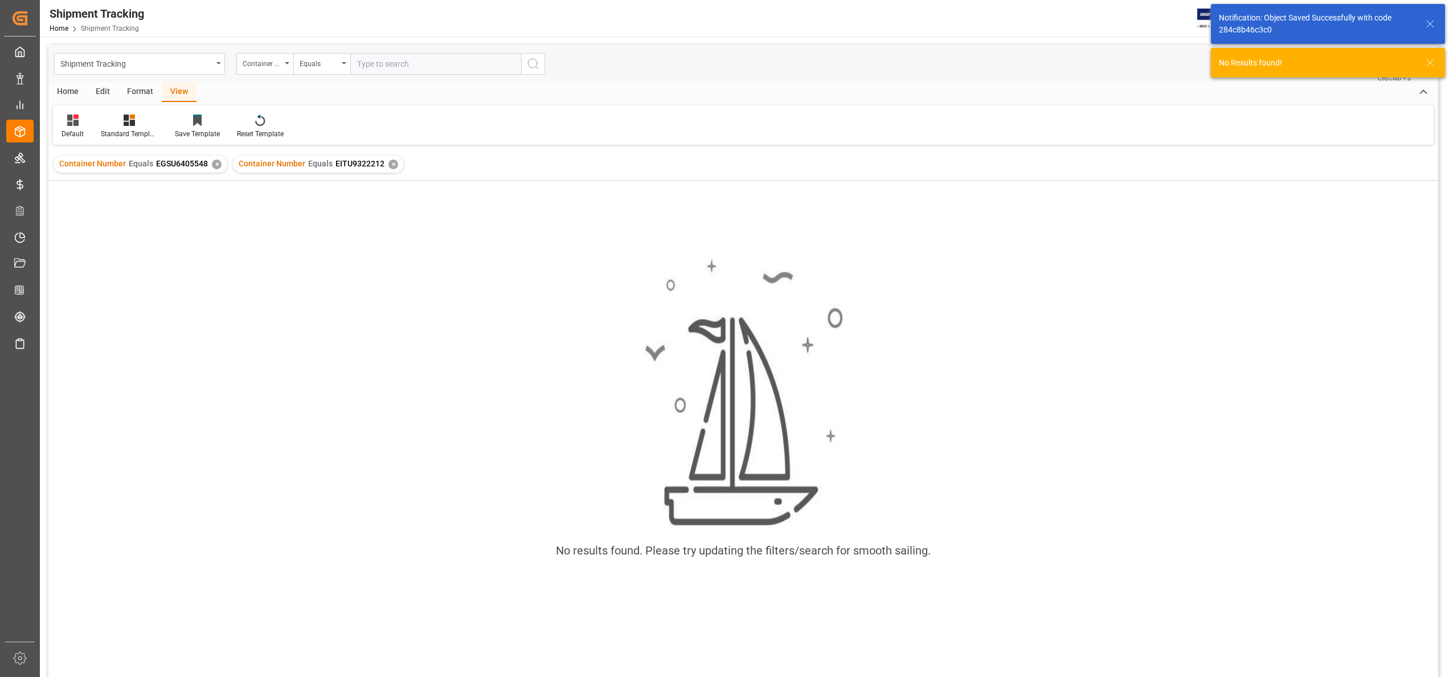
click at [212, 167] on div "✕" at bounding box center [217, 164] width 10 height 10
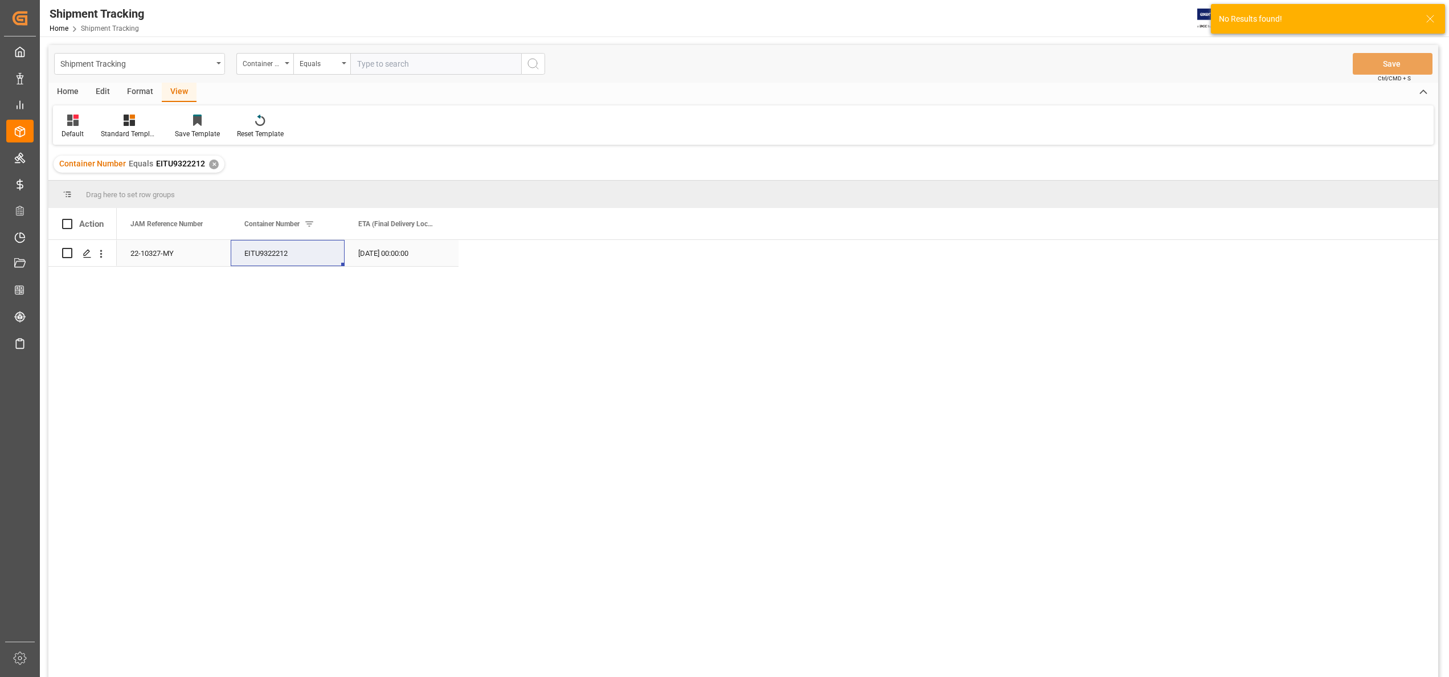
click at [399, 254] on div "[DATE] 00:00:00" at bounding box center [402, 253] width 114 height 26
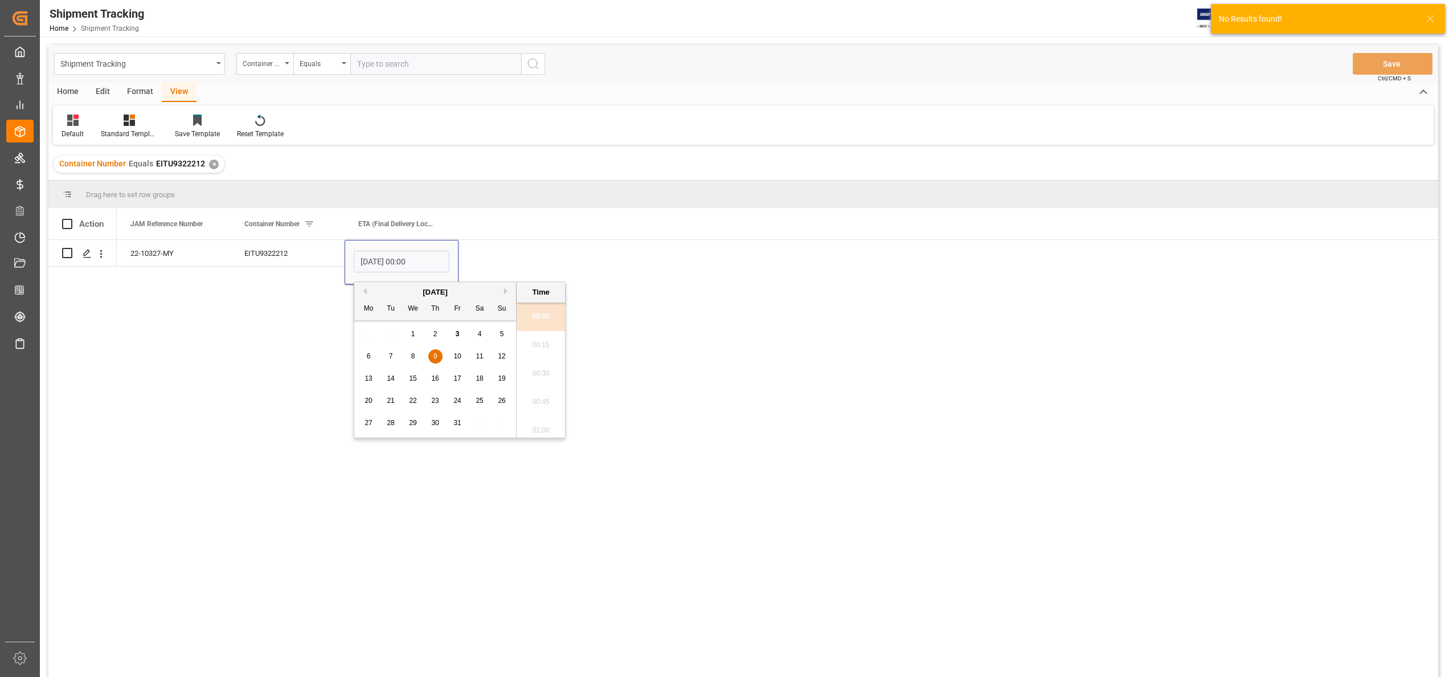
click at [451, 360] on div "10" at bounding box center [457, 357] width 14 height 14
type input "[DATE] 00:00"
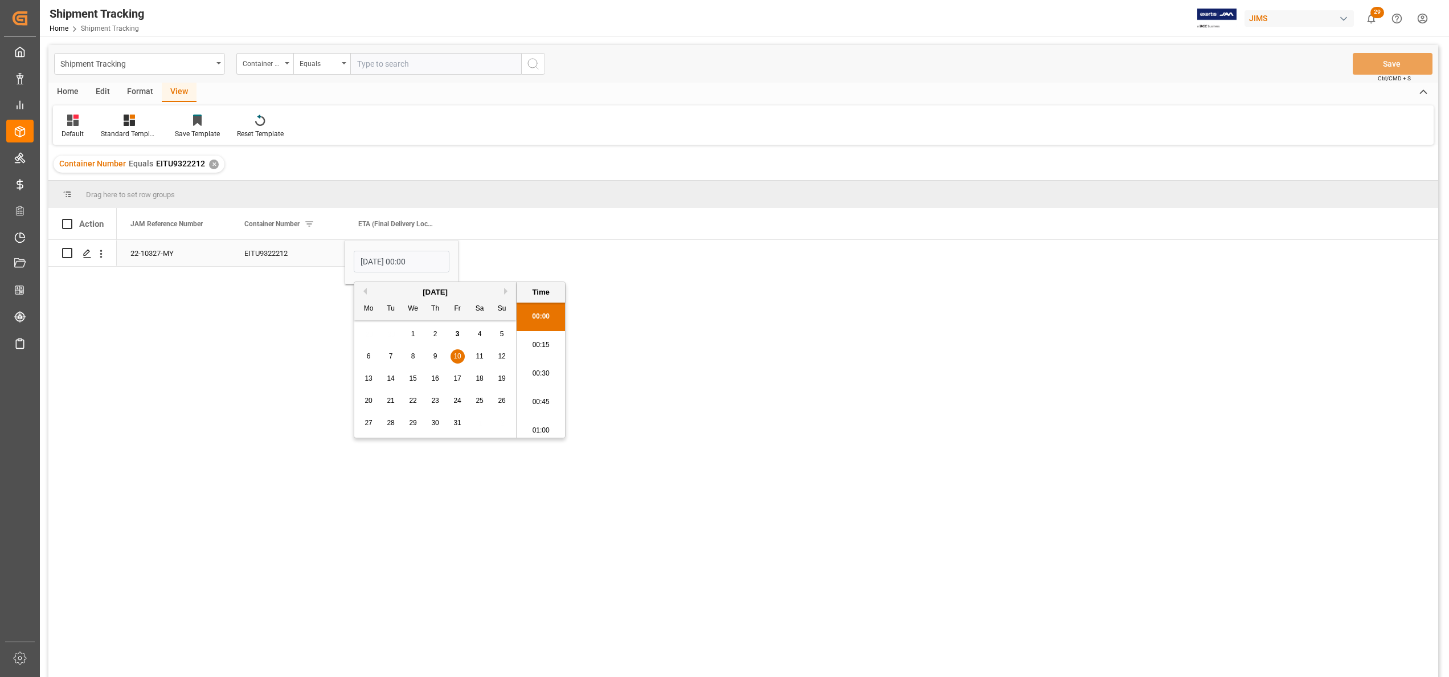
click at [282, 257] on div "EITU9322212" at bounding box center [288, 253] width 114 height 26
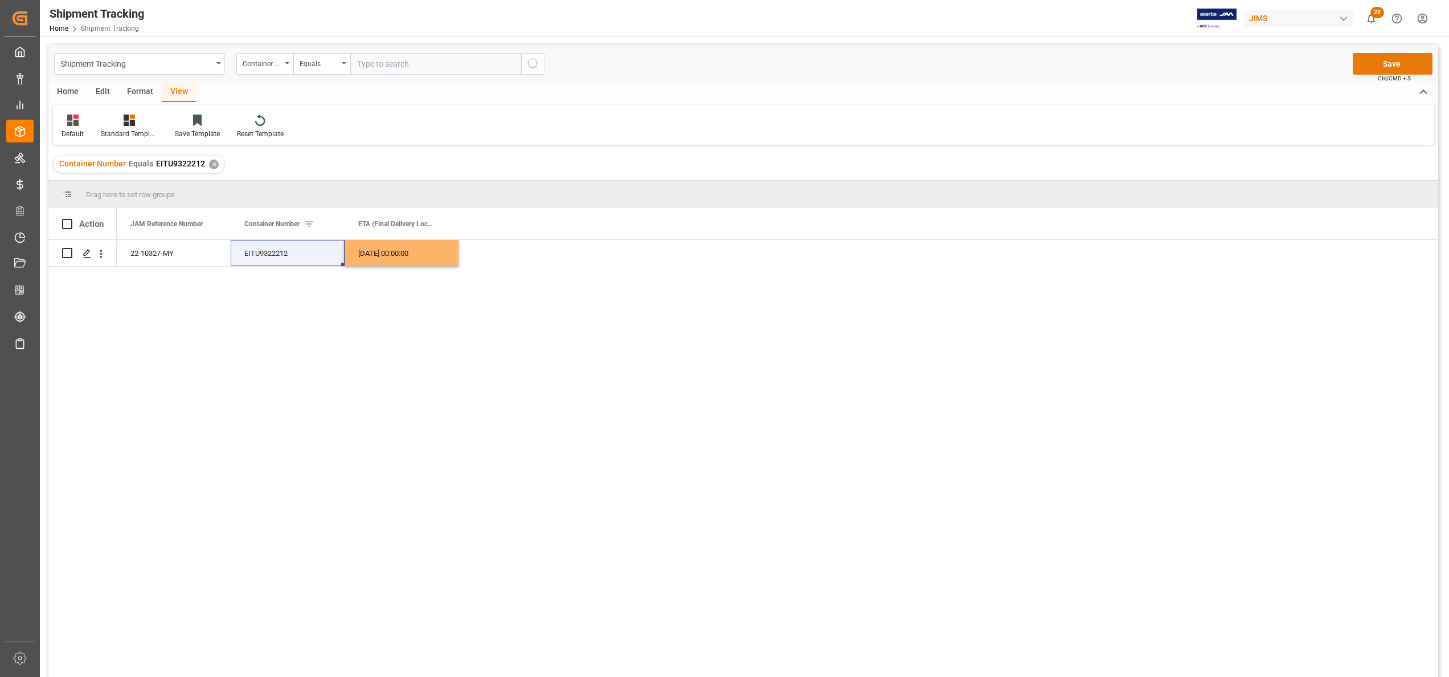
click at [1416, 69] on button "Save" at bounding box center [1392, 64] width 80 height 22
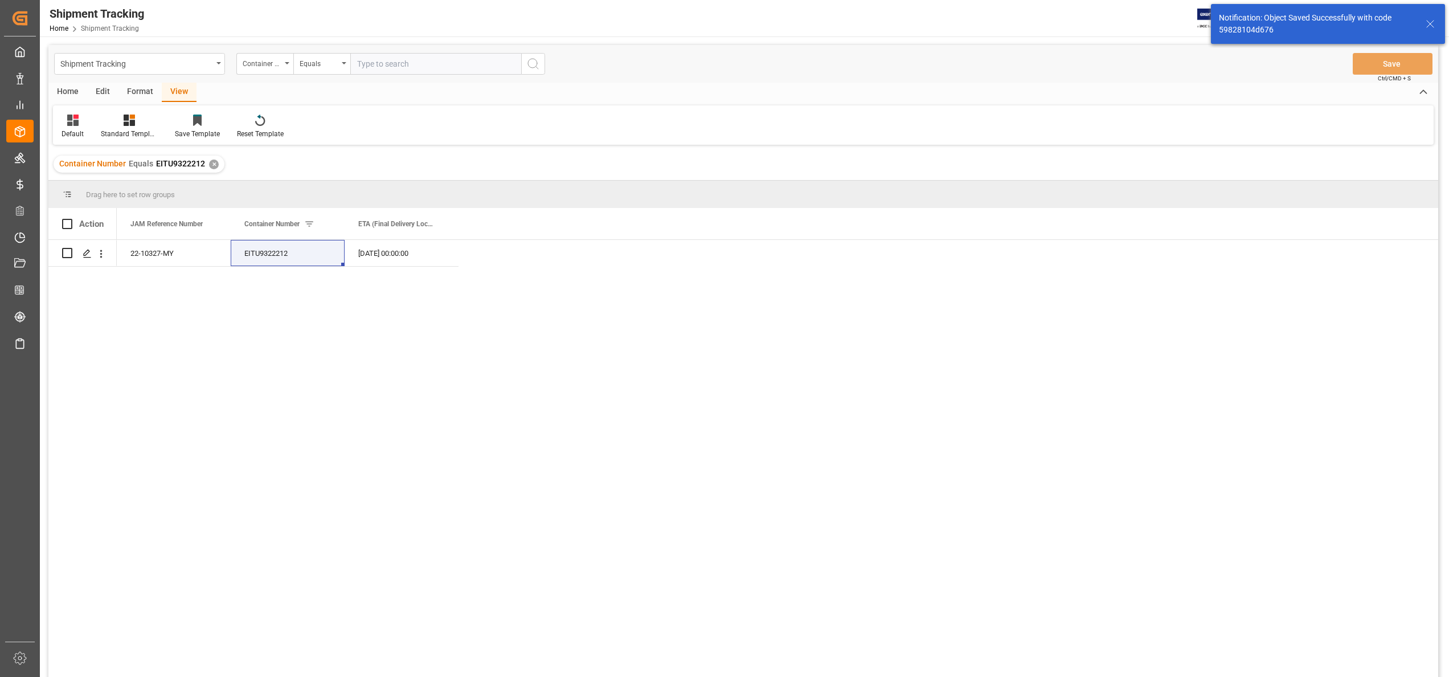
click at [421, 71] on input "text" at bounding box center [435, 64] width 171 height 22
paste input "EGSU9631214"
type input "EGSU9631214"
click at [538, 62] on icon "search button" at bounding box center [533, 64] width 14 height 14
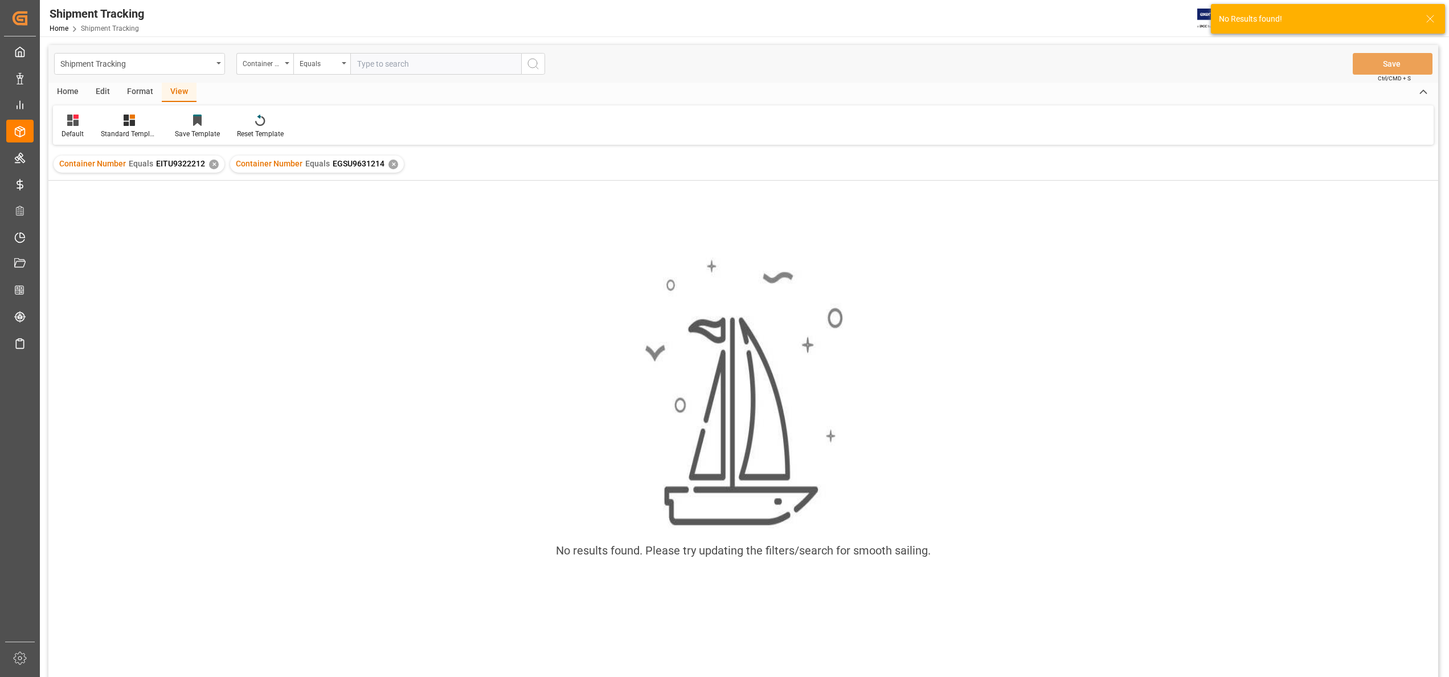
click at [214, 169] on div "Container Number Equals EITU9322212 ✕" at bounding box center [139, 163] width 171 height 17
click at [212, 166] on div "✕" at bounding box center [214, 164] width 10 height 10
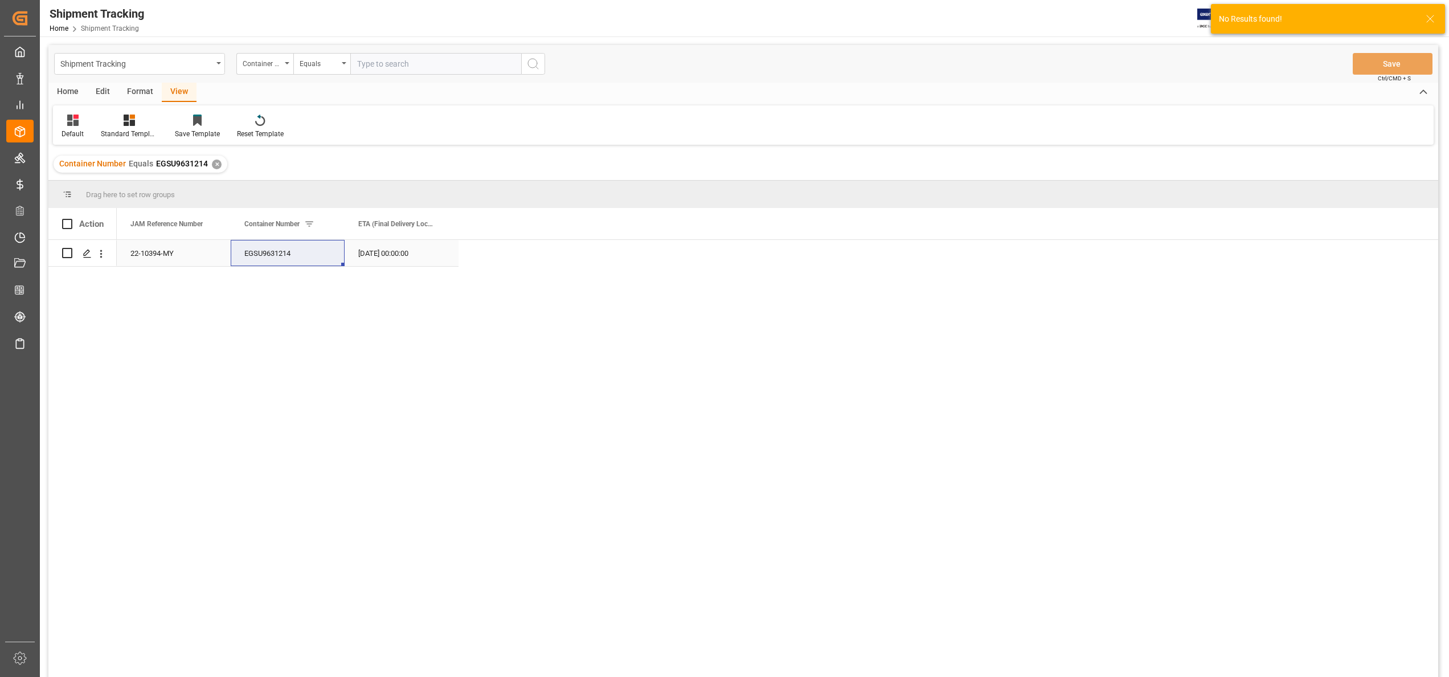
click at [402, 253] on div "[DATE] 00:00:00" at bounding box center [402, 253] width 114 height 26
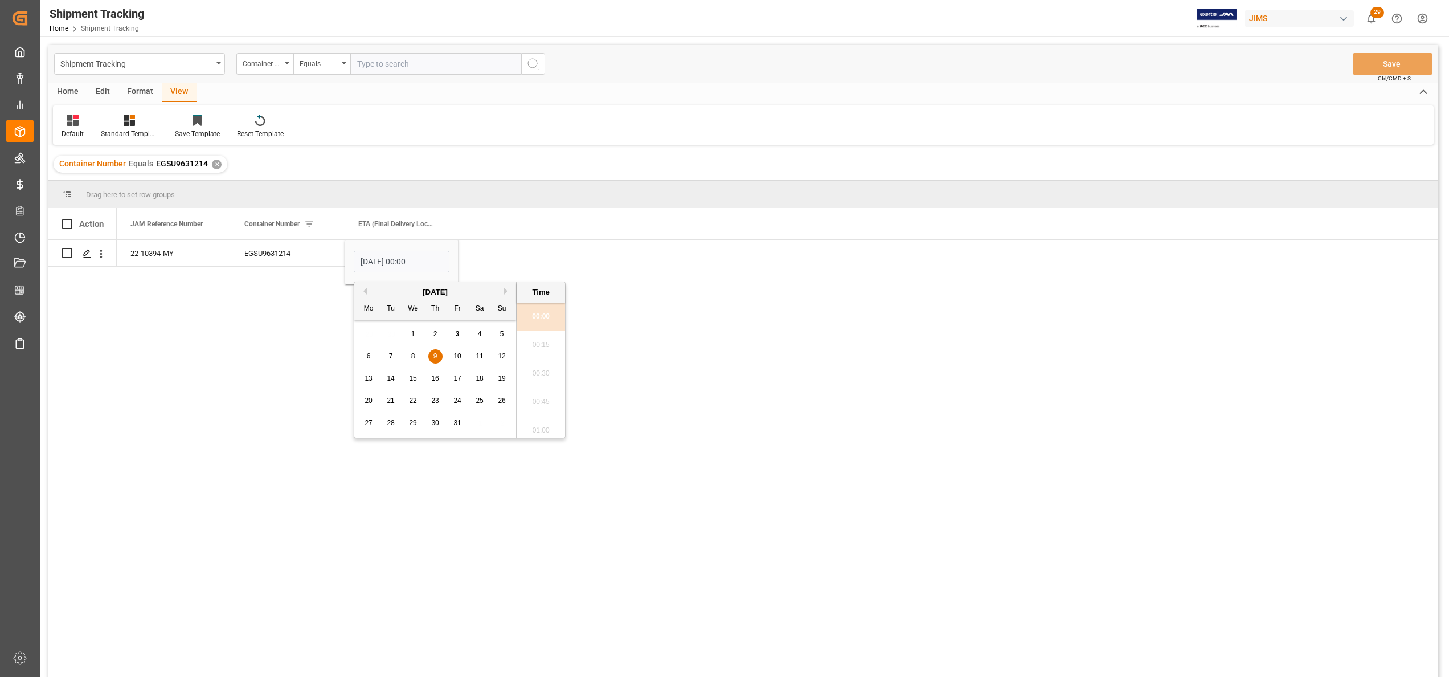
click at [458, 355] on span "10" at bounding box center [456, 356] width 7 height 8
type input "[DATE] 00:00"
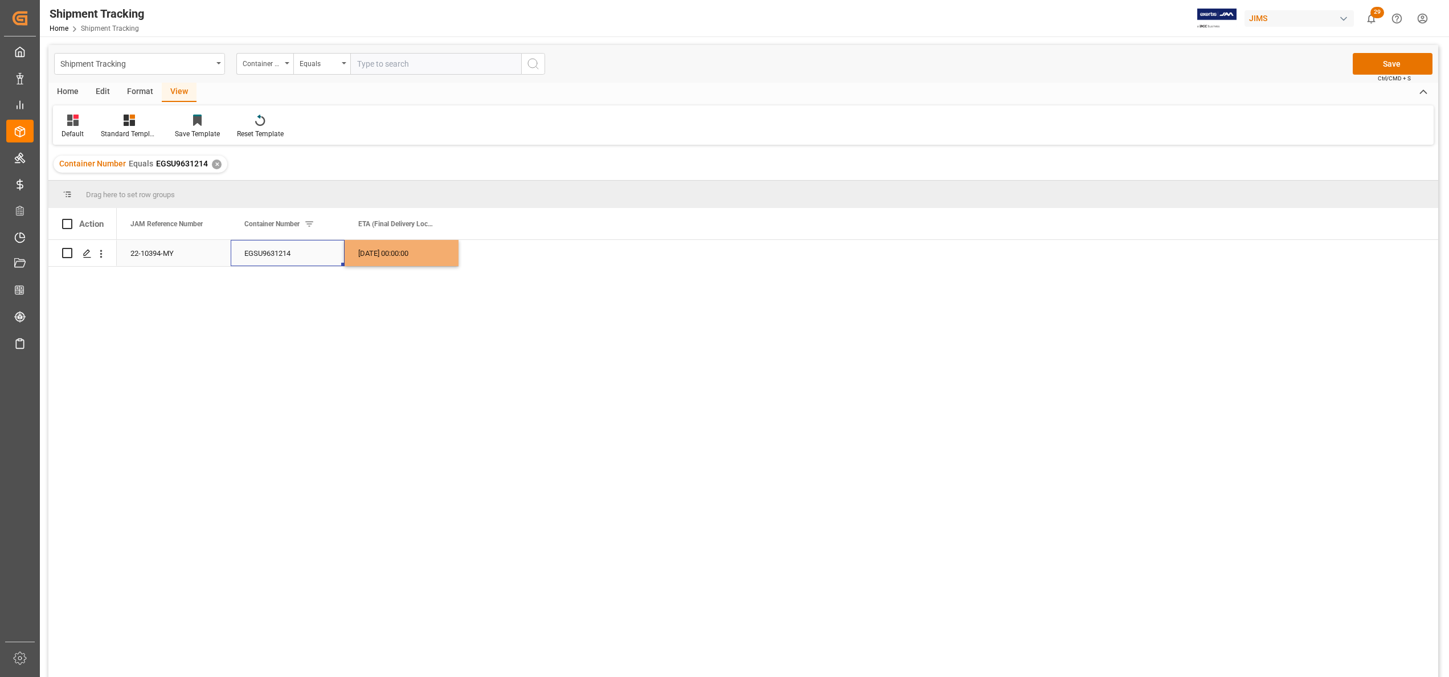
click at [303, 253] on div "EGSU9631214" at bounding box center [288, 253] width 114 height 26
click at [1378, 68] on button "Save" at bounding box center [1392, 64] width 80 height 22
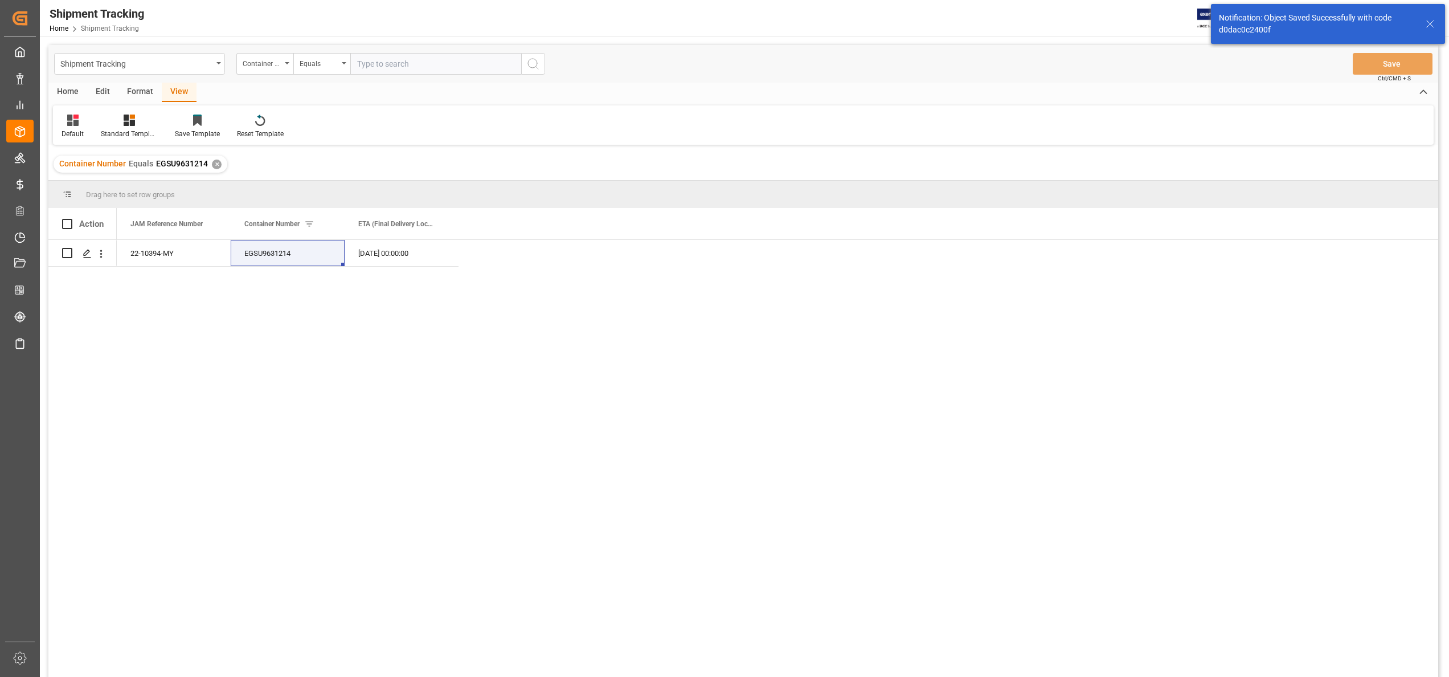
click at [470, 67] on input "text" at bounding box center [435, 64] width 171 height 22
paste input "TIIU4493065"
type input "TIIU4493065"
click at [529, 63] on icon "search button" at bounding box center [533, 64] width 14 height 14
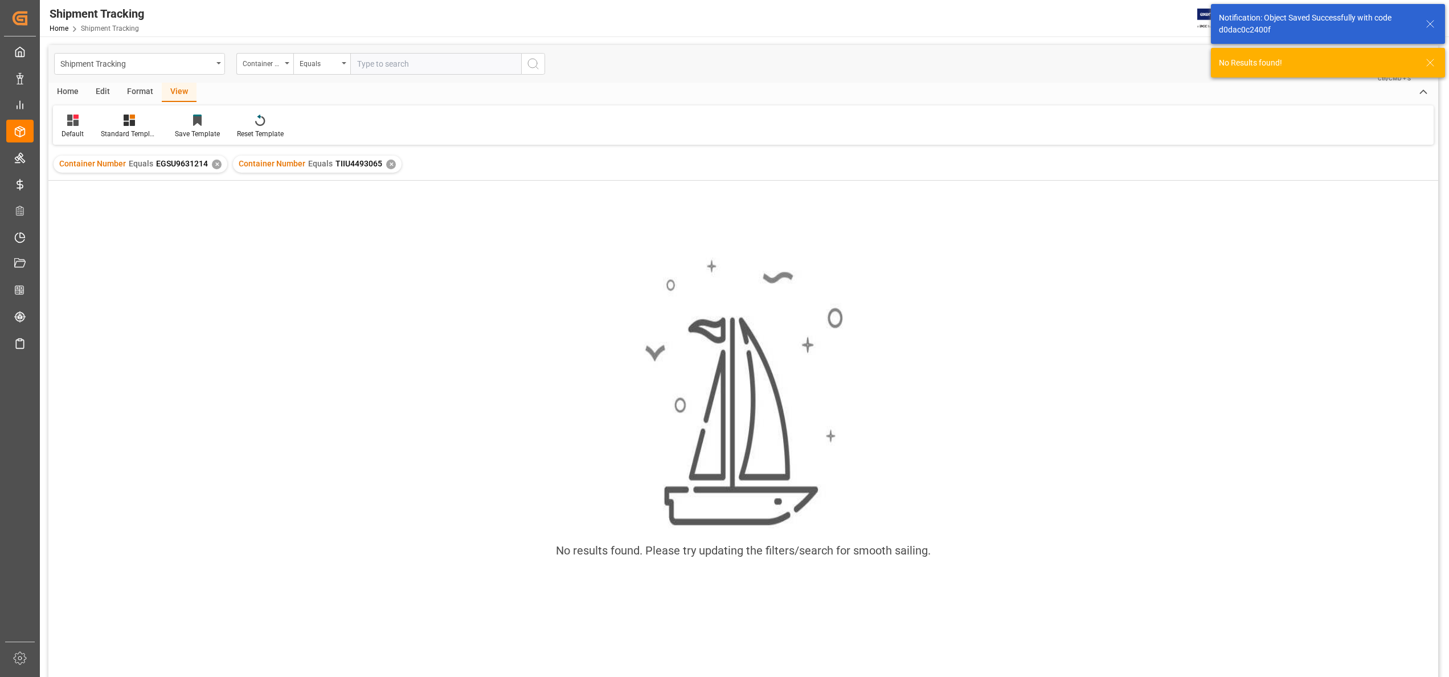
click at [206, 159] on div "Container Number Equals EGSU9631214 ✕" at bounding box center [141, 163] width 174 height 17
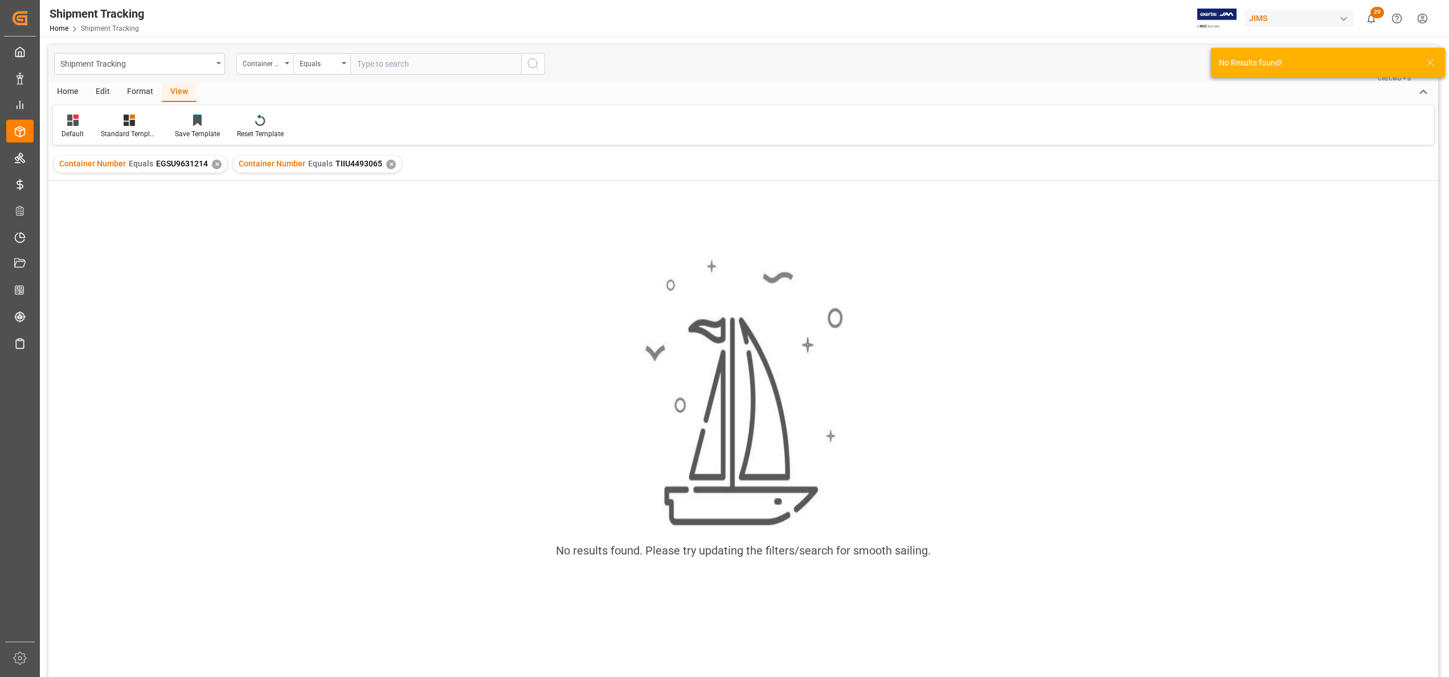
click at [208, 162] on div "Container Number Equals EGSU9631214 ✕" at bounding box center [141, 163] width 174 height 17
click at [215, 164] on div "✕" at bounding box center [217, 164] width 10 height 10
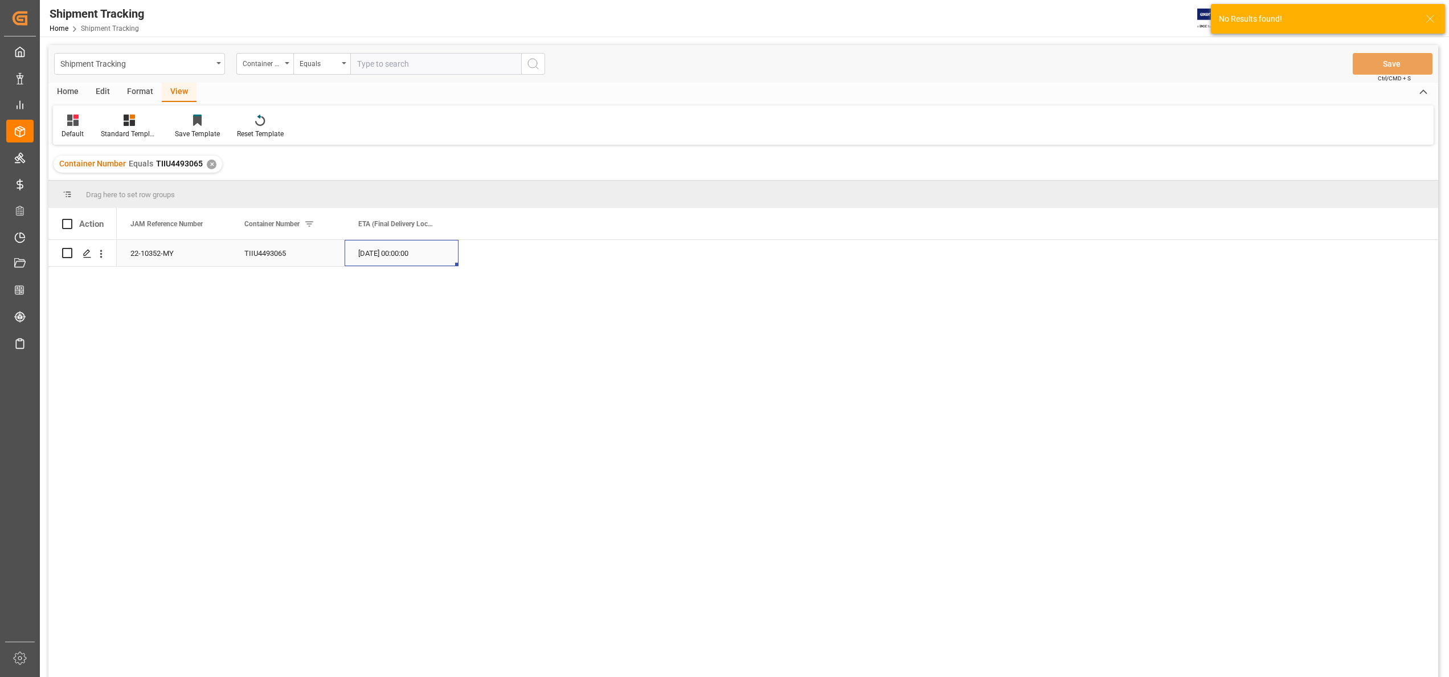
click at [418, 249] on div "[DATE] 00:00:00" at bounding box center [402, 253] width 114 height 26
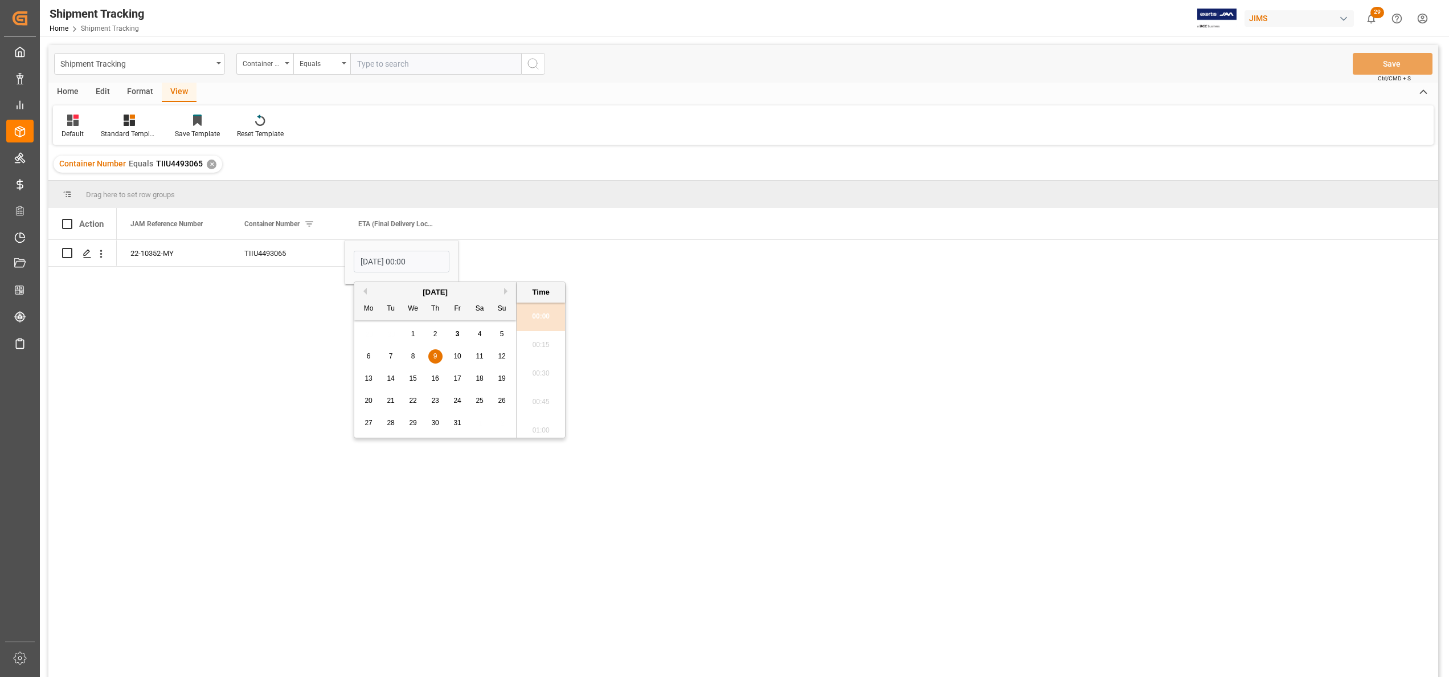
click at [458, 358] on span "10" at bounding box center [456, 356] width 7 height 8
type input "[DATE] 00:00"
click at [273, 247] on div "TIIU4493065" at bounding box center [288, 253] width 114 height 26
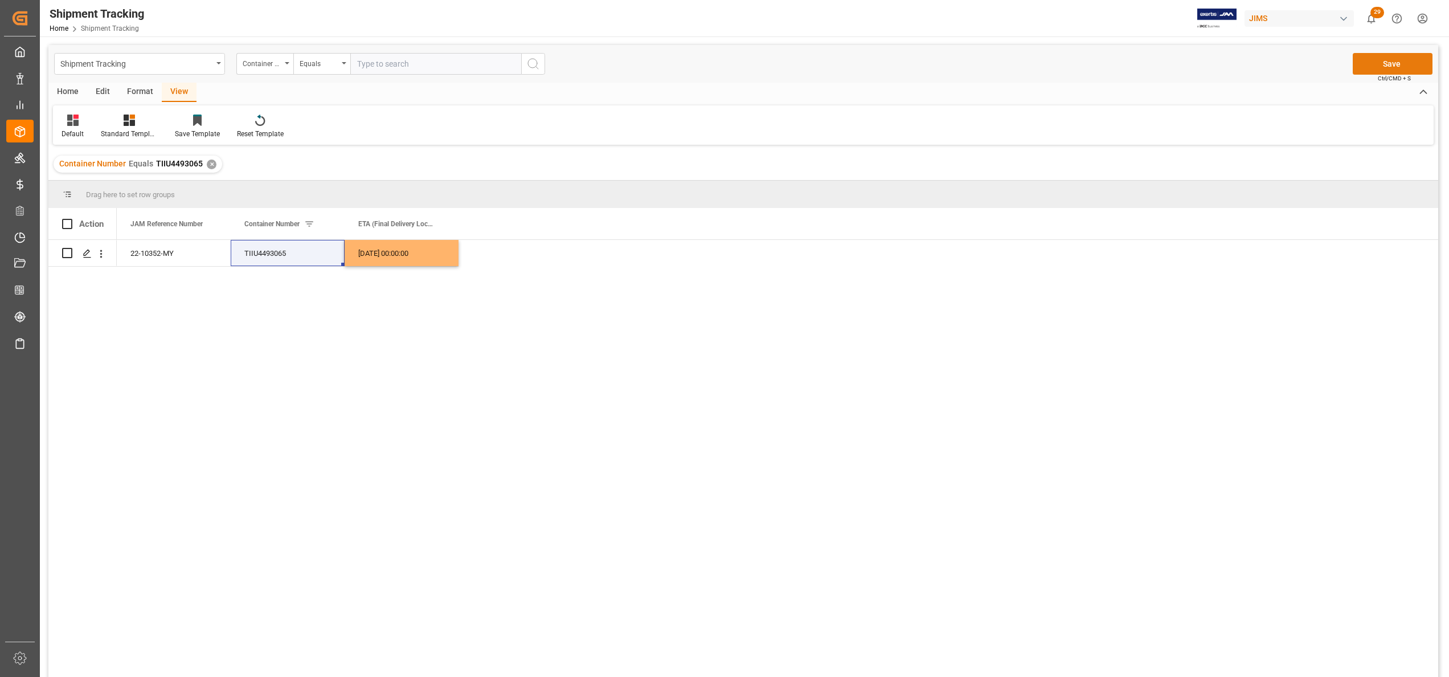
click at [1375, 60] on button "Save" at bounding box center [1392, 64] width 80 height 22
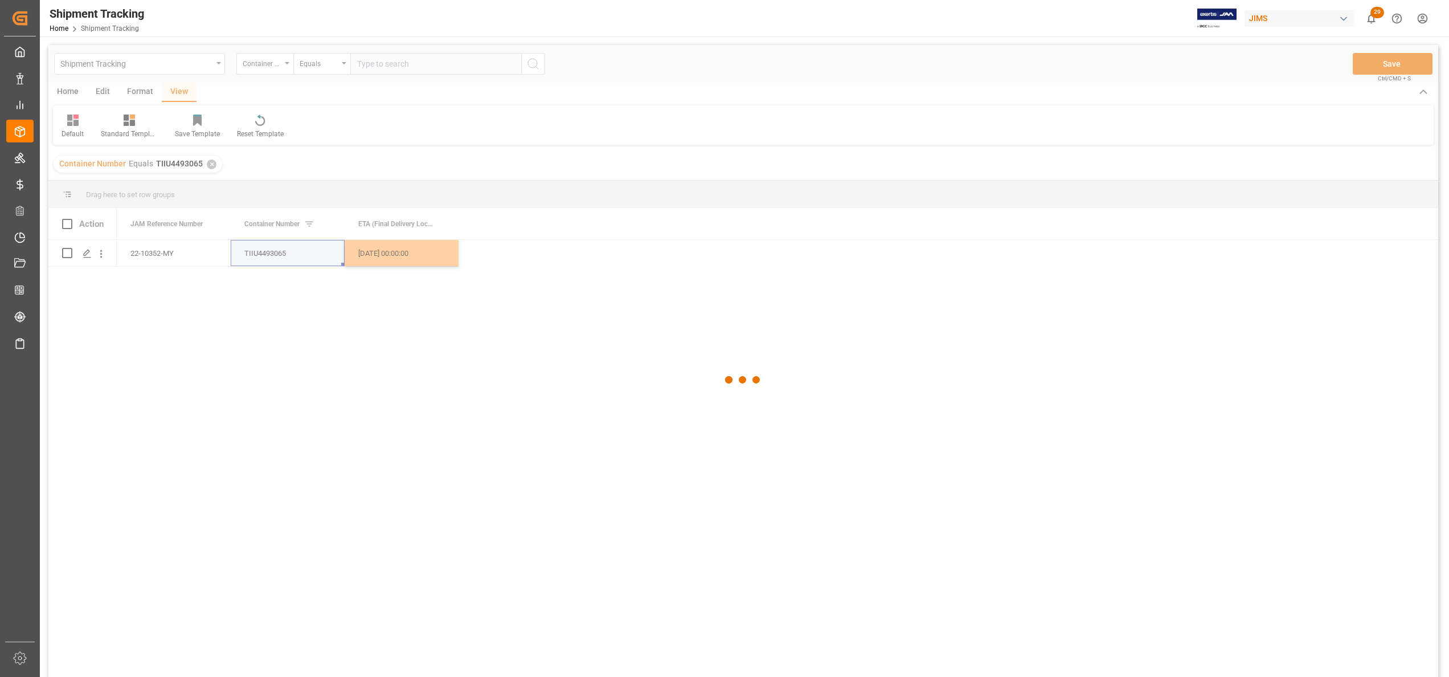
click at [905, 318] on div at bounding box center [742, 380] width 1389 height 670
